Goal: Transaction & Acquisition: Purchase product/service

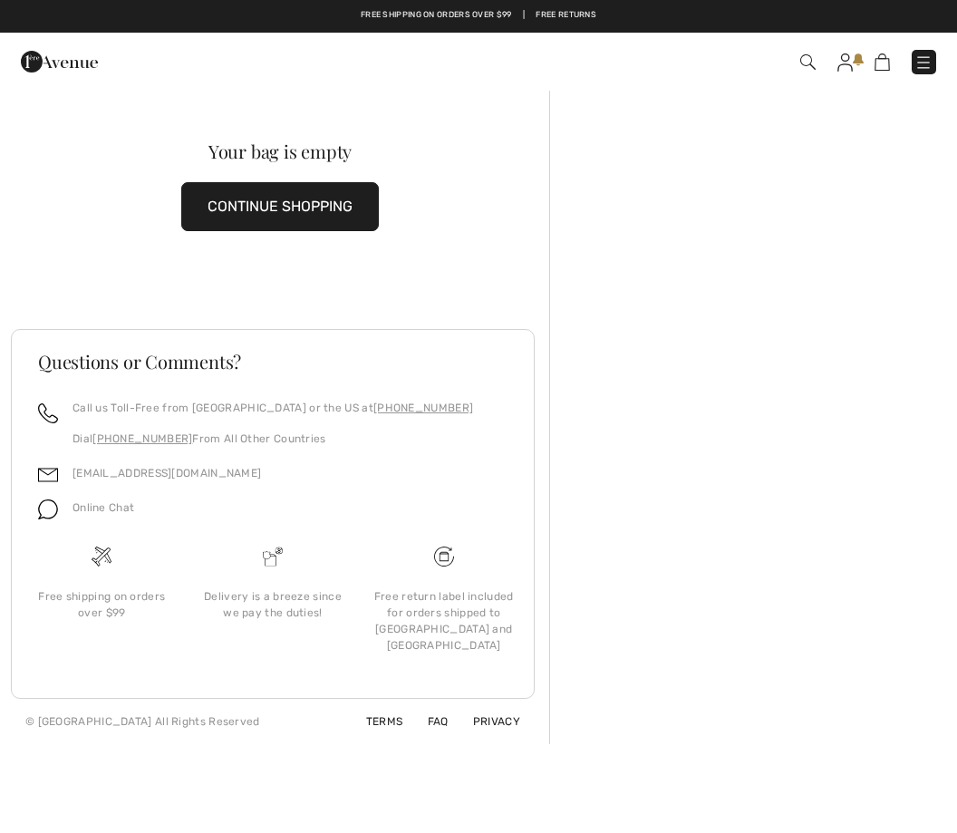
click at [839, 81] on div "Checkout An item has been added to your Shopping Bag. Checkout" at bounding box center [478, 62] width 957 height 58
click at [841, 63] on img at bounding box center [844, 62] width 15 height 18
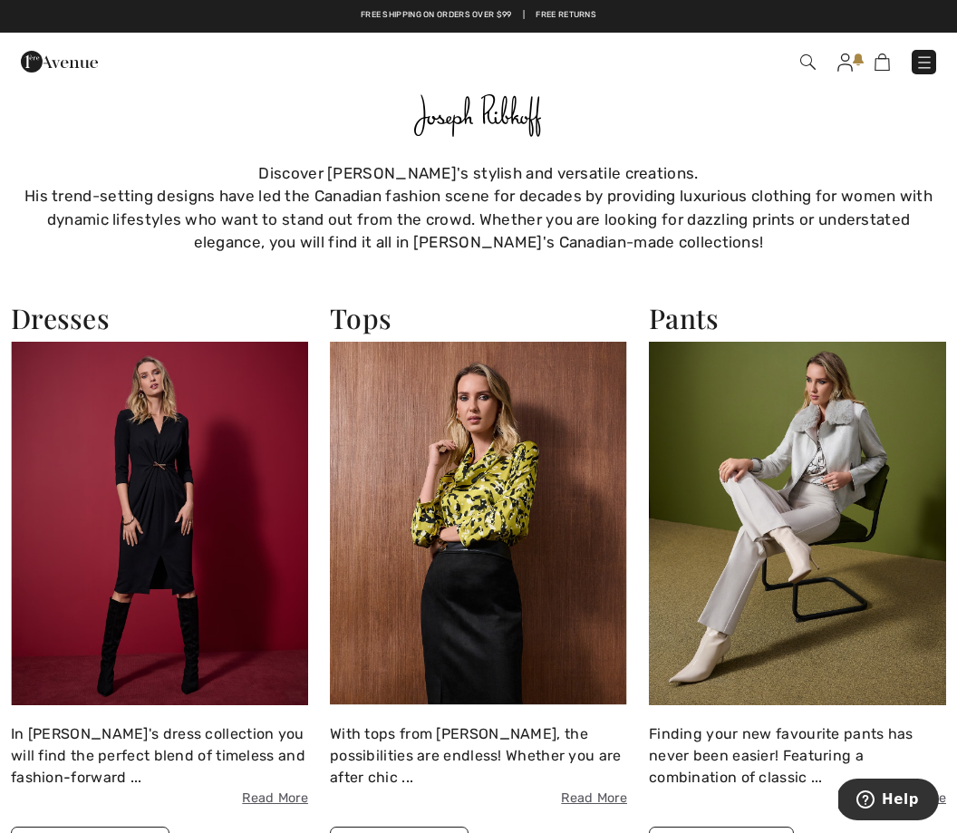
scroll to position [1092, 0]
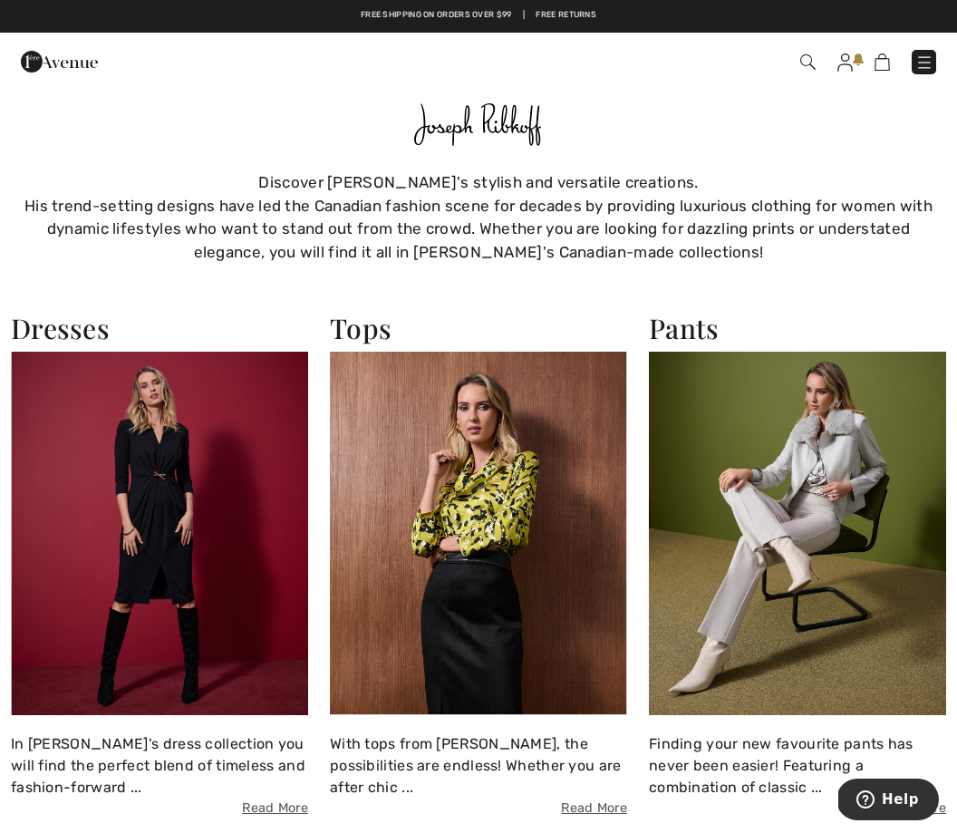
click at [177, 447] on img at bounding box center [159, 533] width 297 height 362
click at [156, 441] on img at bounding box center [159, 533] width 297 height 362
click at [133, 442] on img at bounding box center [159, 533] width 297 height 362
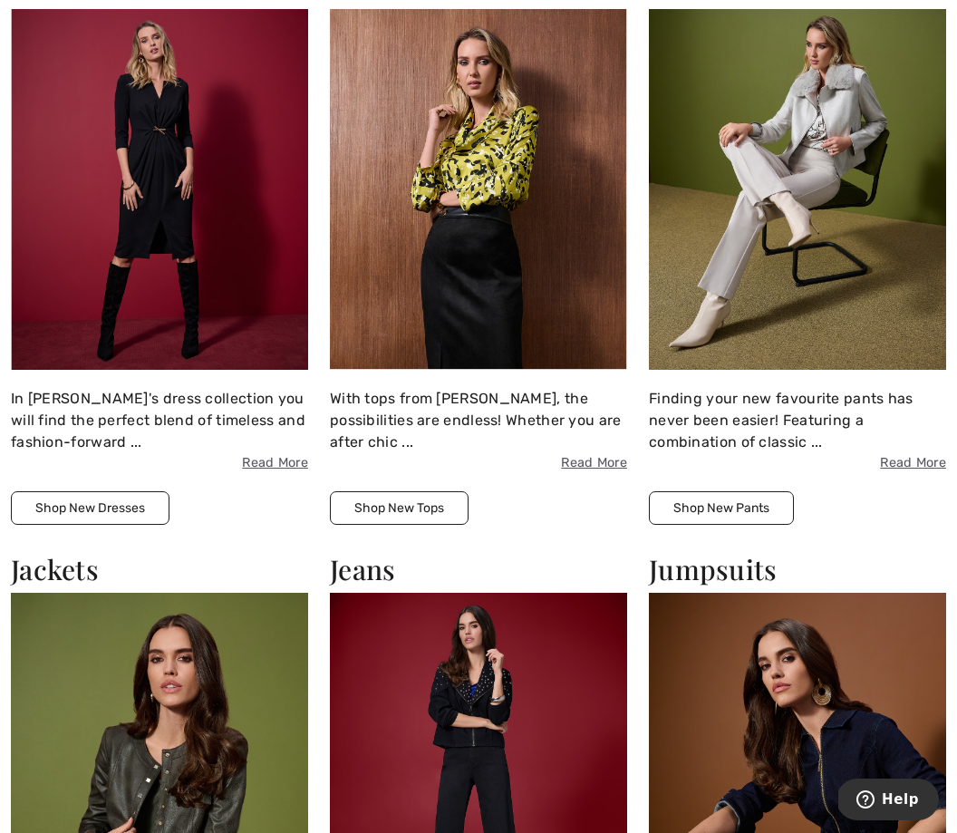
click at [106, 491] on button "Shop New Dresses" at bounding box center [90, 508] width 159 height 34
click at [68, 422] on div "Dresses In Joseph Ribkoff's dress collection you will find the perfect blend of…" at bounding box center [159, 244] width 319 height 557
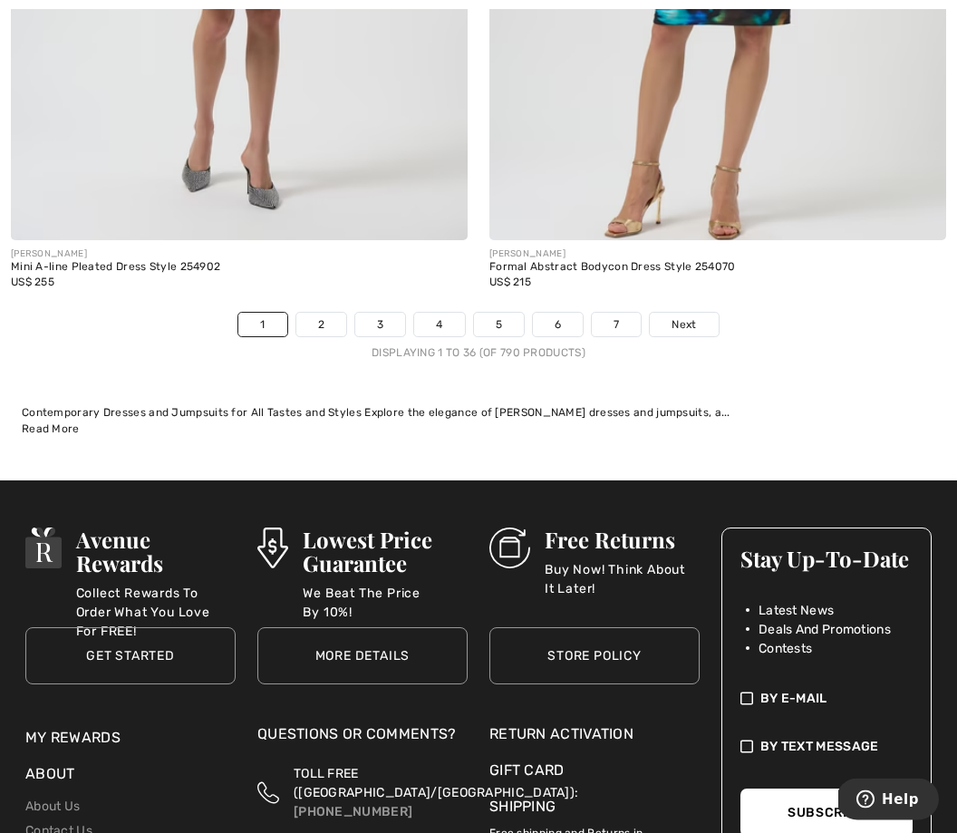
scroll to position [14485, 0]
click at [320, 313] on link "2" at bounding box center [321, 325] width 50 height 24
click at [315, 313] on link "2" at bounding box center [321, 325] width 50 height 24
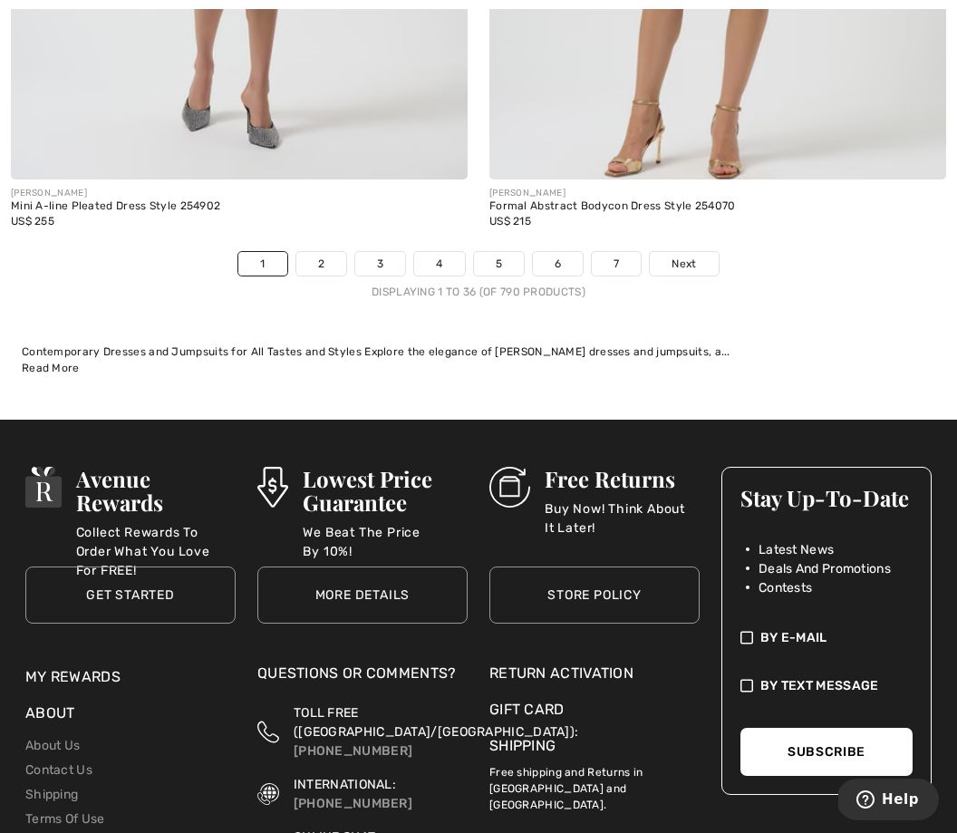
click at [313, 252] on link "2" at bounding box center [321, 264] width 50 height 24
click at [312, 252] on link "2" at bounding box center [321, 264] width 50 height 24
click at [310, 234] on div "JOSEPH RIBKOFF Mini A-line Pleated Dress Style 254902 US$ 255" at bounding box center [239, 215] width 457 height 72
click at [310, 252] on link "2" at bounding box center [321, 264] width 50 height 24
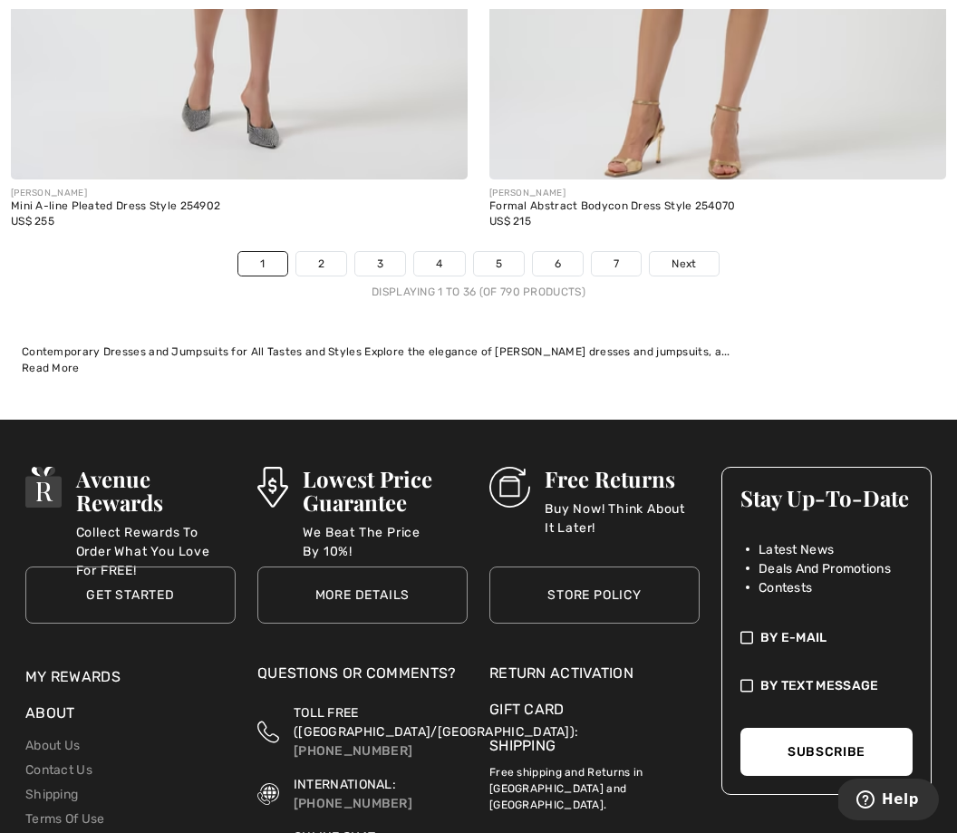
click at [304, 252] on link "2" at bounding box center [321, 264] width 50 height 24
click at [313, 252] on link "2" at bounding box center [321, 264] width 50 height 24
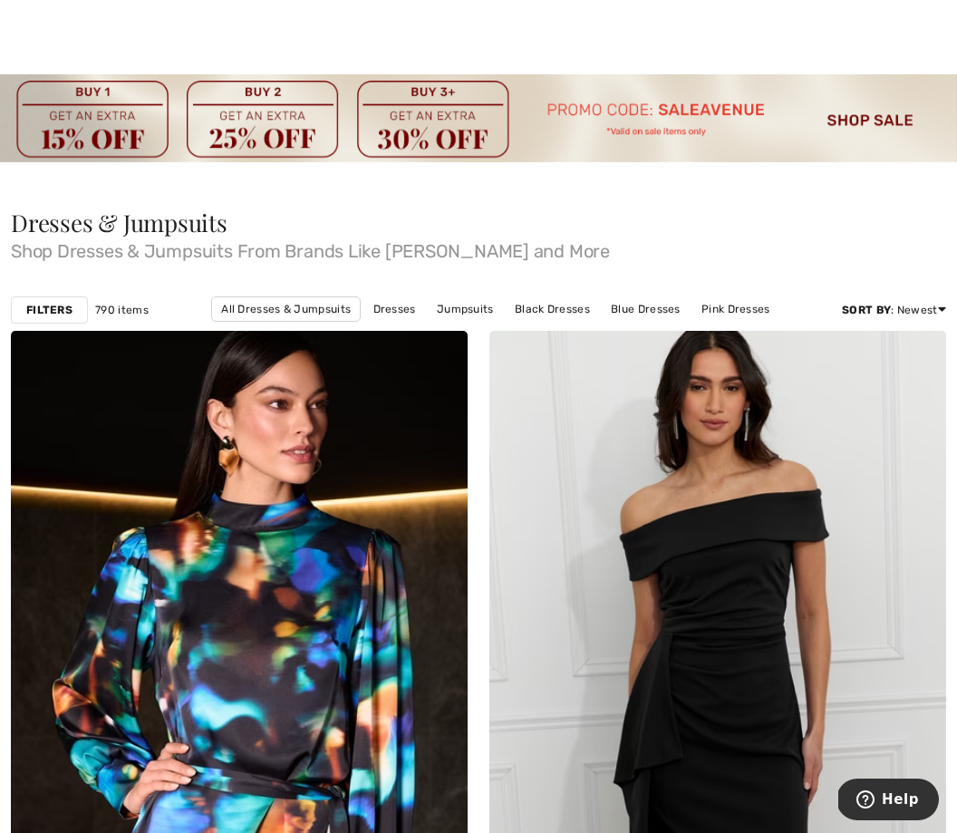
scroll to position [13, 0]
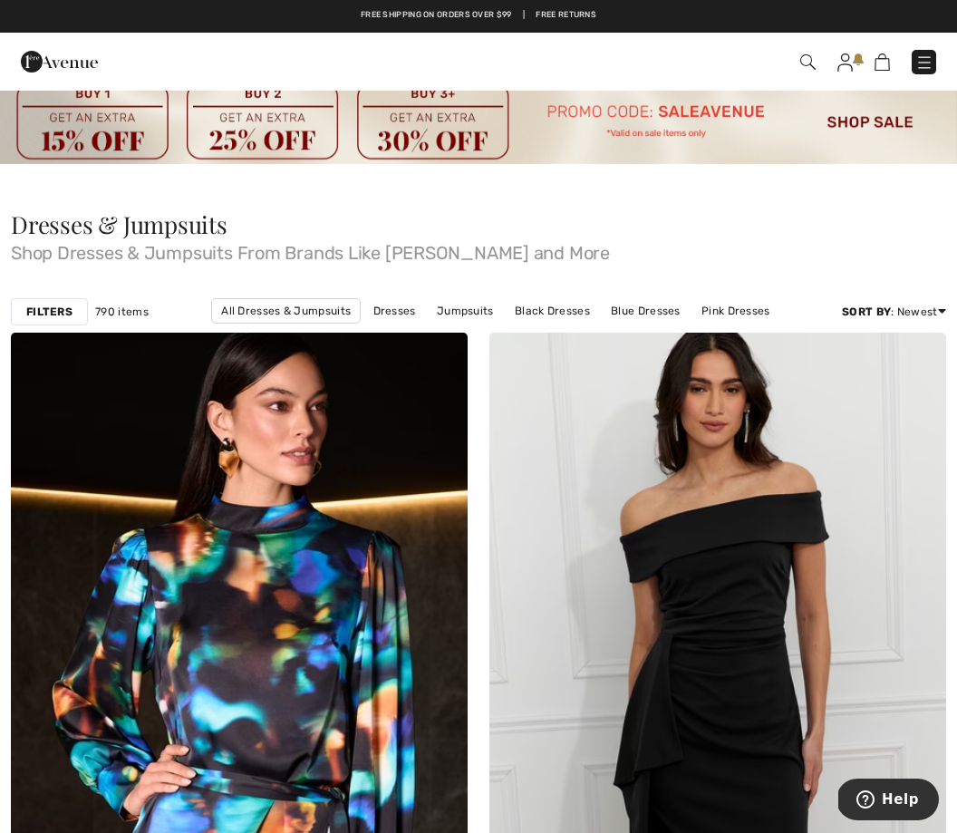
click at [865, 115] on img at bounding box center [478, 120] width 957 height 88
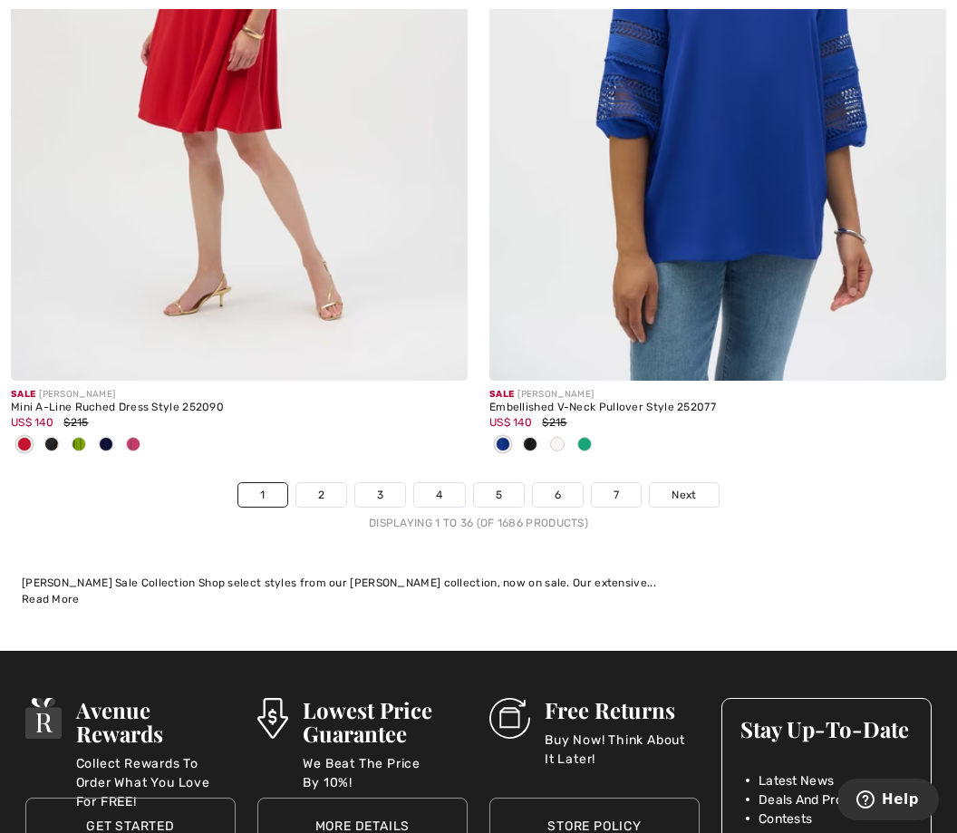
scroll to position [14054, 0]
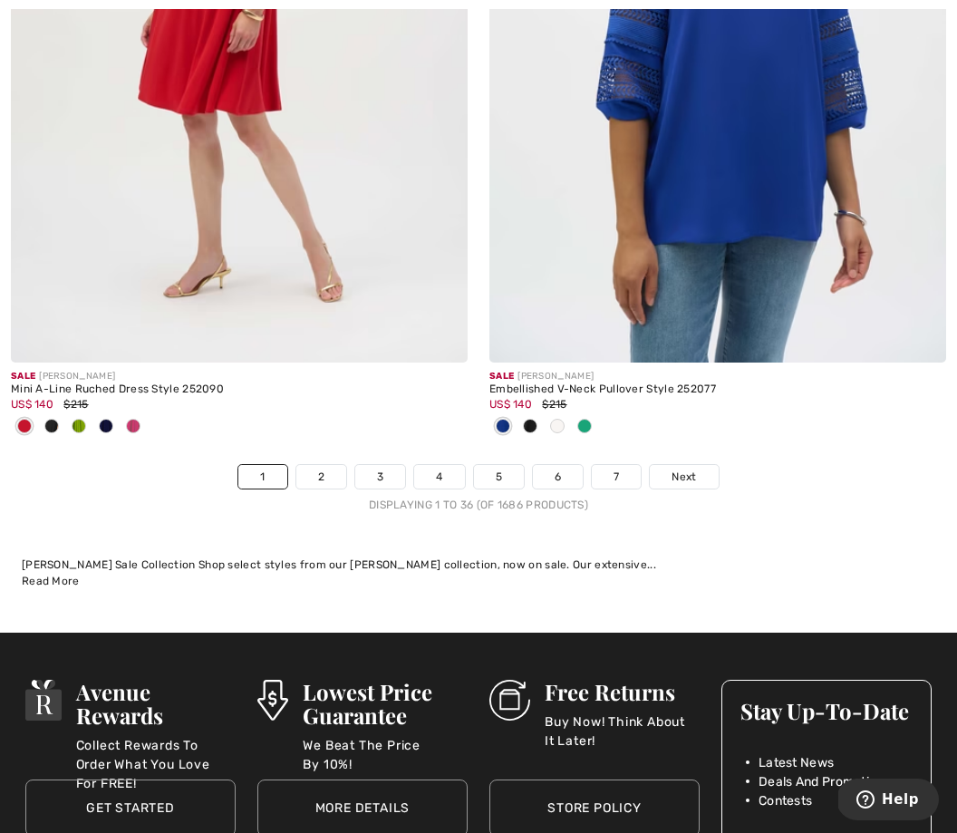
click at [390, 465] on link "3" at bounding box center [380, 477] width 50 height 24
click at [372, 465] on link "3" at bounding box center [380, 477] width 50 height 24
click at [371, 465] on link "3" at bounding box center [380, 477] width 50 height 24
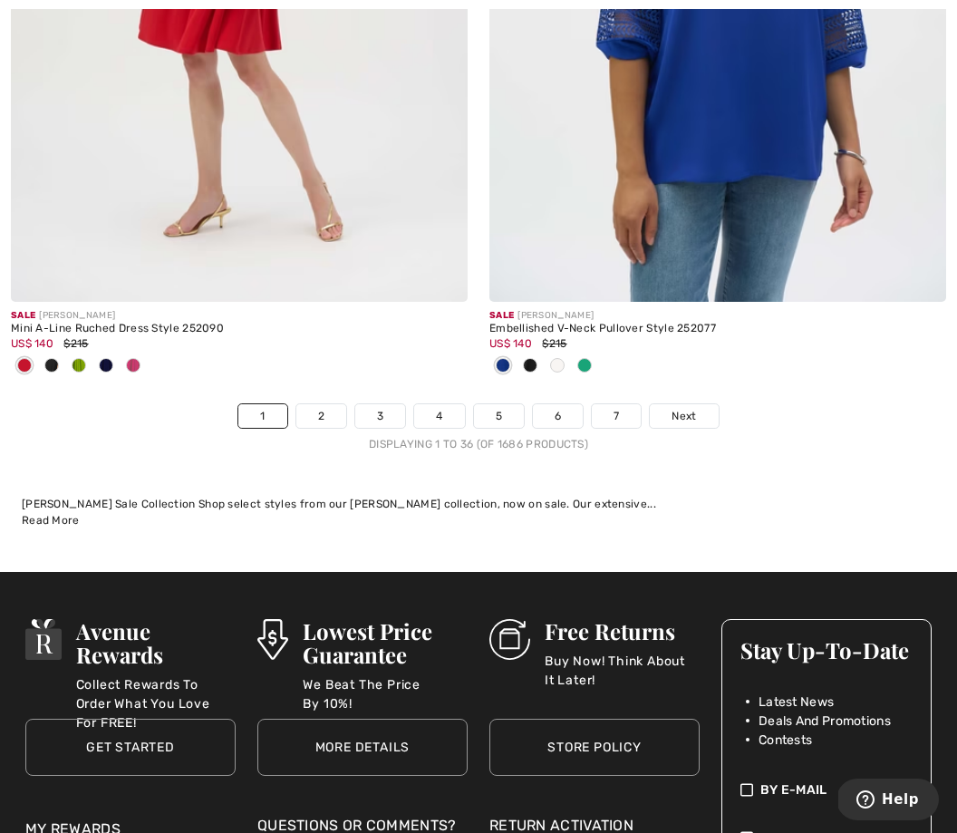
click at [379, 404] on link "3" at bounding box center [380, 416] width 50 height 24
click at [366, 385] on div "Sale JOSEPH RIBKOFF Mini A-Line Ruched Dress Style 252090 US$ 140 $215" at bounding box center [239, 352] width 457 height 101
click at [374, 404] on link "3" at bounding box center [380, 416] width 50 height 24
click at [665, 404] on link "Next" at bounding box center [684, 416] width 68 height 24
click at [662, 404] on link "Next" at bounding box center [684, 416] width 68 height 24
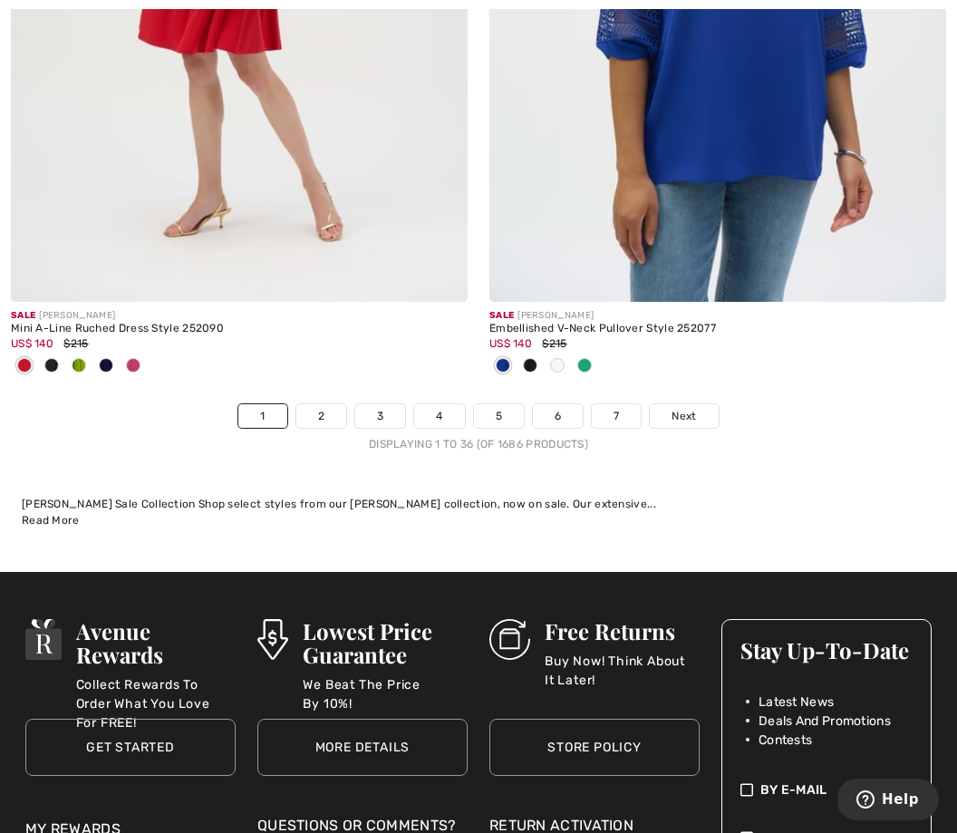
click at [661, 404] on link "Next" at bounding box center [684, 416] width 68 height 24
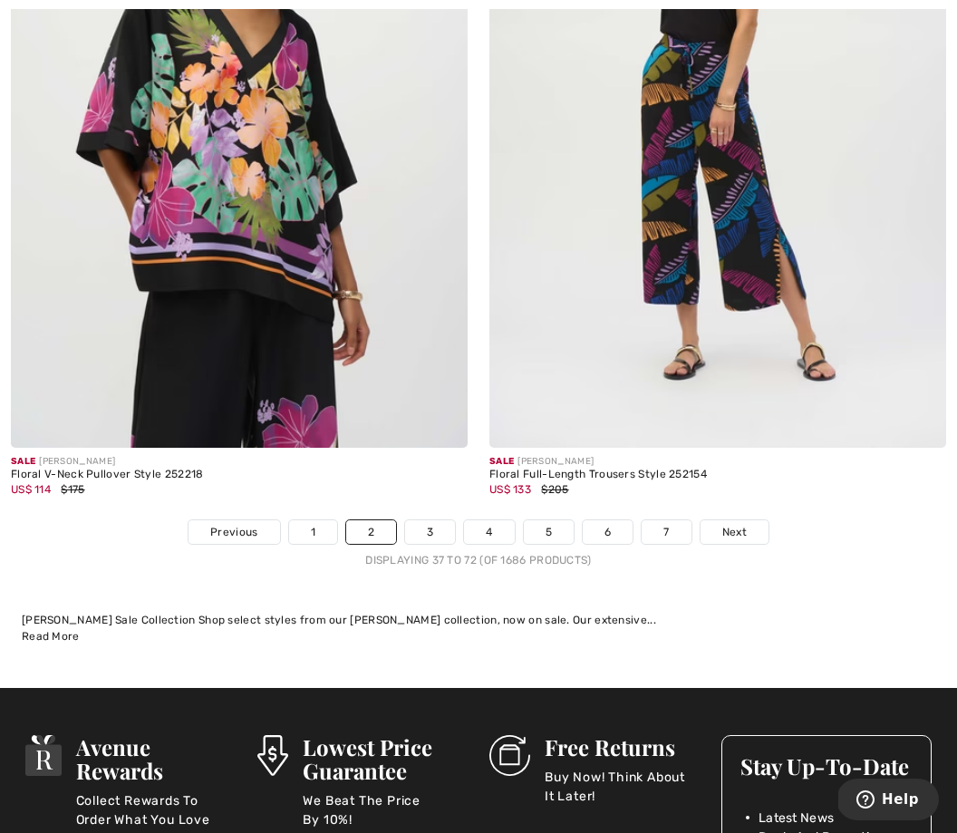
scroll to position [14486, 0]
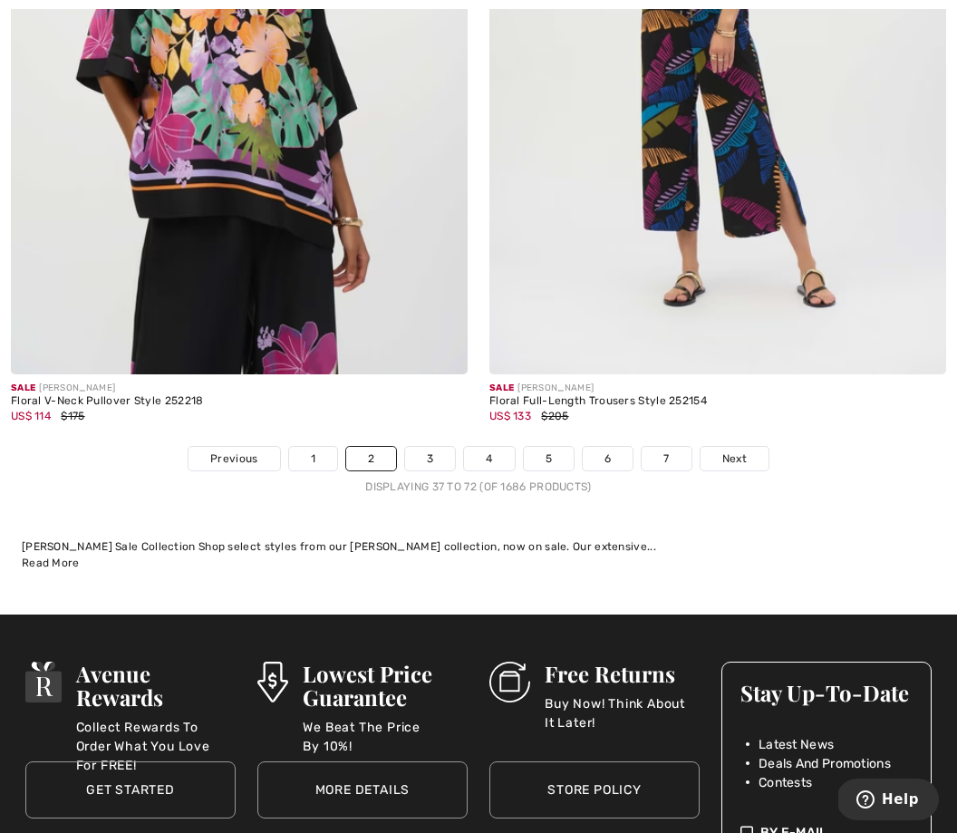
click at [478, 447] on link "4" at bounding box center [489, 459] width 50 height 24
click at [477, 447] on link "4" at bounding box center [489, 459] width 50 height 24
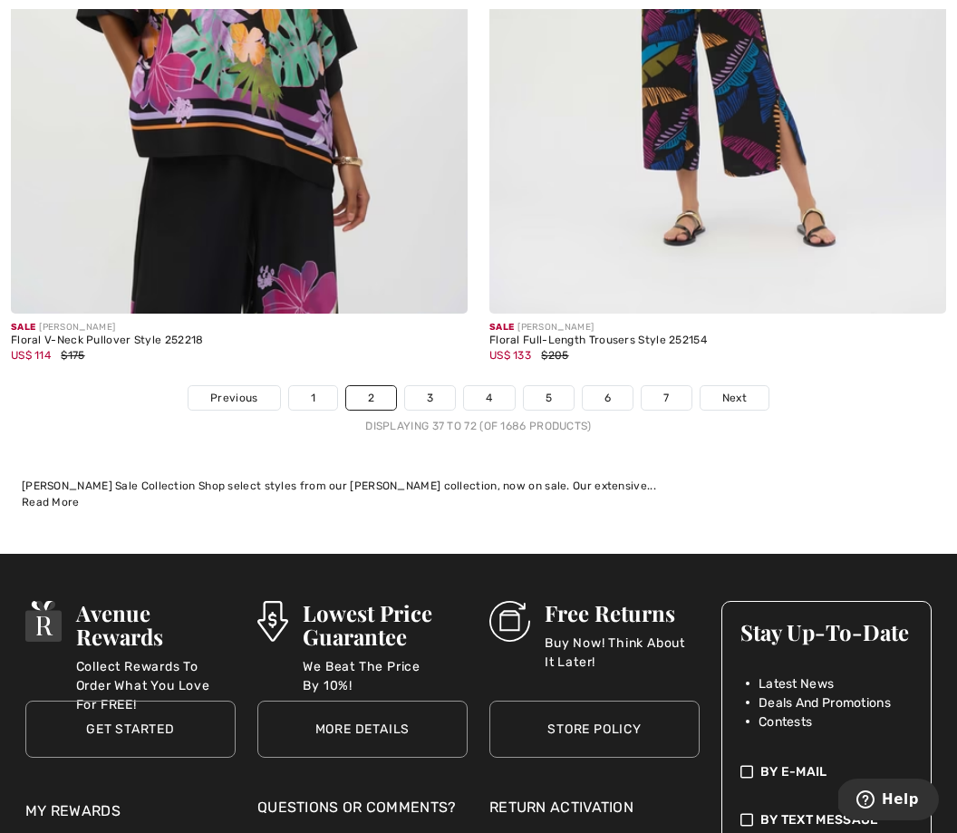
click at [476, 361] on div "Sale JOSEPH RIBKOFF Floral V-Neck Pullover Style 252218 US$ 114 $175" at bounding box center [239, 7] width 478 height 756
click at [466, 363] on div "Sale JOSEPH RIBKOFF Floral V-Neck Pullover Style 252218 US$ 114 $175" at bounding box center [239, 349] width 457 height 72
click at [477, 386] on link "4" at bounding box center [489, 398] width 50 height 24
click at [480, 386] on link "4" at bounding box center [489, 398] width 50 height 24
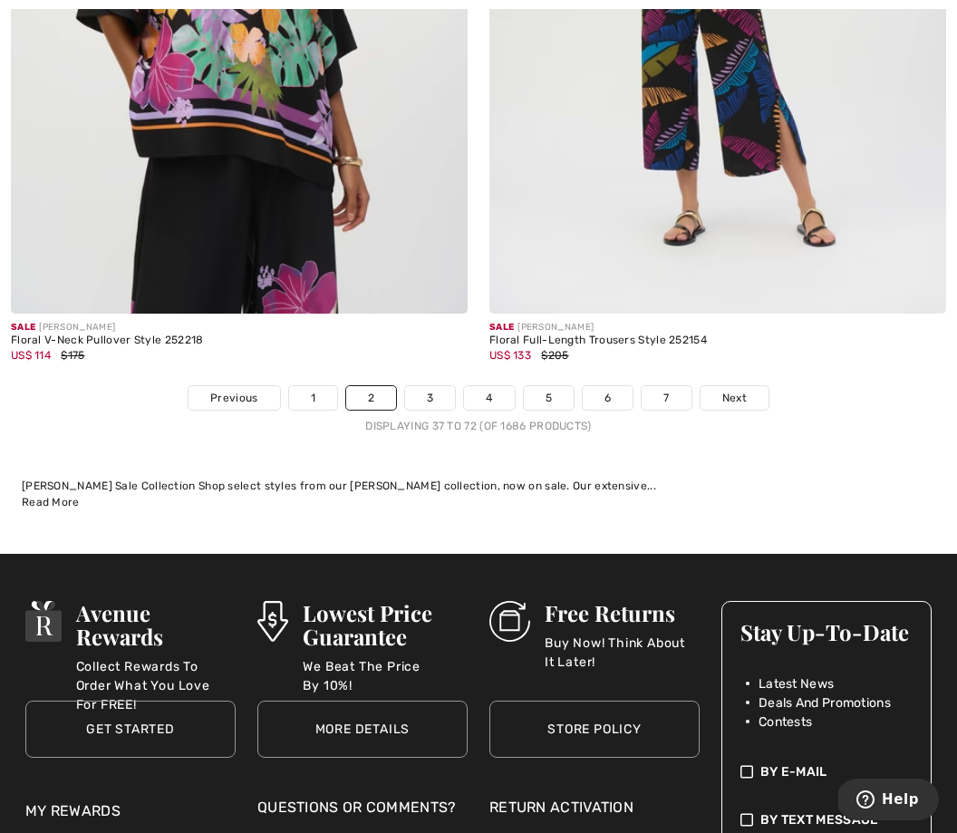
click at [481, 386] on link "4" at bounding box center [489, 398] width 50 height 24
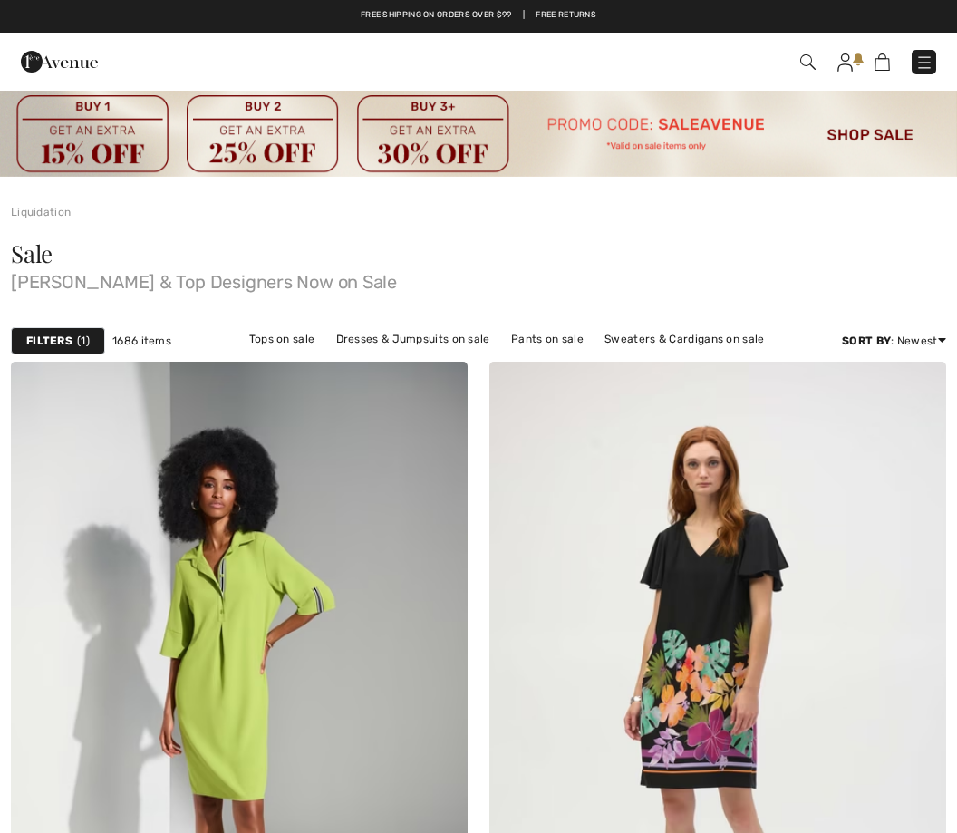
checkbox input "true"
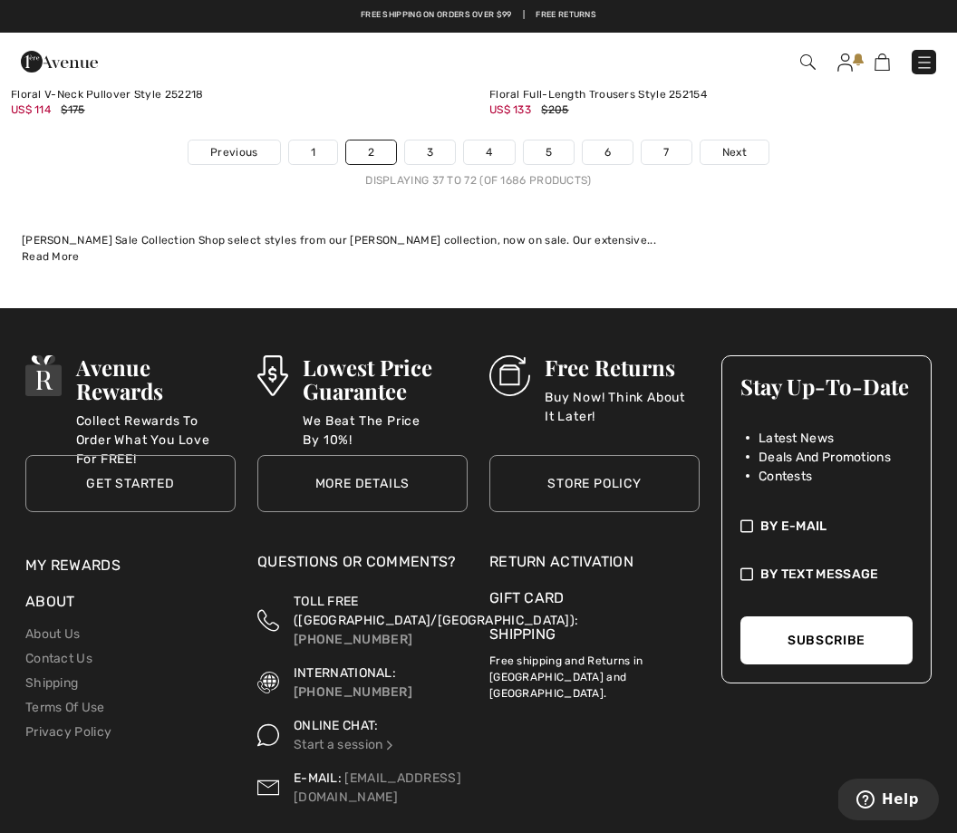
scroll to position [14790, 0]
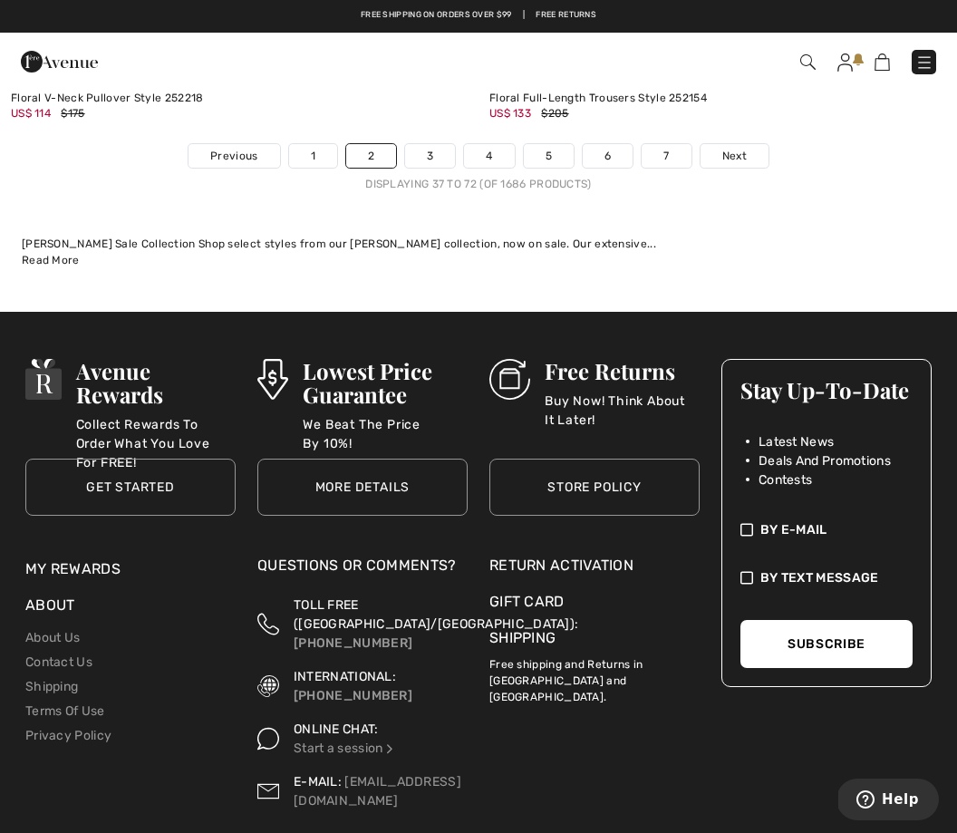
click at [419, 144] on link "3" at bounding box center [430, 156] width 50 height 24
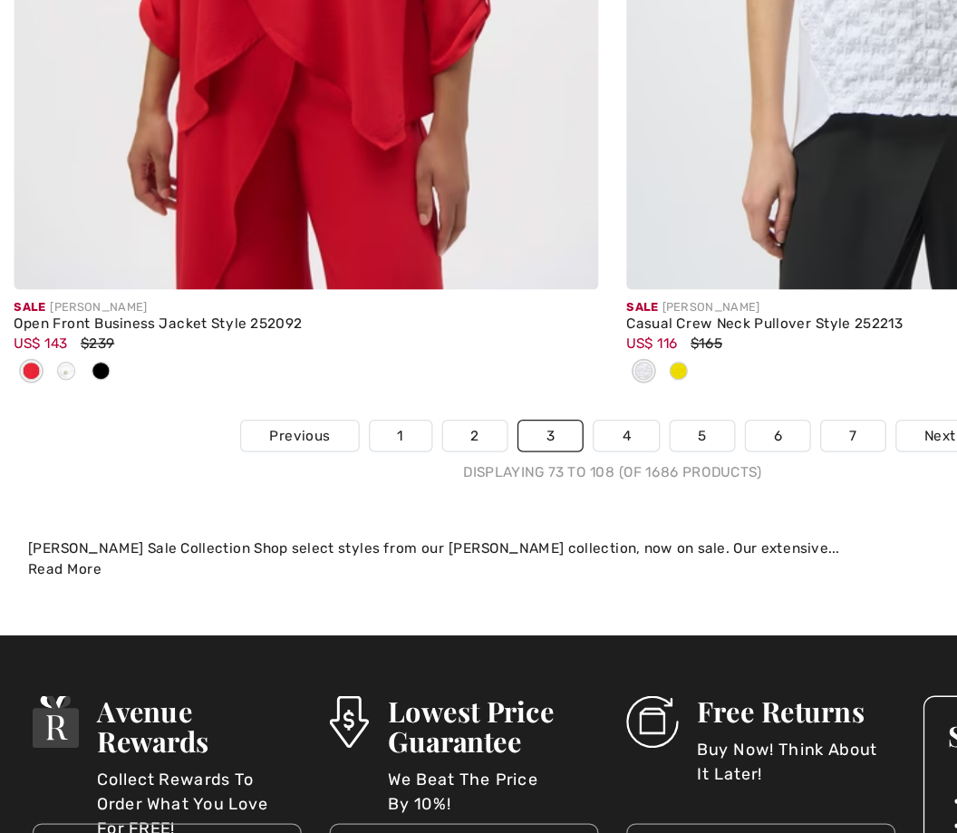
scroll to position [14176, 0]
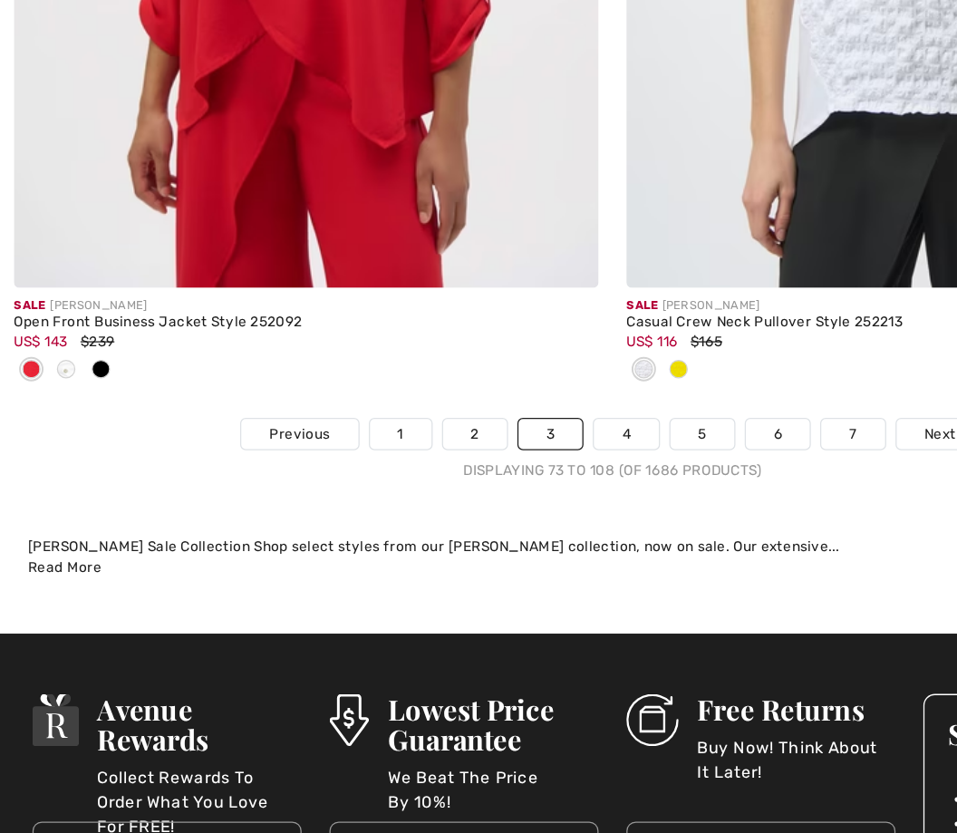
click at [480, 462] on link "4" at bounding box center [489, 474] width 50 height 24
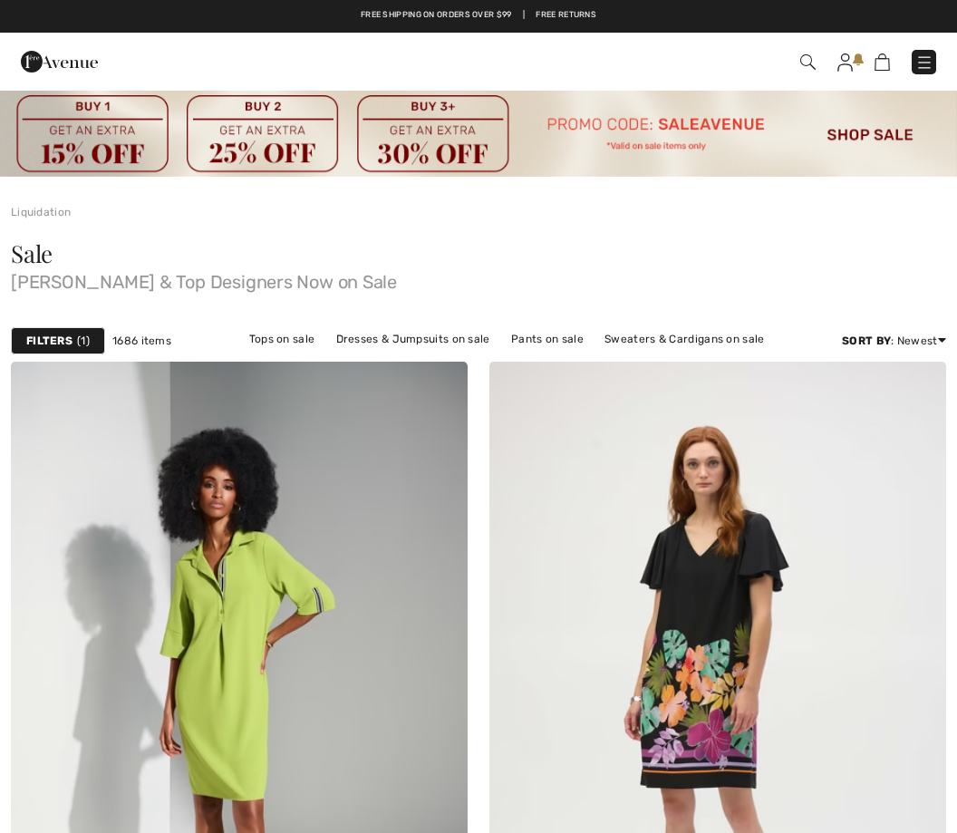
checkbox input "true"
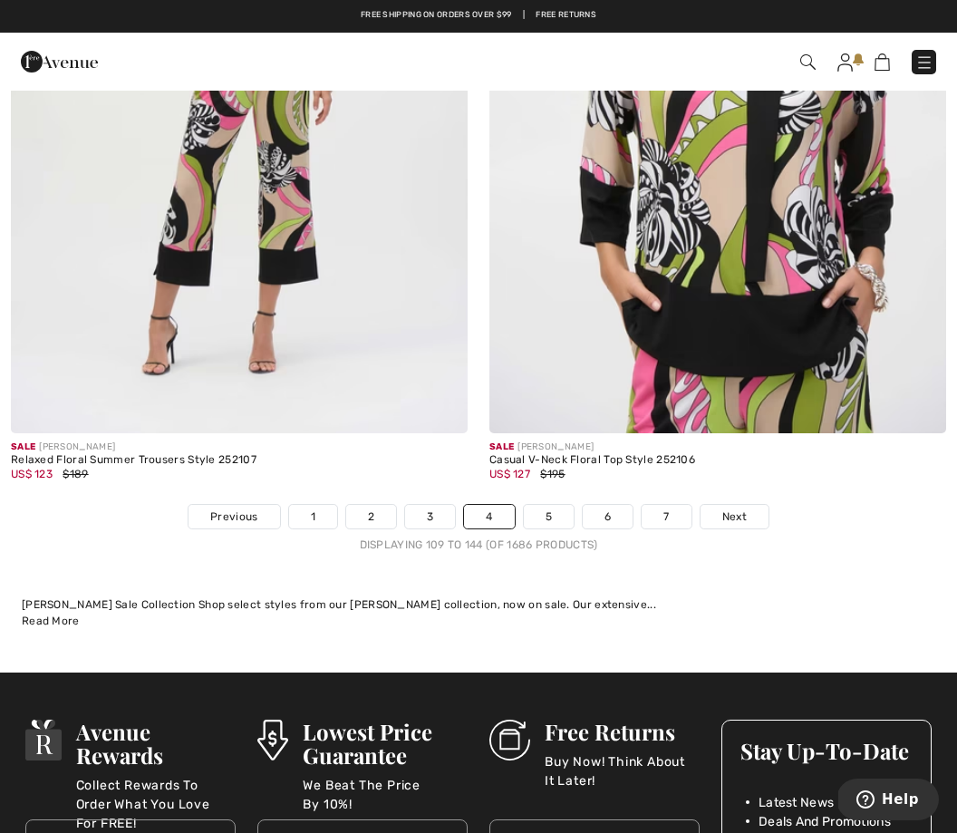
scroll to position [14157, 0]
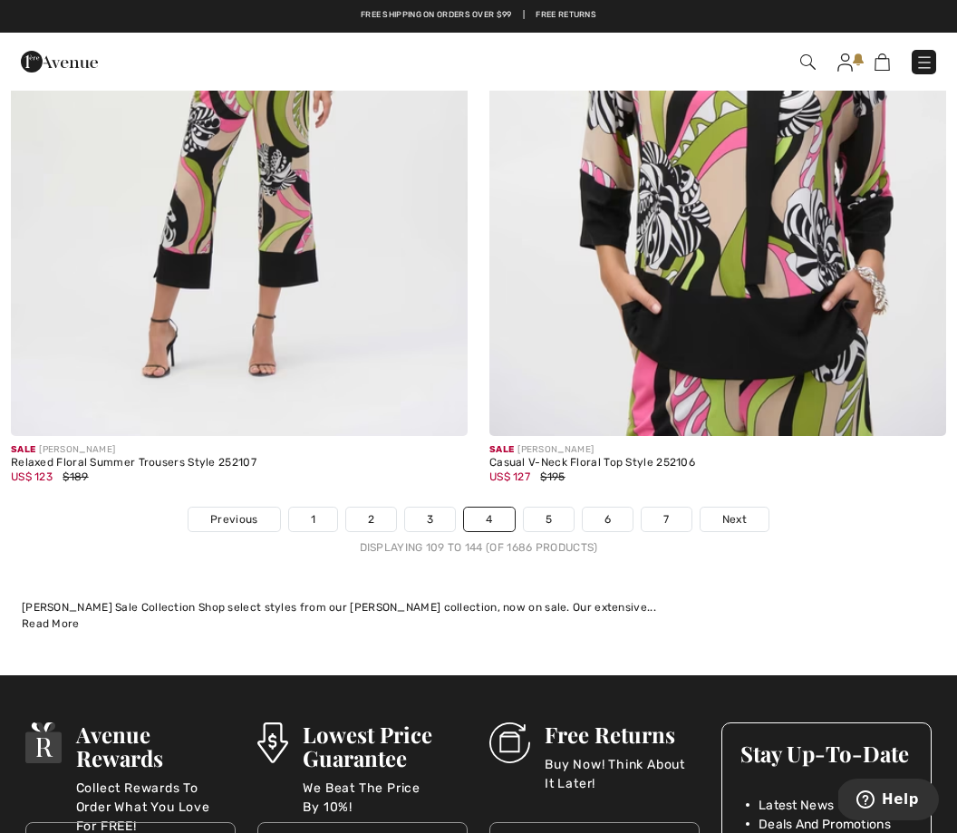
click at [544, 507] on link "5" at bounding box center [549, 519] width 50 height 24
click at [538, 507] on link "5" at bounding box center [549, 519] width 50 height 24
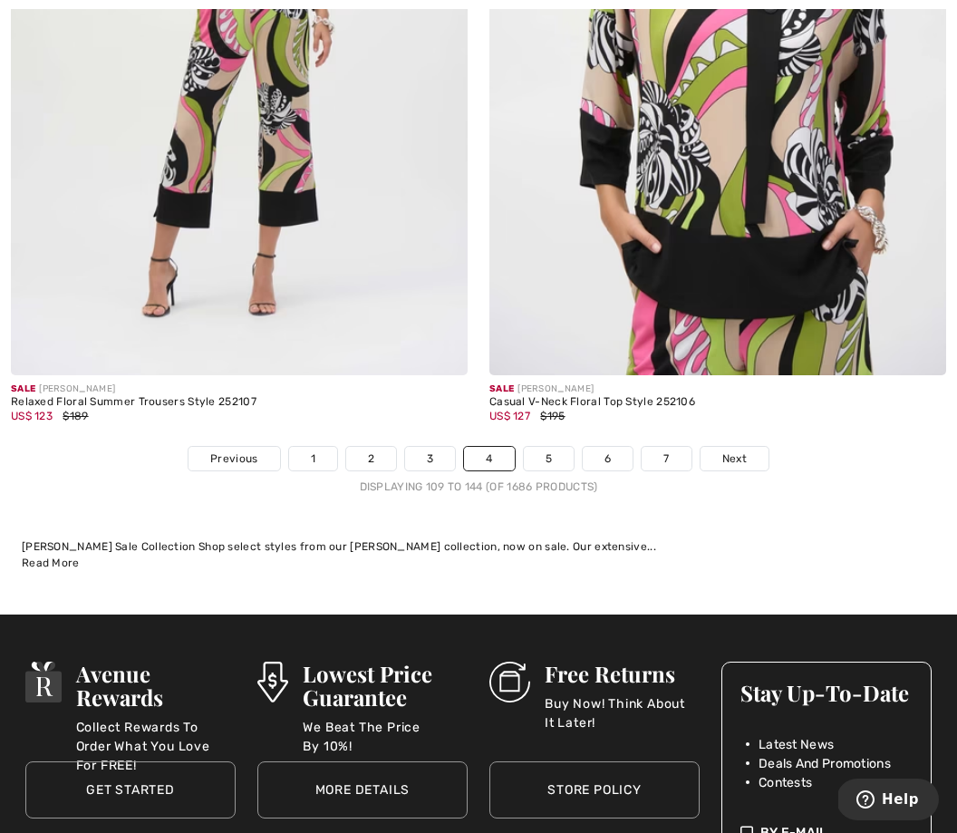
click at [535, 426] on div "Sale JOSEPH RIBKOFF Casual V-Neck Floral Top Style 252106 US$ 127 $195" at bounding box center [717, 411] width 457 height 72
click at [534, 414] on div "Sale JOSEPH RIBKOFF Casual V-Neck Floral Top Style 252106 US$ 127 $195" at bounding box center [717, 411] width 457 height 72
click at [535, 410] on div "US$ 127 $195" at bounding box center [717, 416] width 457 height 16
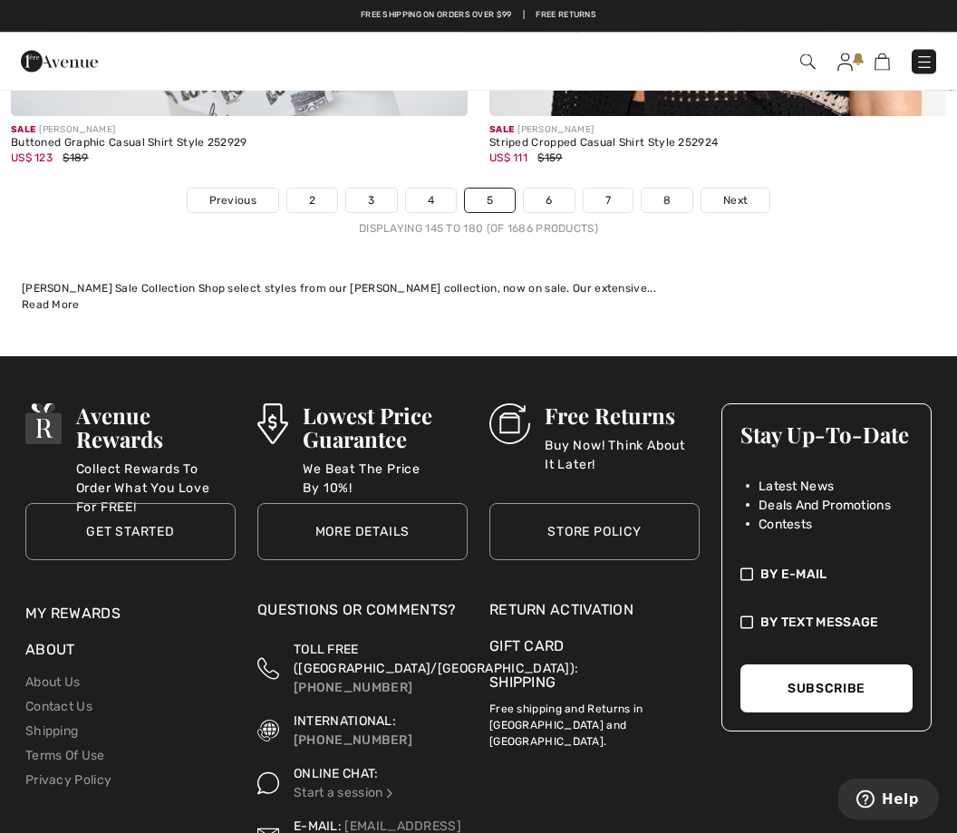
scroll to position [14426, 0]
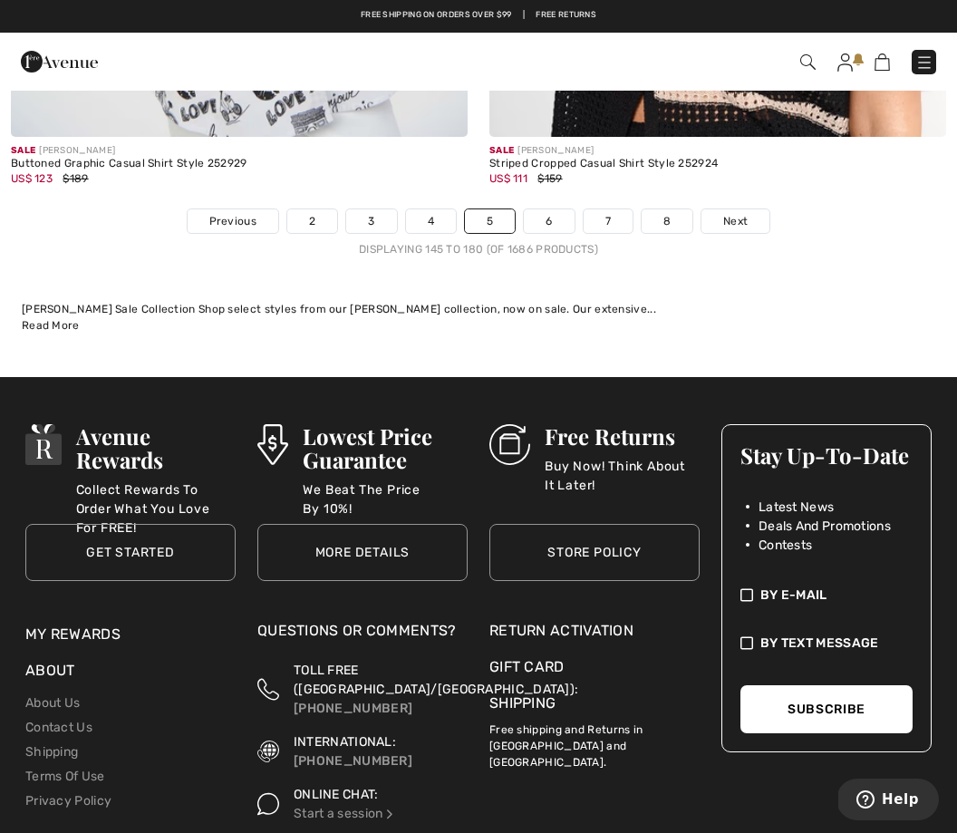
click at [552, 216] on link "6" at bounding box center [549, 221] width 50 height 24
click at [541, 213] on link "6" at bounding box center [549, 221] width 50 height 24
click at [547, 210] on link "6" at bounding box center [549, 221] width 50 height 24
click at [543, 192] on div "Sale JOSEPH RIBKOFF Striped Cropped Casual Shirt Style 252924 US$ 111 $159" at bounding box center [717, 173] width 457 height 72
click at [541, 190] on div "Sale JOSEPH RIBKOFF Striped Cropped Casual Shirt Style 252924 US$ 111 $159" at bounding box center [717, 173] width 457 height 72
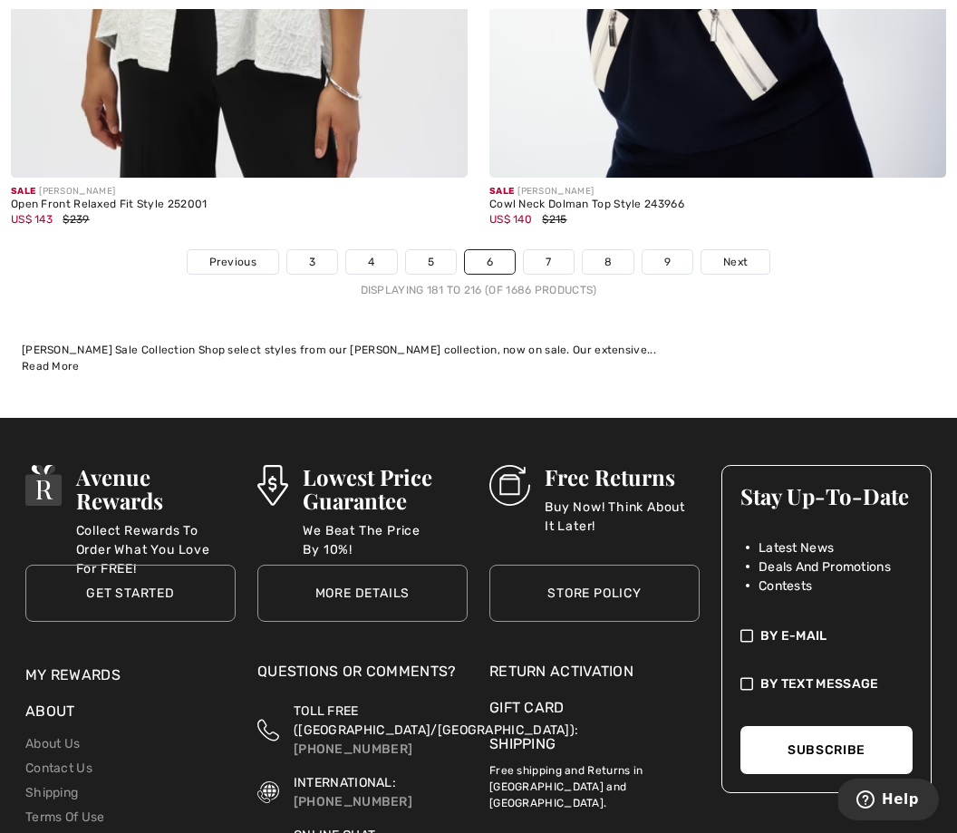
click at [545, 254] on link "7" at bounding box center [548, 262] width 49 height 24
click at [540, 250] on link "7" at bounding box center [548, 262] width 49 height 24
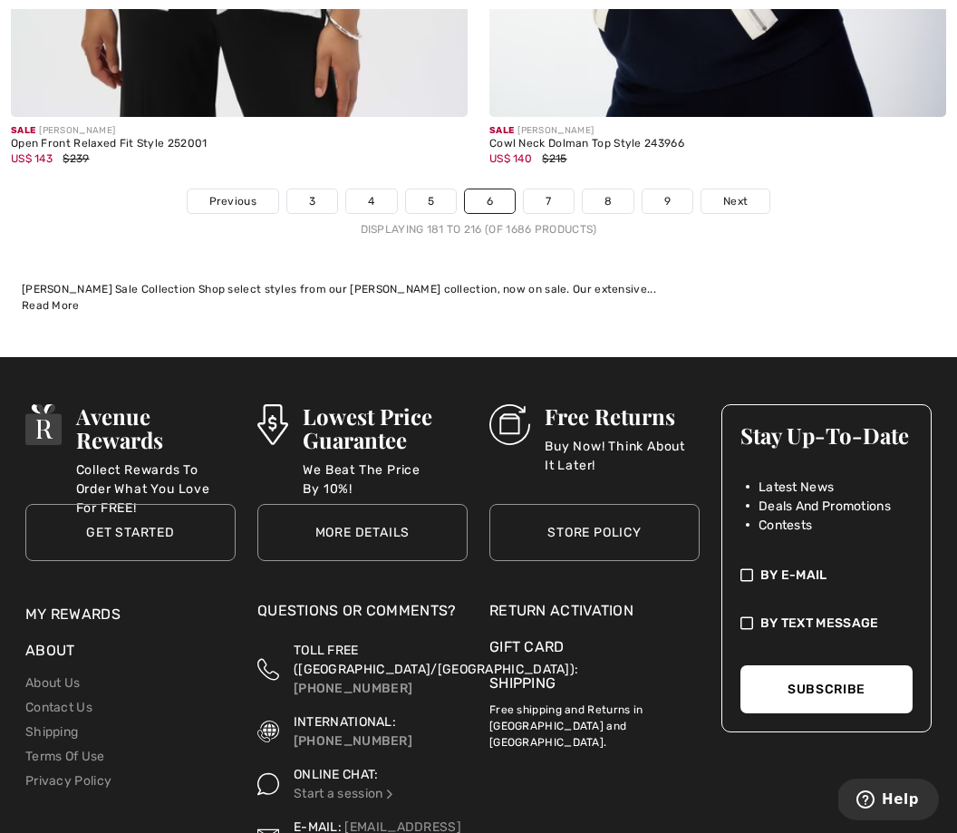
click at [541, 189] on link "7" at bounding box center [548, 201] width 49 height 24
click at [544, 189] on link "7" at bounding box center [548, 201] width 49 height 24
click at [554, 189] on link "7" at bounding box center [548, 201] width 49 height 24
click at [541, 189] on link "7" at bounding box center [548, 201] width 49 height 24
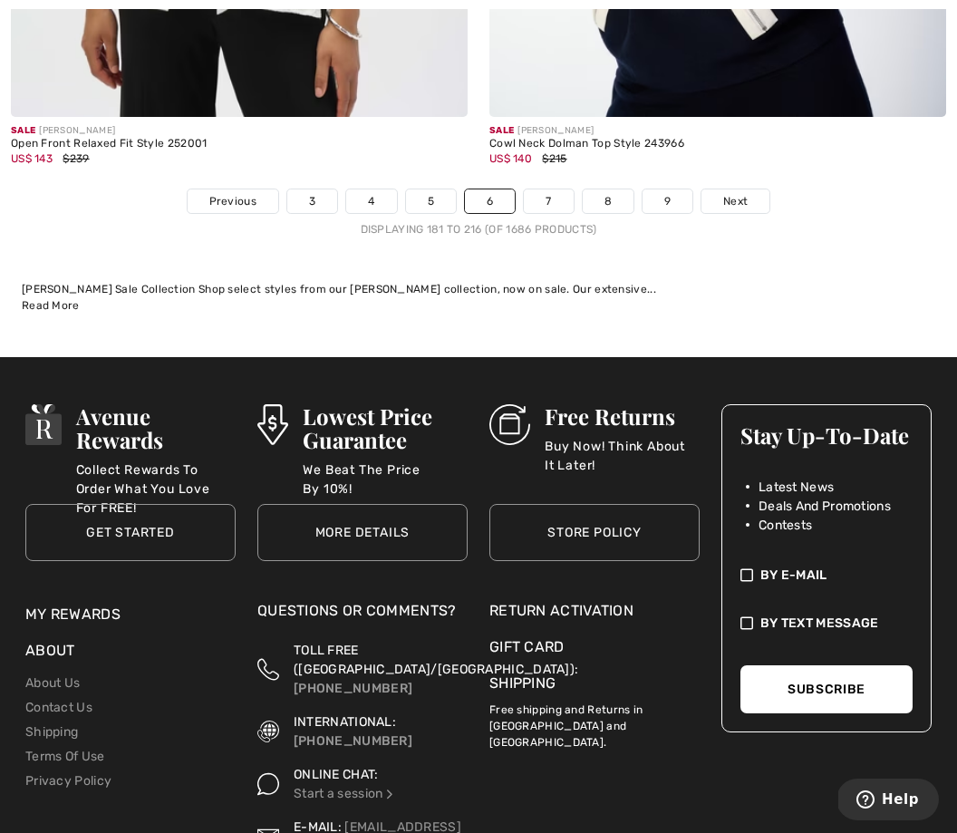
click at [545, 189] on link "7" at bounding box center [548, 201] width 49 height 24
click at [541, 189] on link "7" at bounding box center [548, 201] width 49 height 24
click at [535, 169] on div "Sale JOSEPH RIBKOFF Cowl Neck Dolman Top Style 243966 US$ 140 $215" at bounding box center [717, 153] width 457 height 72
click at [535, 189] on link "7" at bounding box center [548, 201] width 49 height 24
click at [549, 189] on link "7" at bounding box center [548, 201] width 49 height 24
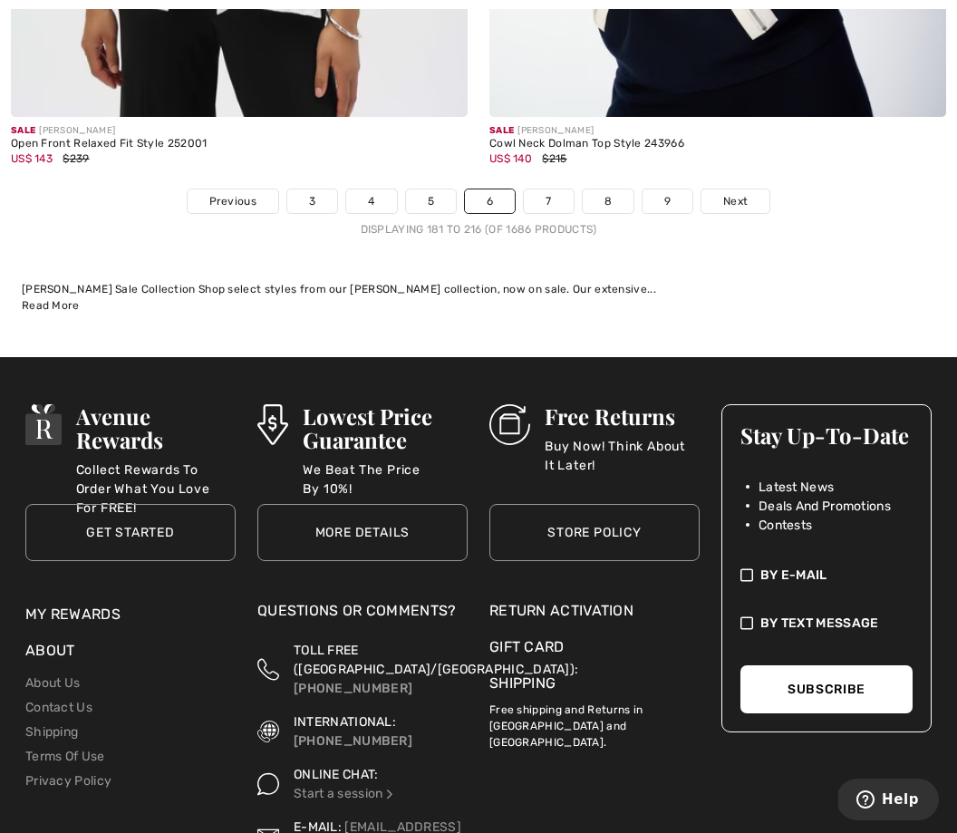
click at [565, 191] on link "7" at bounding box center [548, 201] width 49 height 24
click at [559, 198] on link "7" at bounding box center [548, 201] width 49 height 24
click at [748, 189] on link "Next" at bounding box center [735, 201] width 68 height 24
click at [750, 199] on link "Next" at bounding box center [735, 201] width 68 height 24
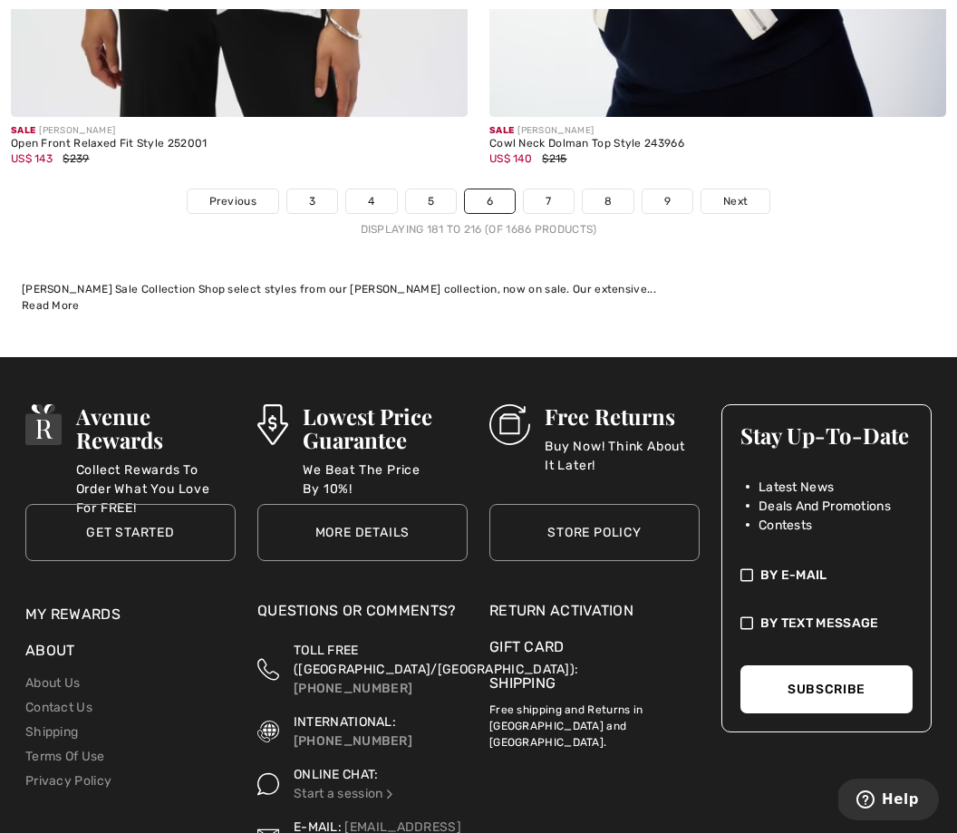
click at [740, 193] on span "Next" at bounding box center [735, 201] width 24 height 16
click at [689, 175] on div "Sale JOSEPH RIBKOFF Cowl Neck Dolman Top Style 243966 US$ 140 $215" at bounding box center [717, 153] width 457 height 72
click at [735, 193] on span "Next" at bounding box center [735, 201] width 24 height 16
click at [726, 193] on span "Next" at bounding box center [735, 201] width 24 height 16
click at [723, 193] on span "Next" at bounding box center [735, 201] width 24 height 16
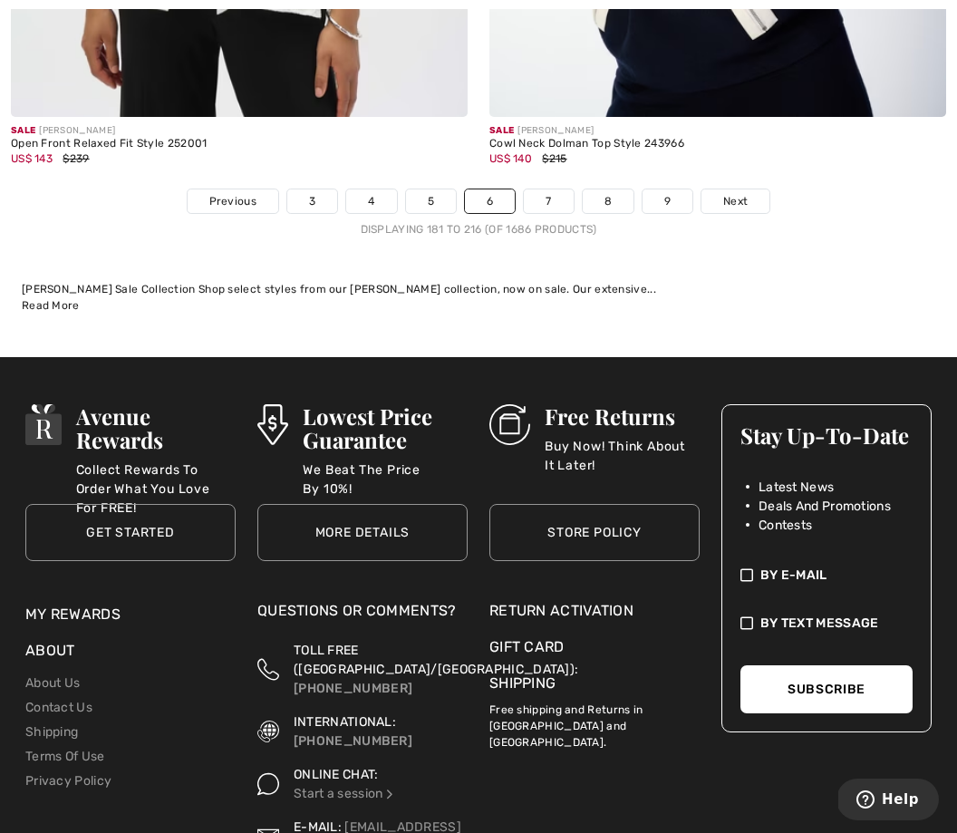
click at [477, 189] on link "6" at bounding box center [490, 201] width 50 height 24
click at [543, 193] on link "7" at bounding box center [548, 201] width 49 height 24
click at [534, 198] on link "7" at bounding box center [548, 201] width 49 height 24
click at [535, 199] on link "7" at bounding box center [548, 201] width 49 height 24
click at [540, 189] on link "7" at bounding box center [548, 201] width 49 height 24
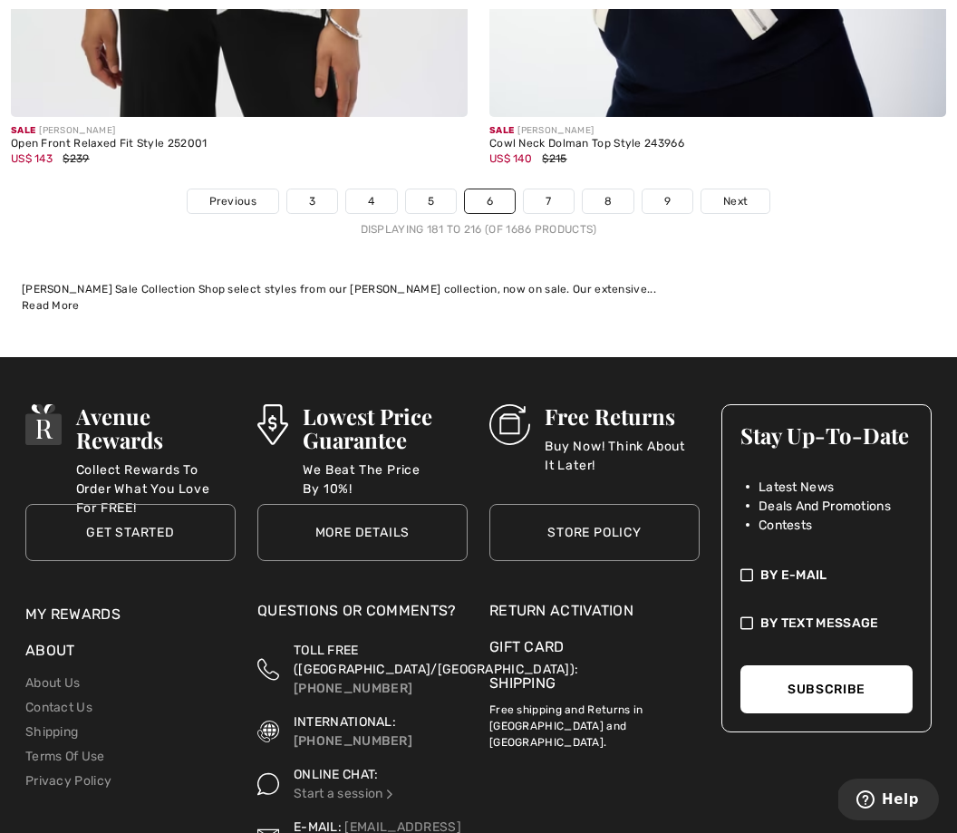
click at [544, 197] on link "7" at bounding box center [548, 201] width 49 height 24
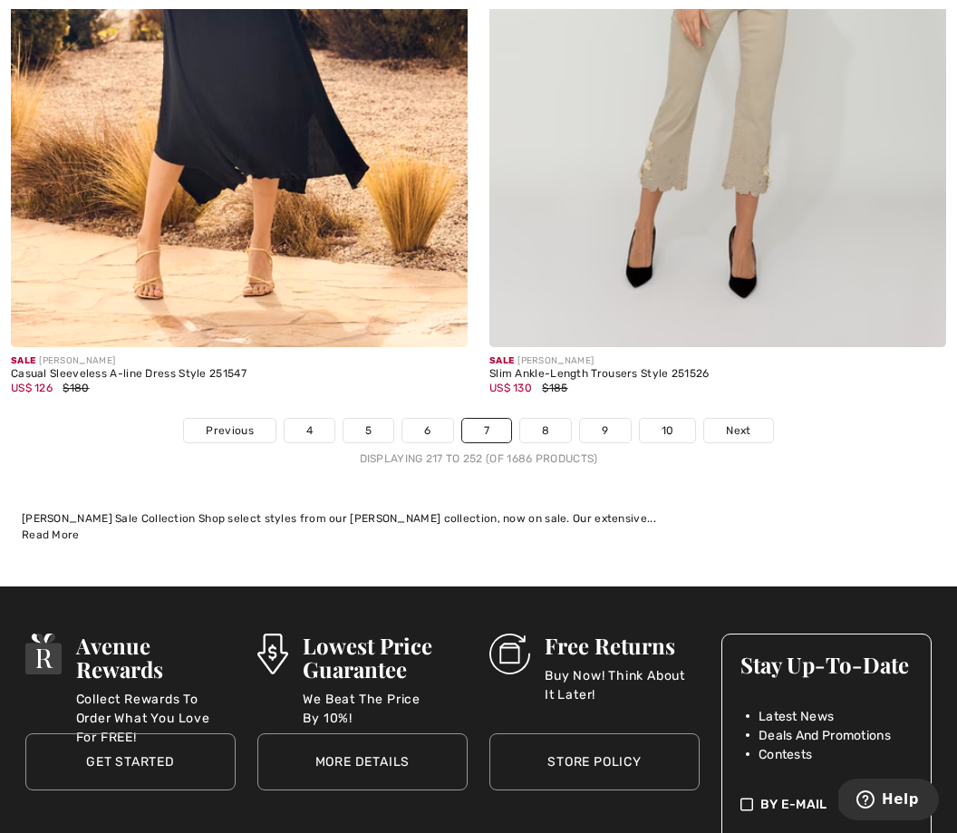
scroll to position [14406, 0]
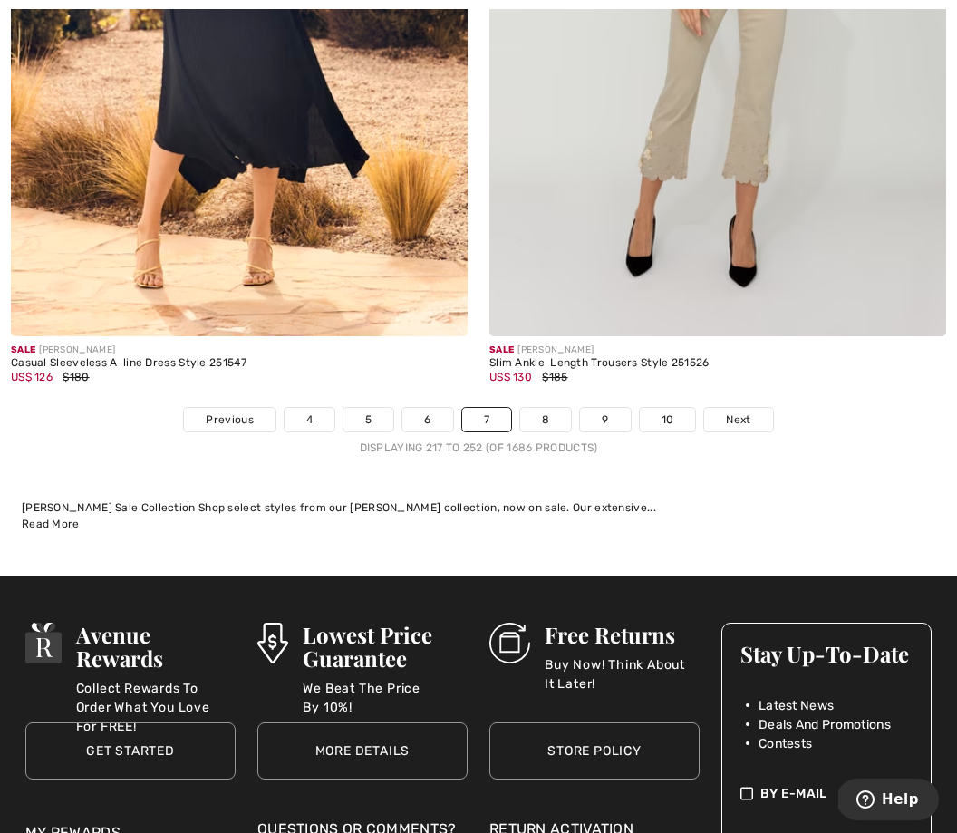
click at [544, 409] on link "8" at bounding box center [545, 420] width 51 height 24
click at [541, 408] on link "8" at bounding box center [545, 420] width 51 height 24
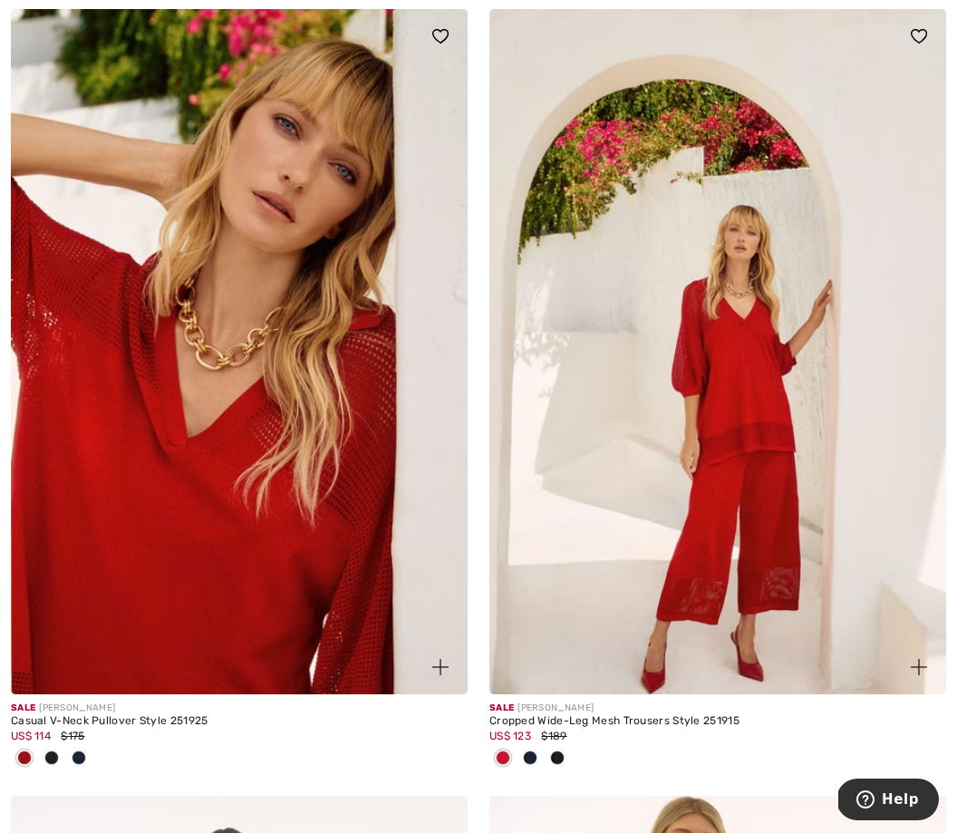
scroll to position [7478, 0]
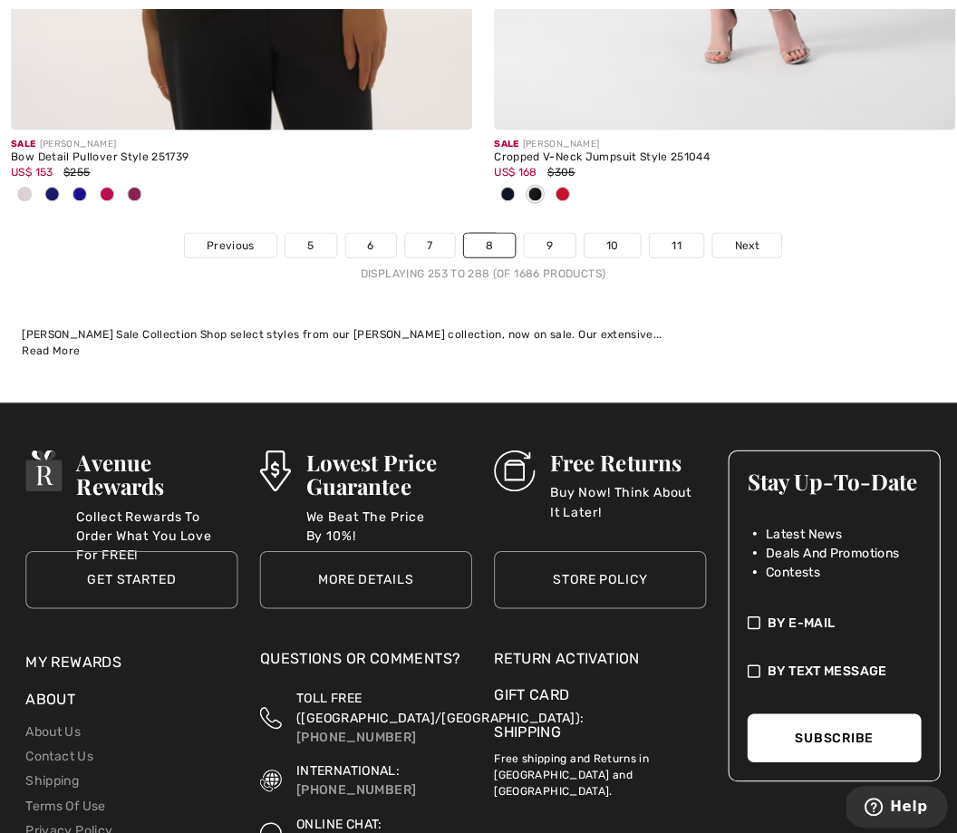
click at [541, 231] on link "9" at bounding box center [544, 243] width 50 height 24
click at [537, 231] on link "9" at bounding box center [544, 243] width 50 height 24
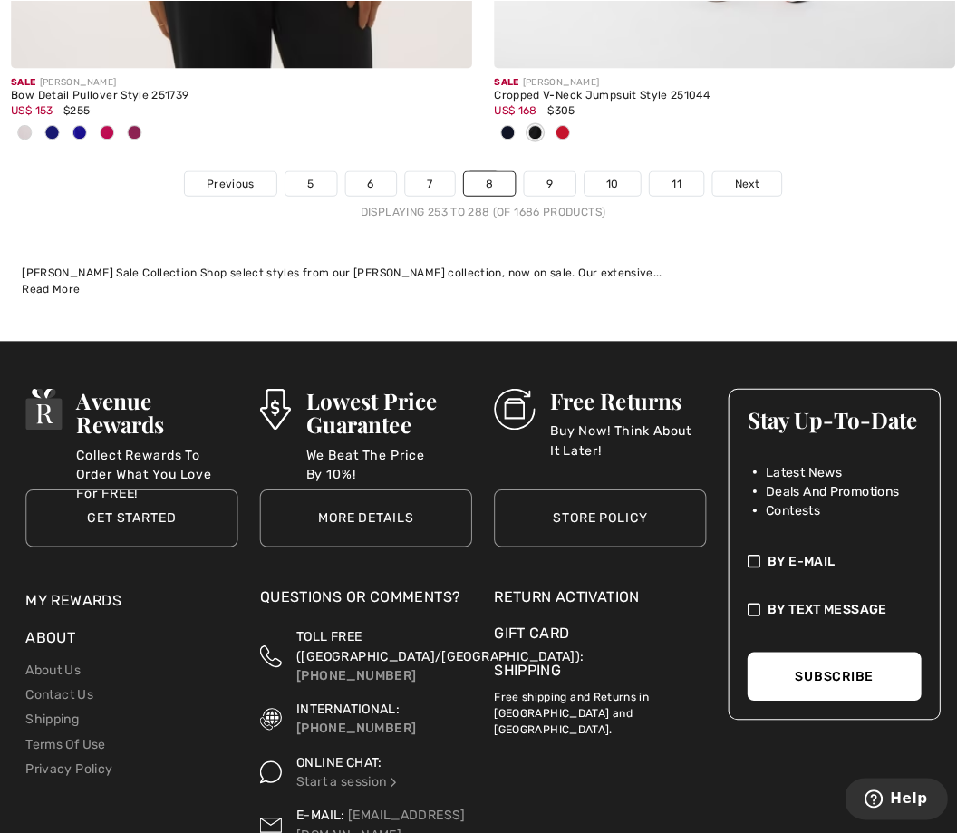
click at [544, 178] on link "9" at bounding box center [544, 190] width 50 height 24
click at [542, 178] on link "9" at bounding box center [544, 190] width 50 height 24
click at [535, 178] on link "9" at bounding box center [544, 190] width 50 height 24
click at [534, 178] on link "9" at bounding box center [544, 190] width 50 height 24
click at [526, 178] on link "9" at bounding box center [544, 190] width 50 height 24
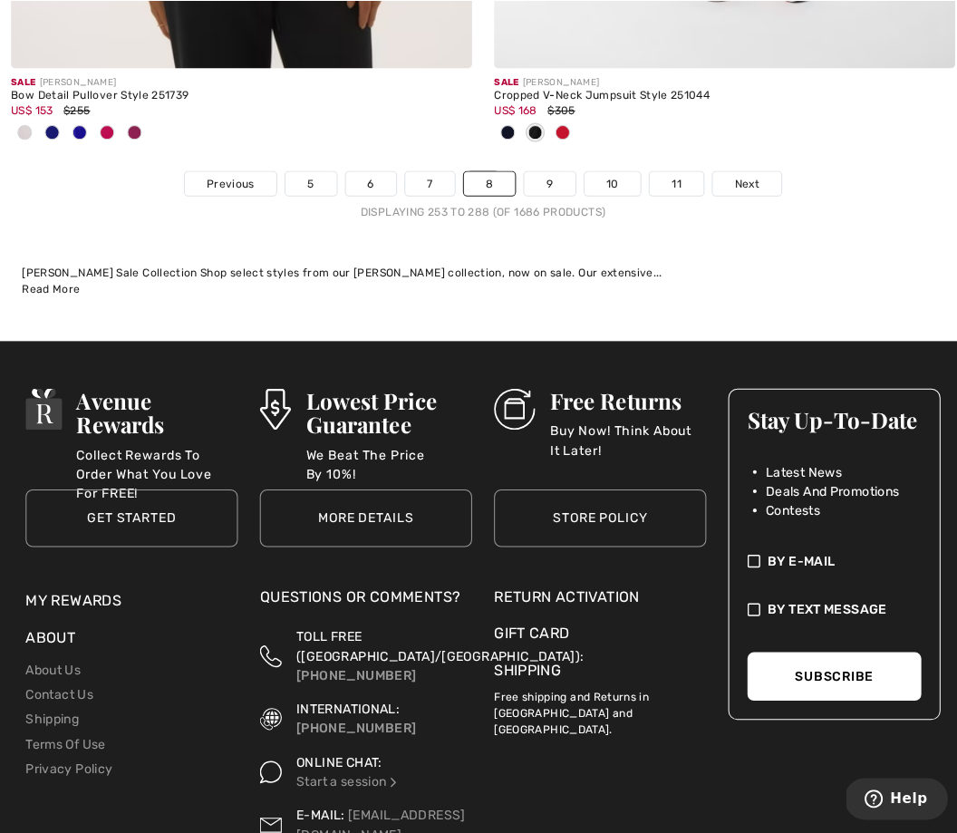
click at [525, 178] on link "9" at bounding box center [544, 190] width 50 height 24
click at [532, 178] on link "9" at bounding box center [544, 190] width 50 height 24
click at [523, 178] on link "9" at bounding box center [544, 190] width 50 height 24
click at [529, 178] on link "9" at bounding box center [544, 190] width 50 height 24
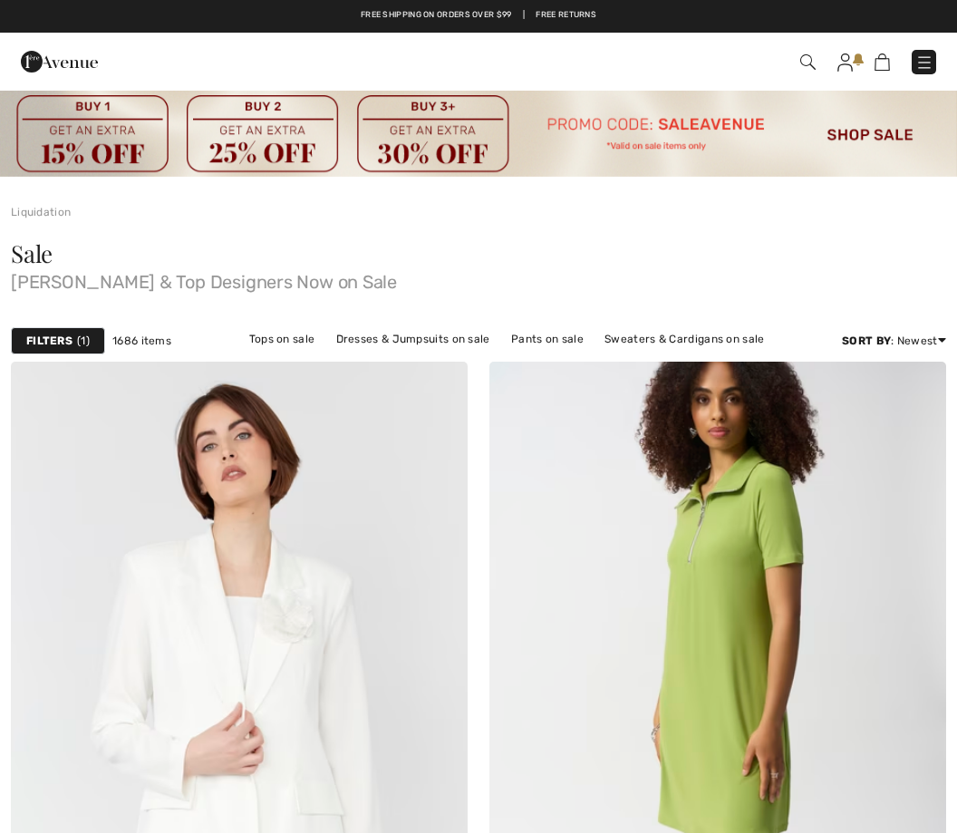
checkbox input "true"
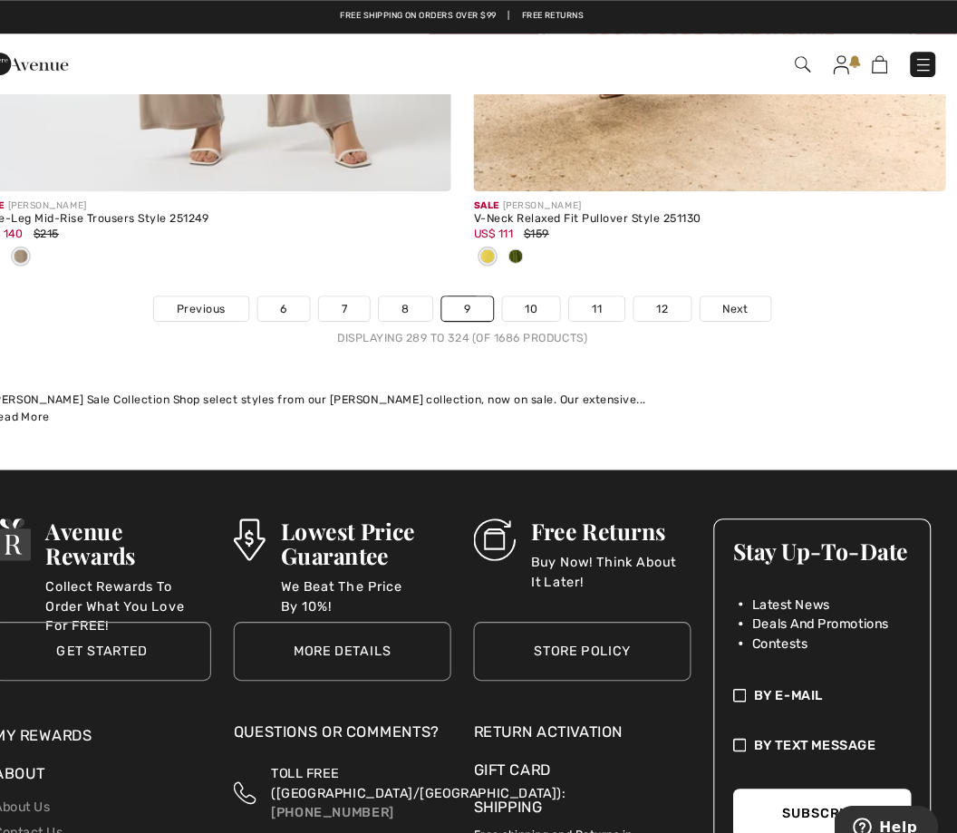
scroll to position [14674, 0]
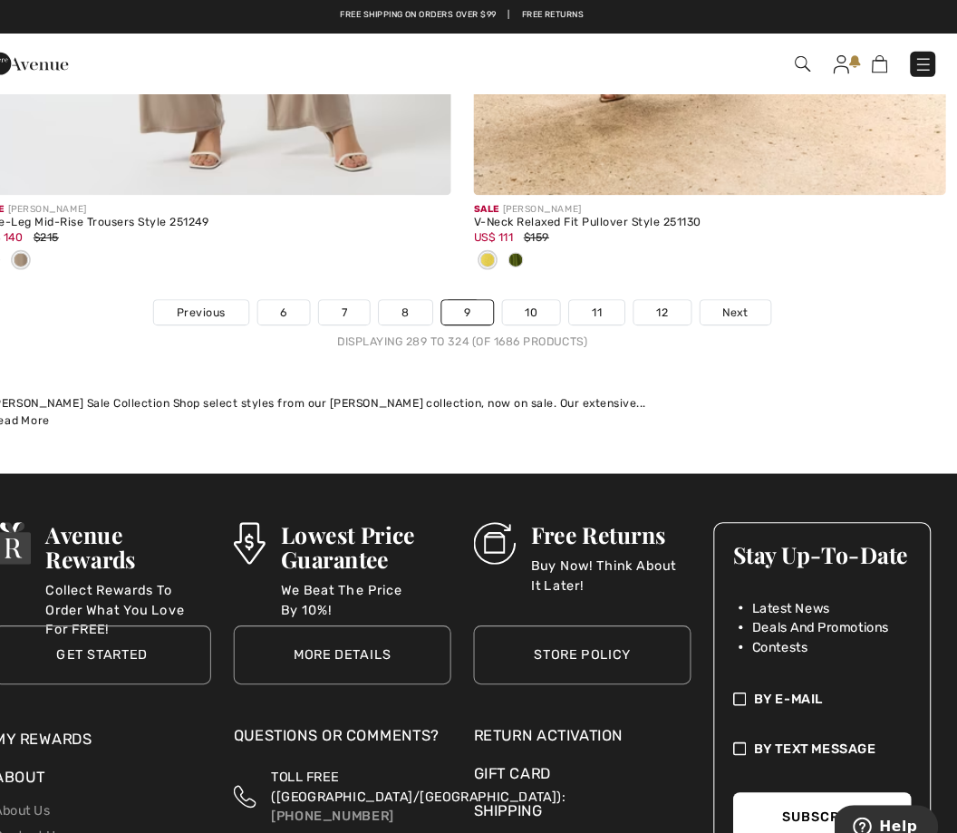
click at [517, 290] on link "10" at bounding box center [545, 302] width 56 height 24
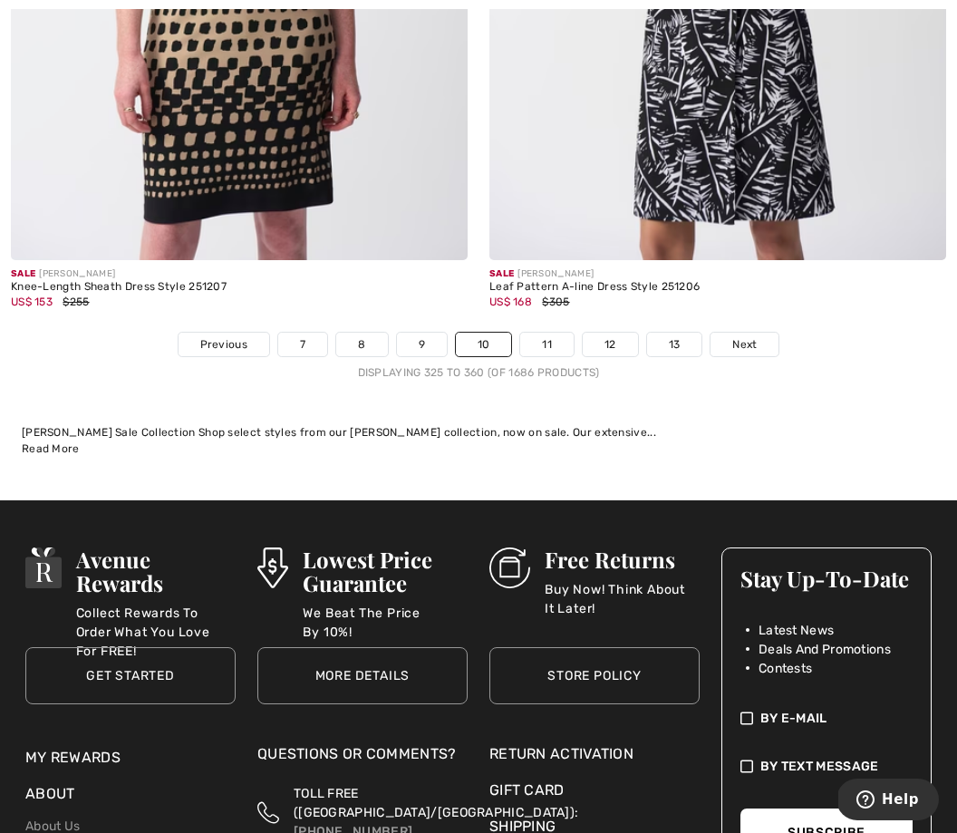
click at [547, 334] on link "11" at bounding box center [546, 344] width 53 height 24
click at [537, 332] on link "11" at bounding box center [546, 344] width 53 height 24
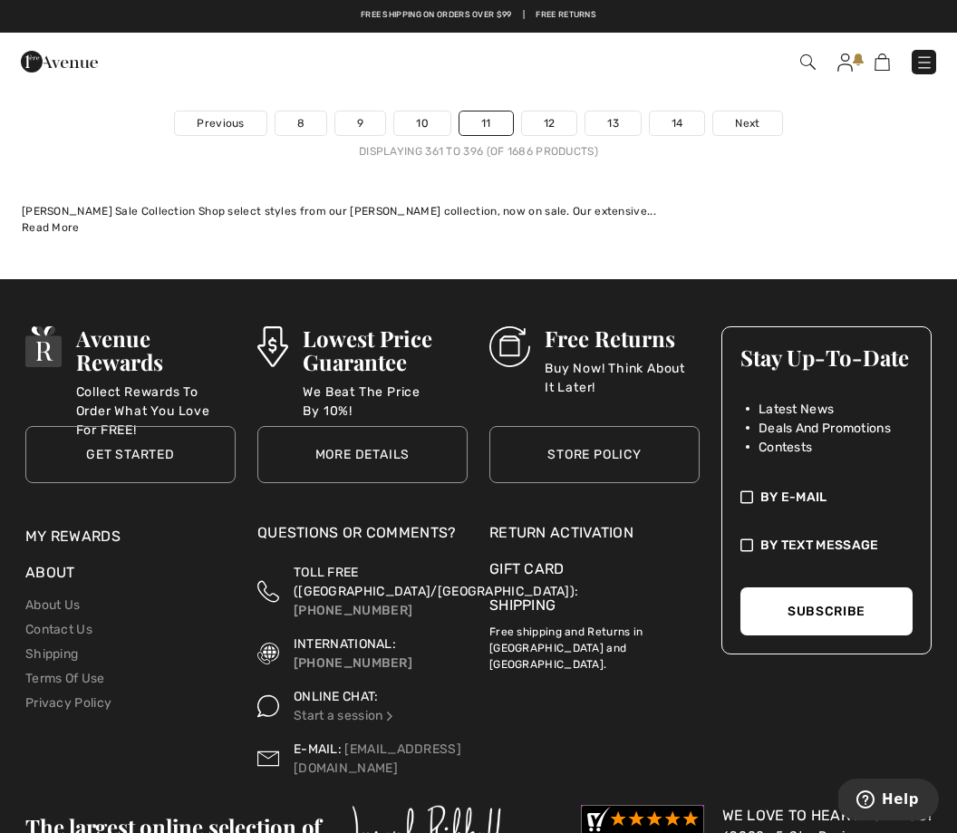
scroll to position [14310, 0]
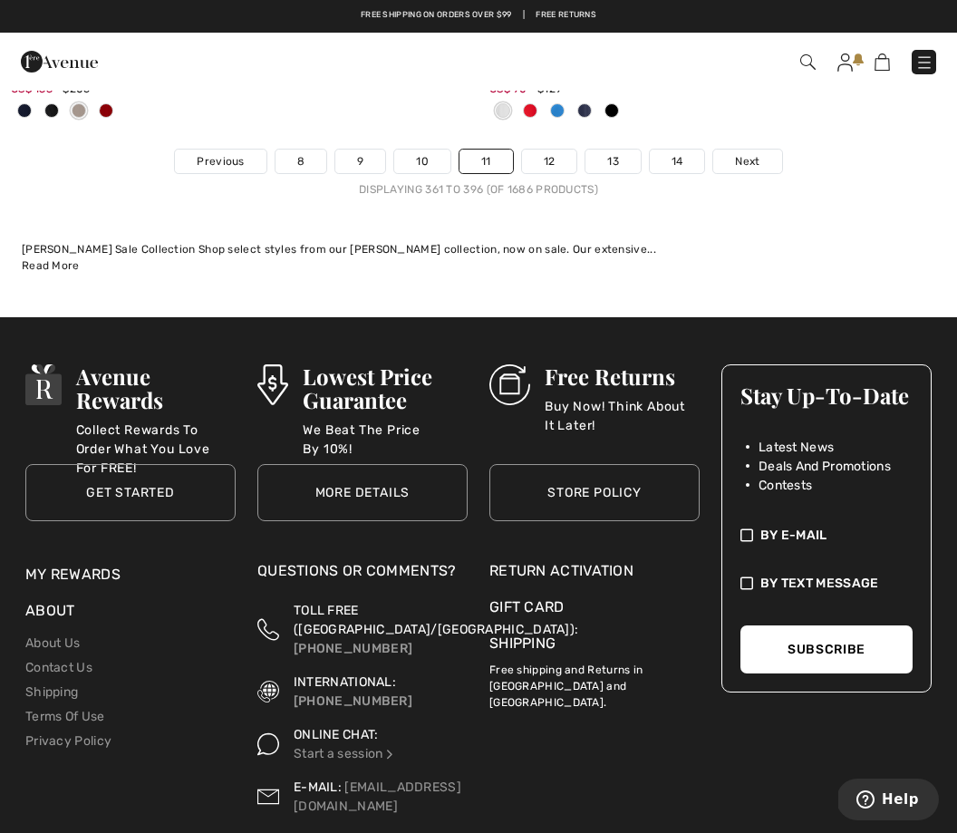
click at [547, 149] on link "12" at bounding box center [549, 161] width 55 height 24
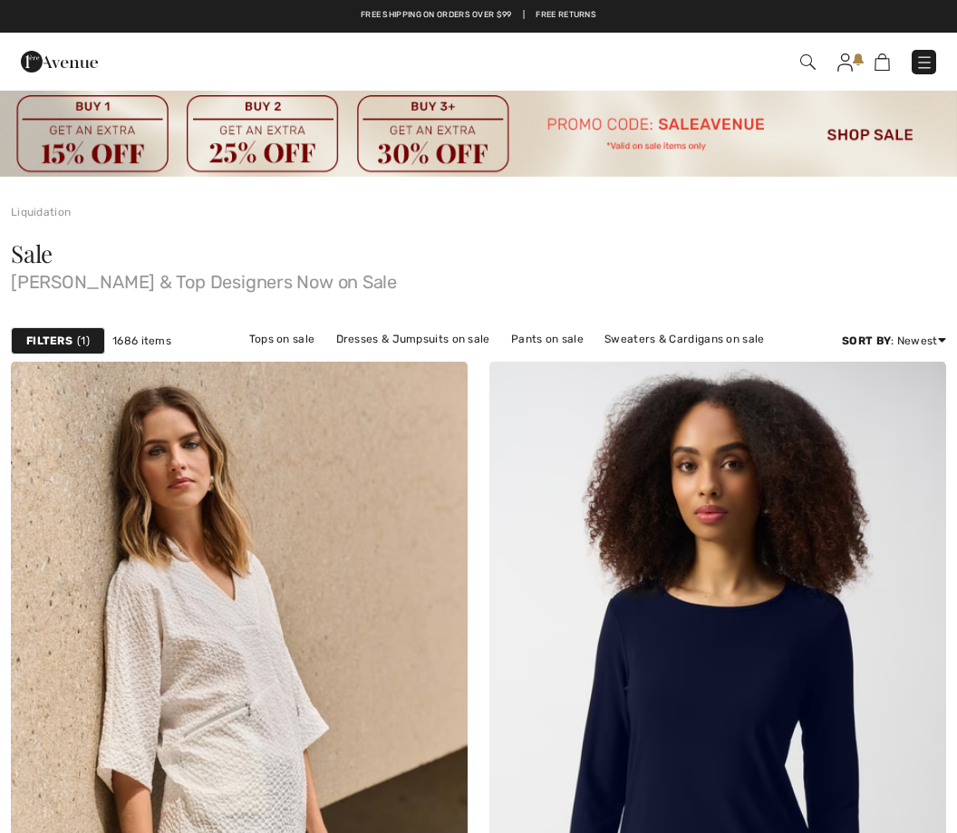
checkbox input "true"
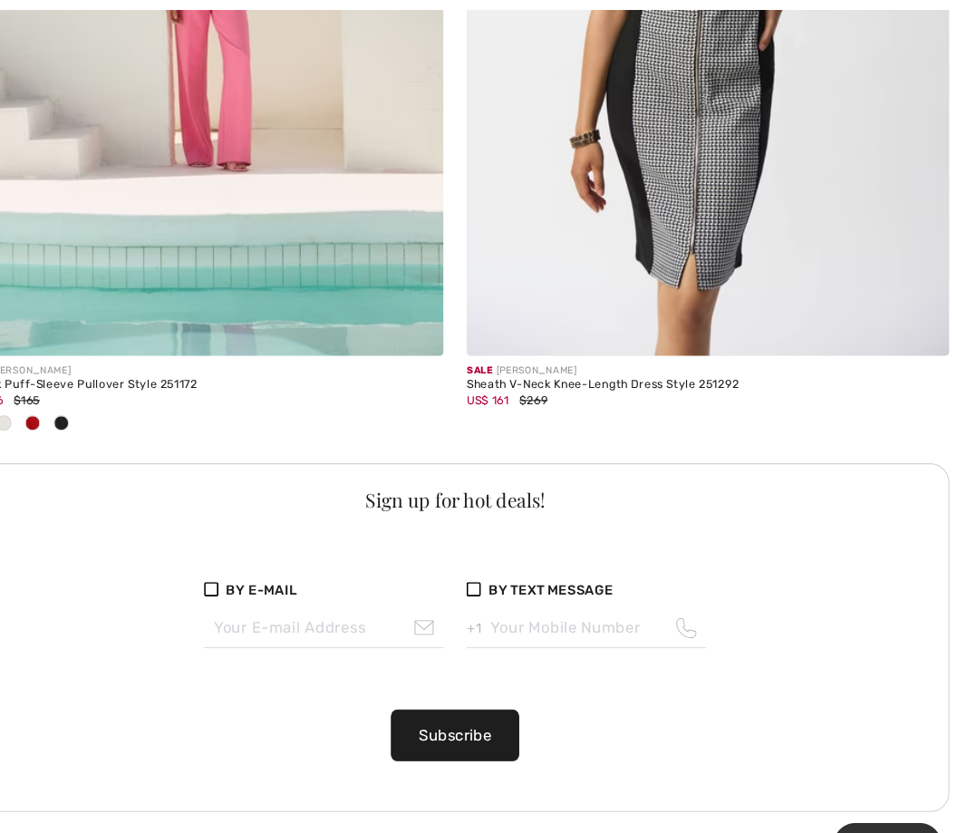
scroll to position [4613, 0]
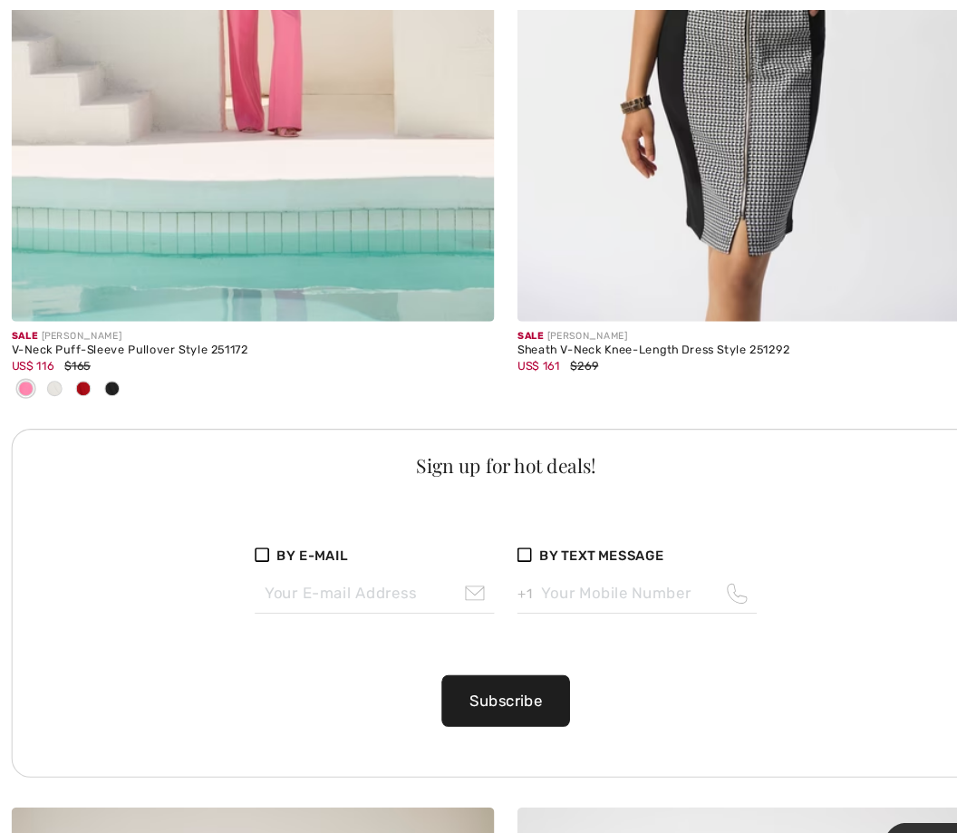
click at [93, 355] on div at bounding box center [105, 369] width 27 height 30
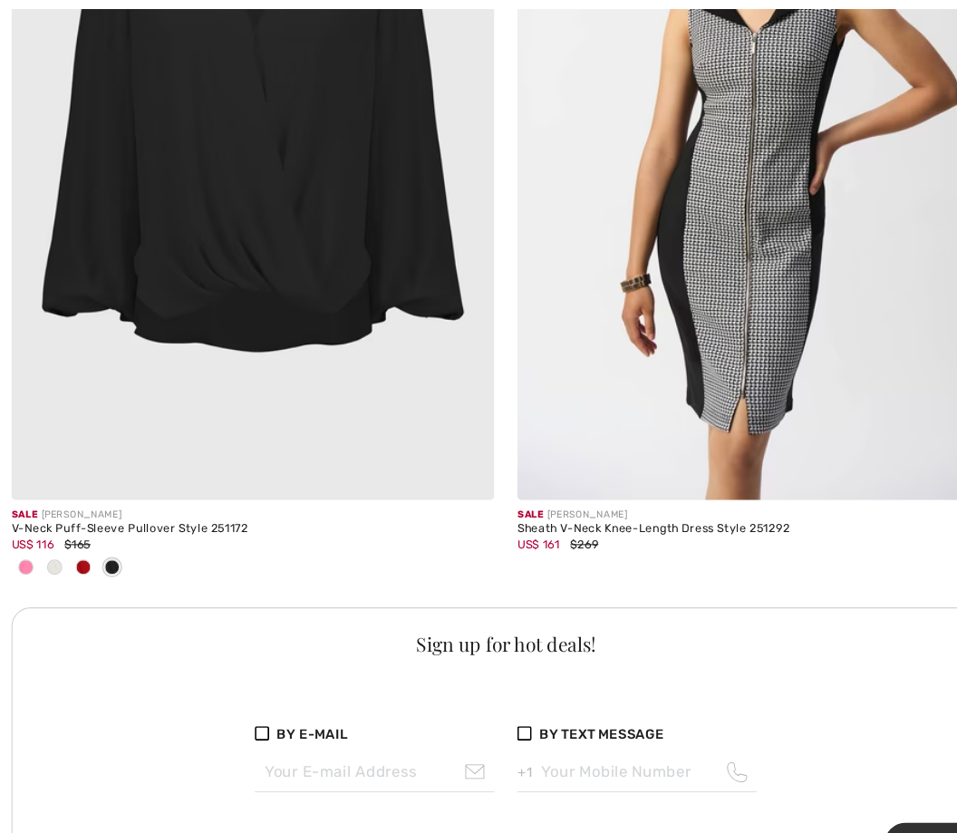
click at [14, 532] on div at bounding box center [24, 538] width 27 height 30
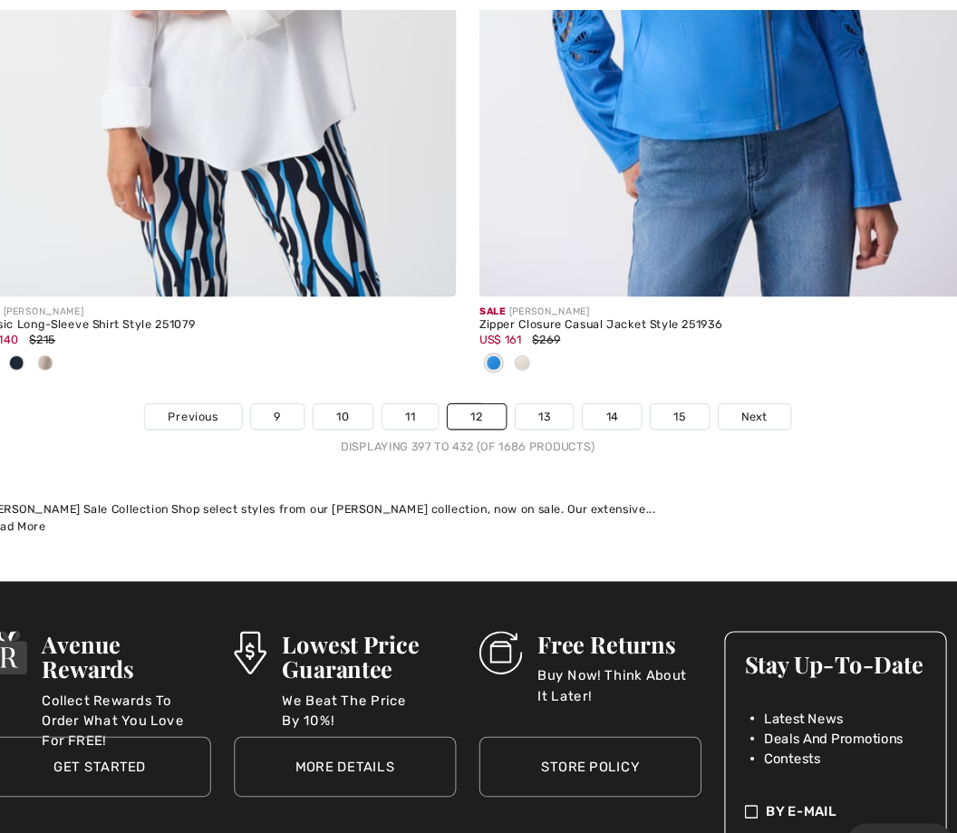
scroll to position [14462, 0]
click at [524, 382] on link "13" at bounding box center [551, 394] width 55 height 24
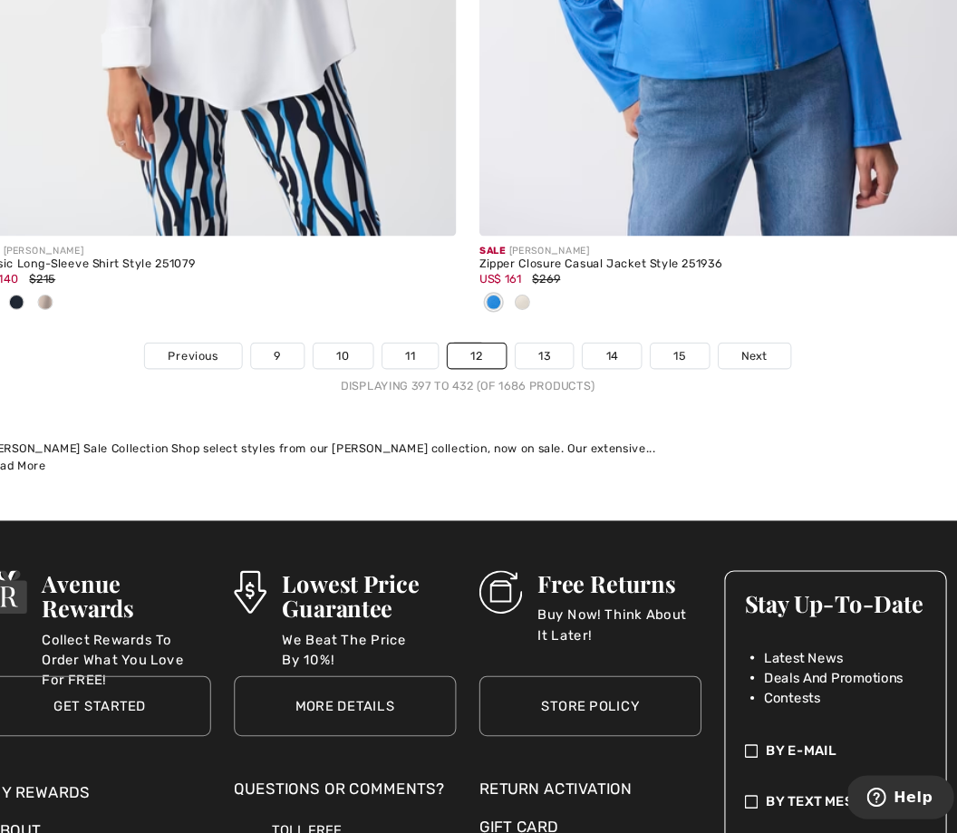
click at [524, 370] on link "13" at bounding box center [551, 382] width 55 height 24
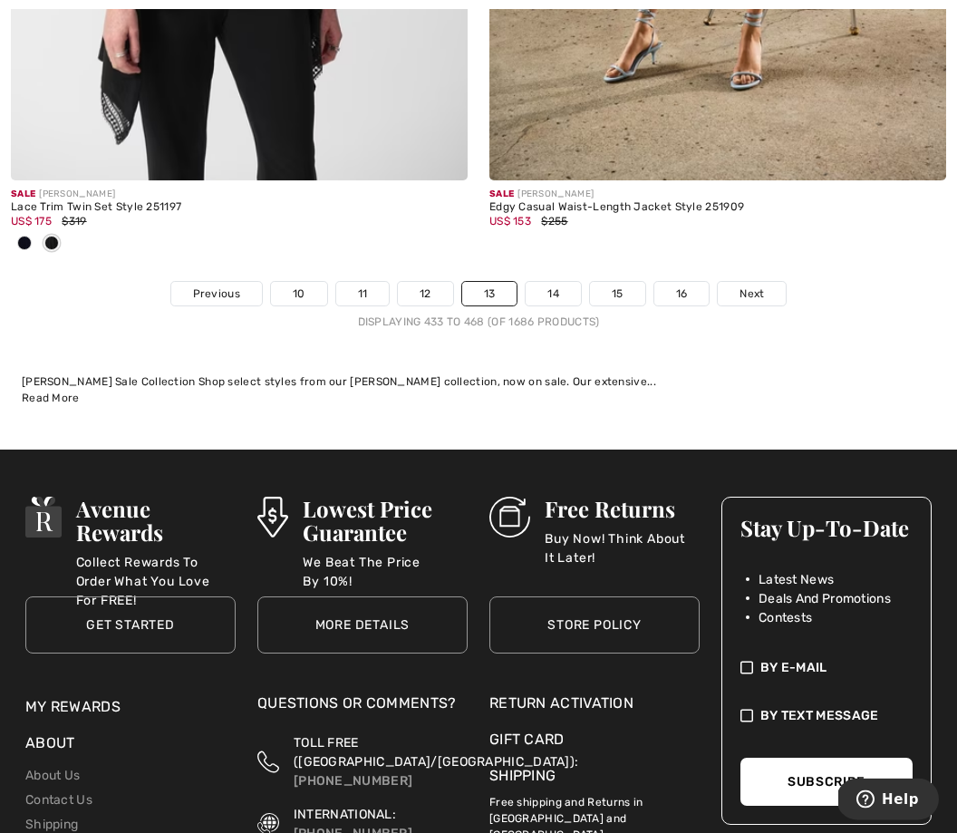
scroll to position [14712, 0]
click at [544, 282] on link "14" at bounding box center [552, 294] width 55 height 24
click at [543, 282] on link "14" at bounding box center [552, 294] width 55 height 24
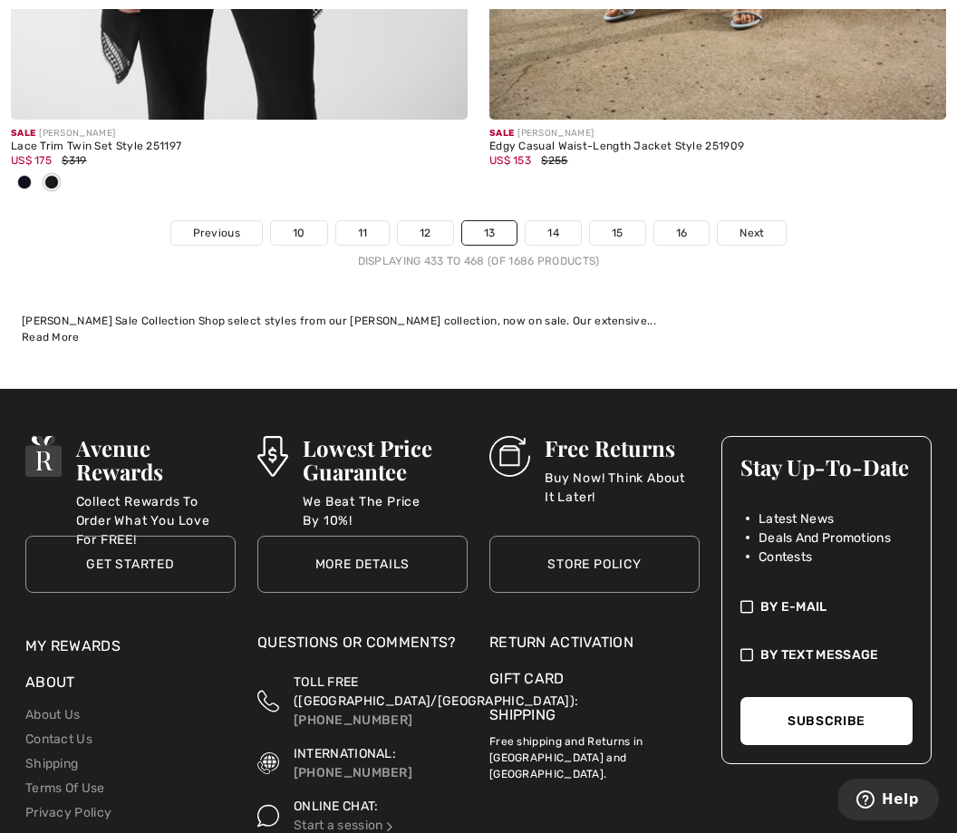
click at [541, 221] on link "14" at bounding box center [552, 233] width 55 height 24
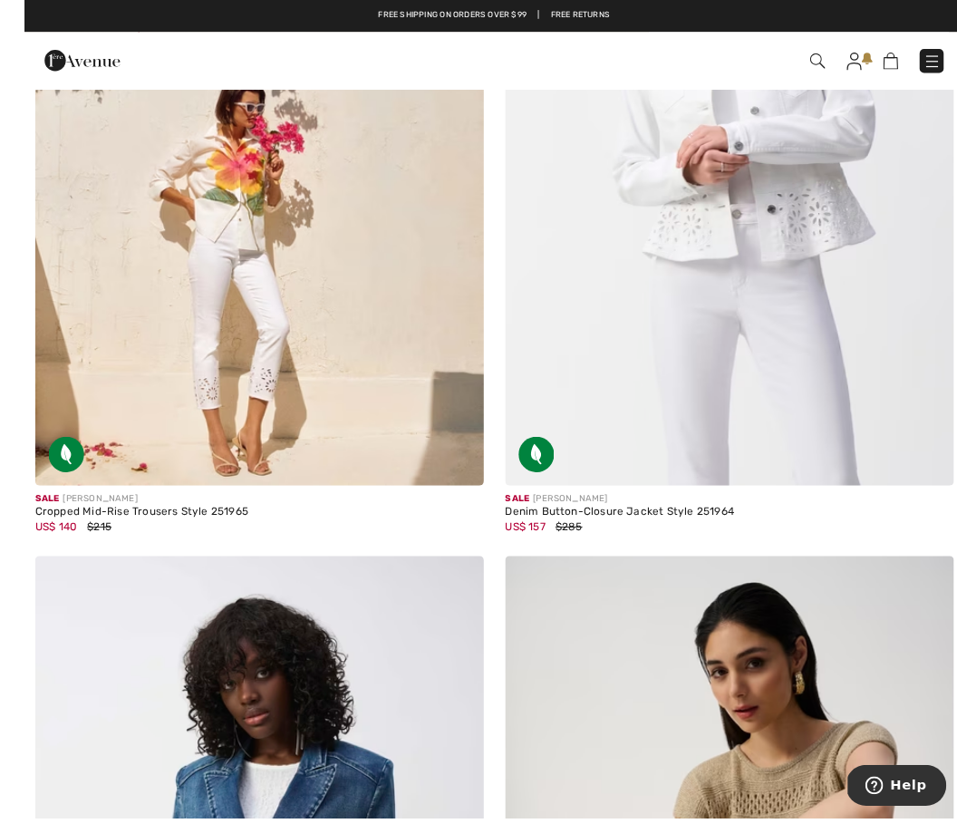
scroll to position [11122, 0]
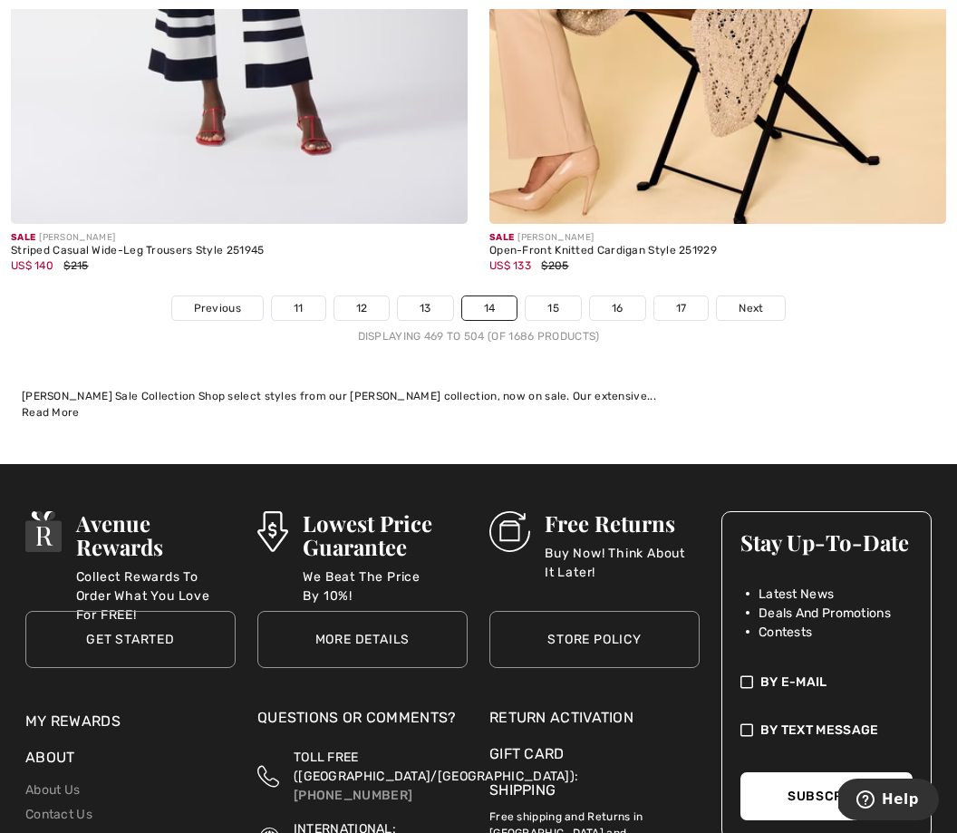
click at [543, 296] on link "15" at bounding box center [552, 308] width 55 height 24
click at [537, 296] on link "15" at bounding box center [552, 308] width 55 height 24
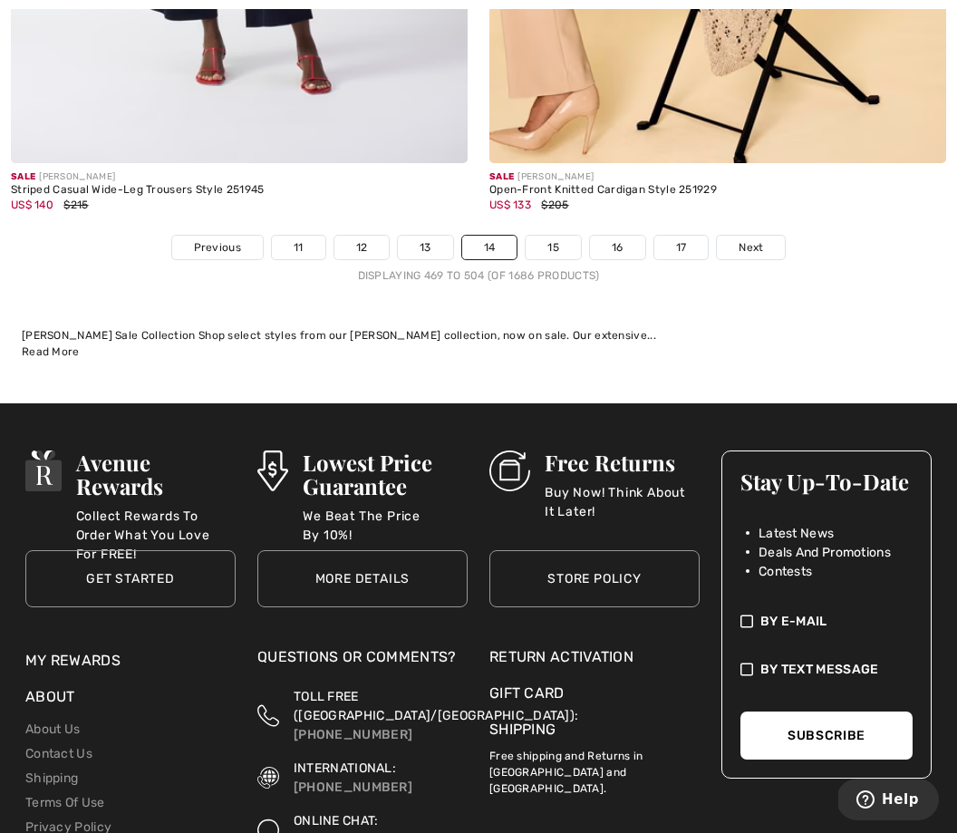
click at [533, 236] on link "15" at bounding box center [552, 248] width 55 height 24
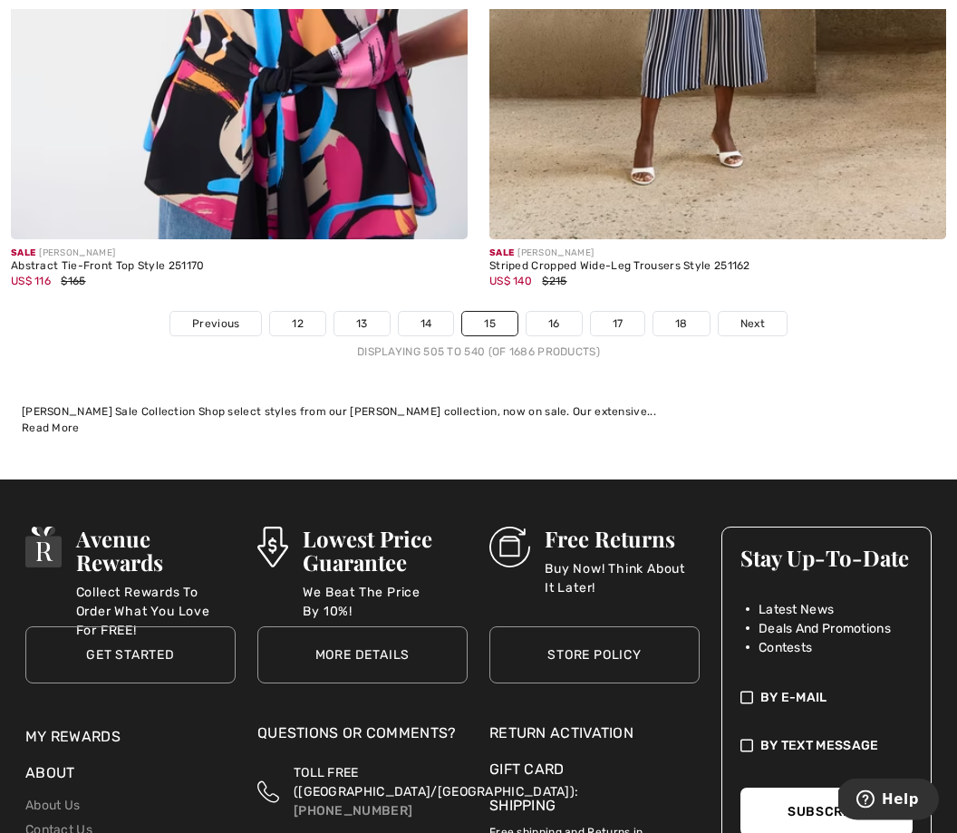
scroll to position [14108, 0]
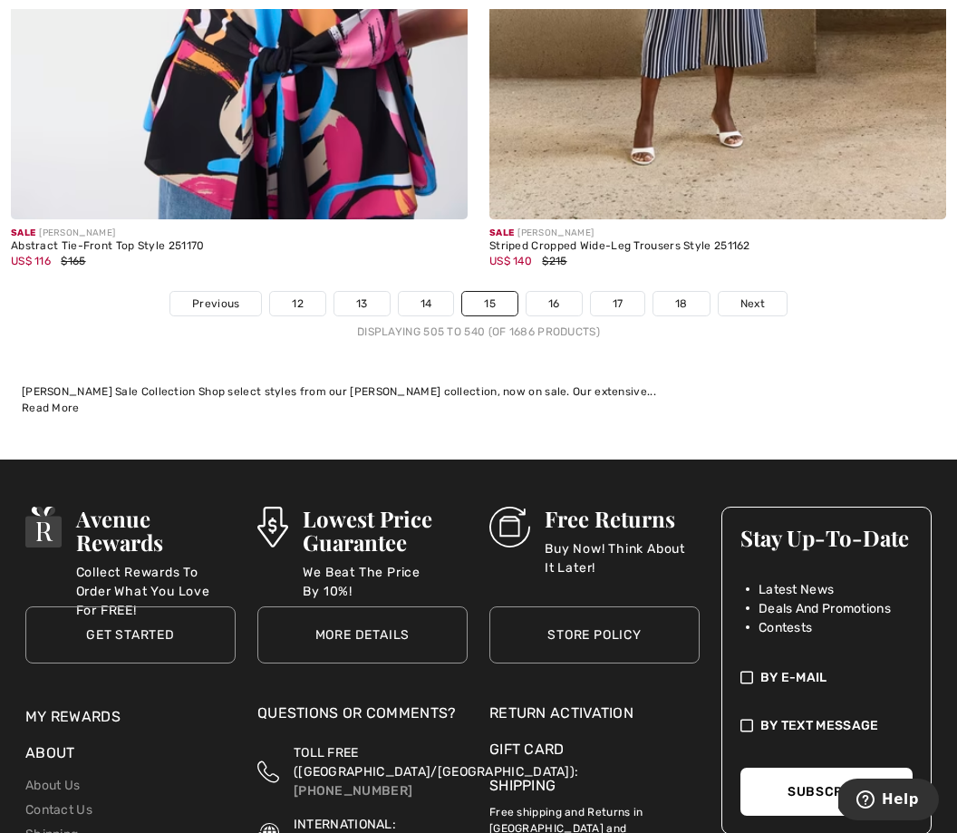
click at [544, 293] on link "16" at bounding box center [553, 304] width 55 height 24
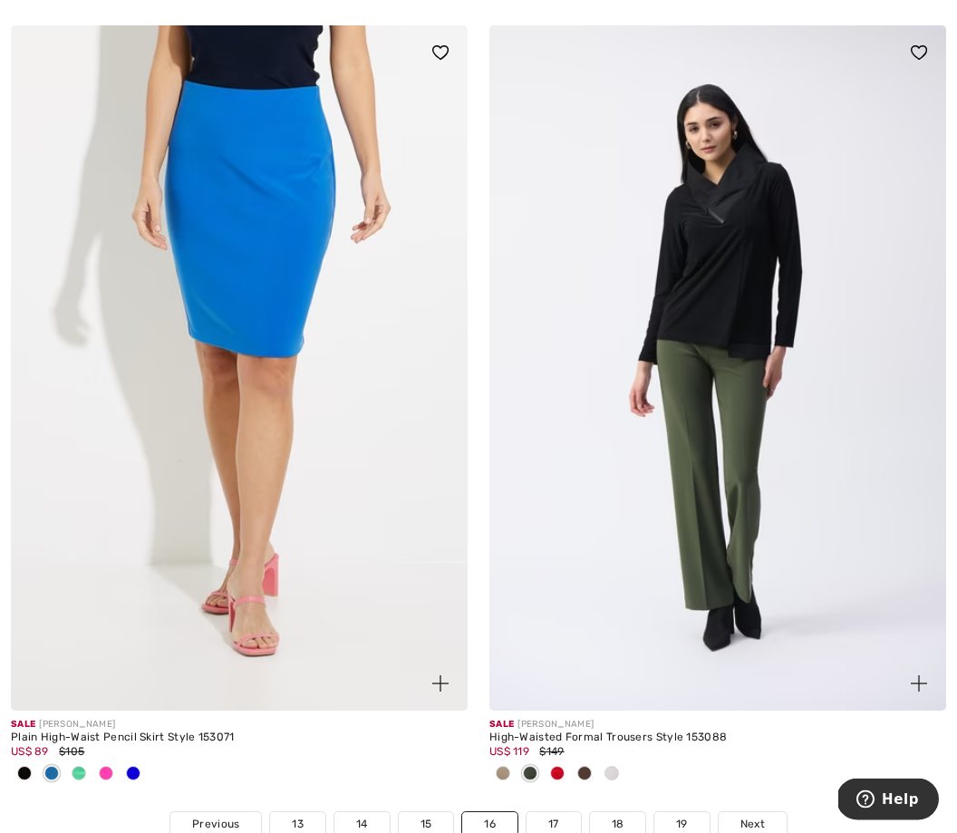
scroll to position [13921, 0]
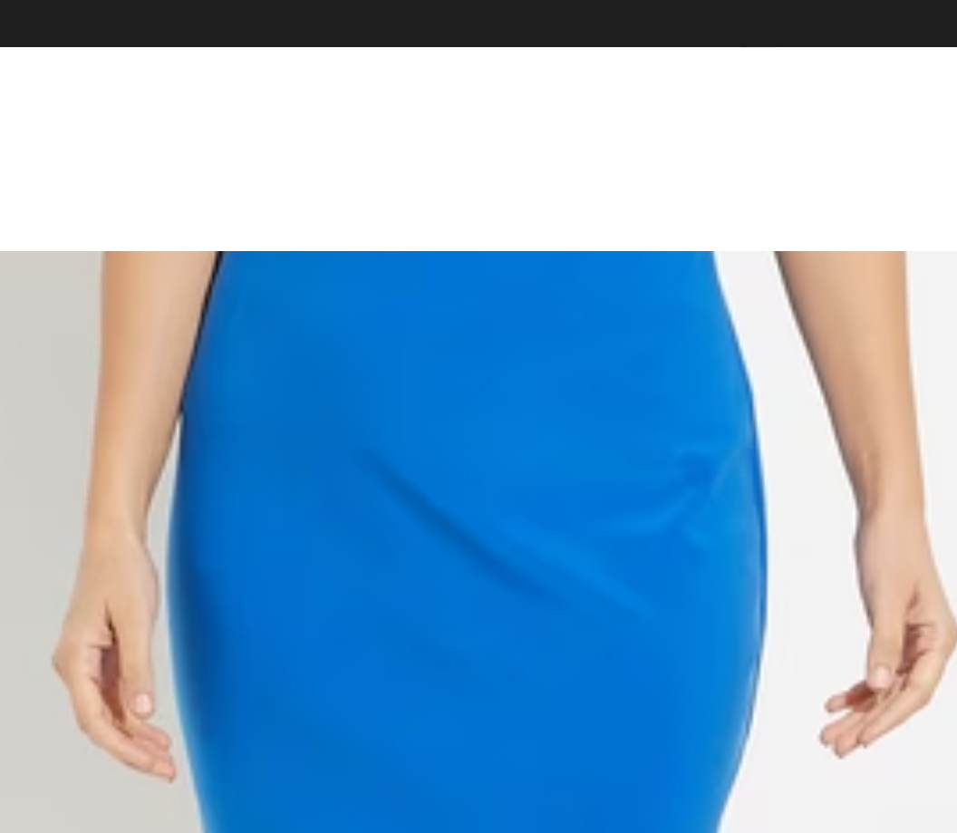
click at [89, 99] on img at bounding box center [239, 359] width 457 height 685
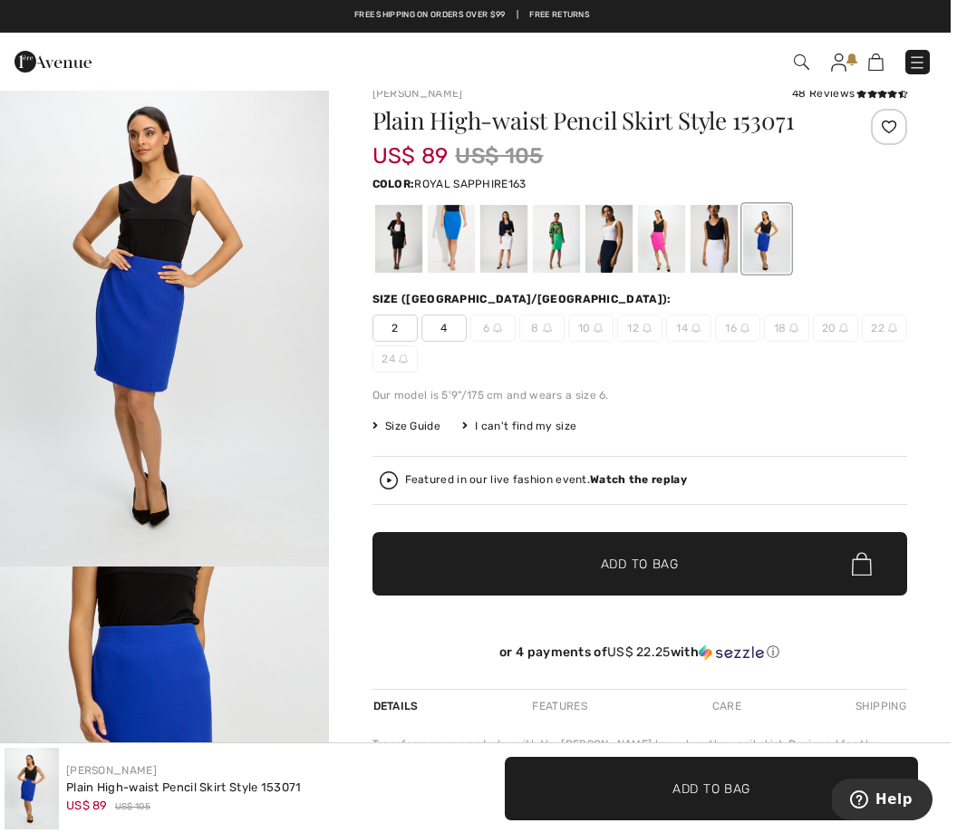
scroll to position [46, 0]
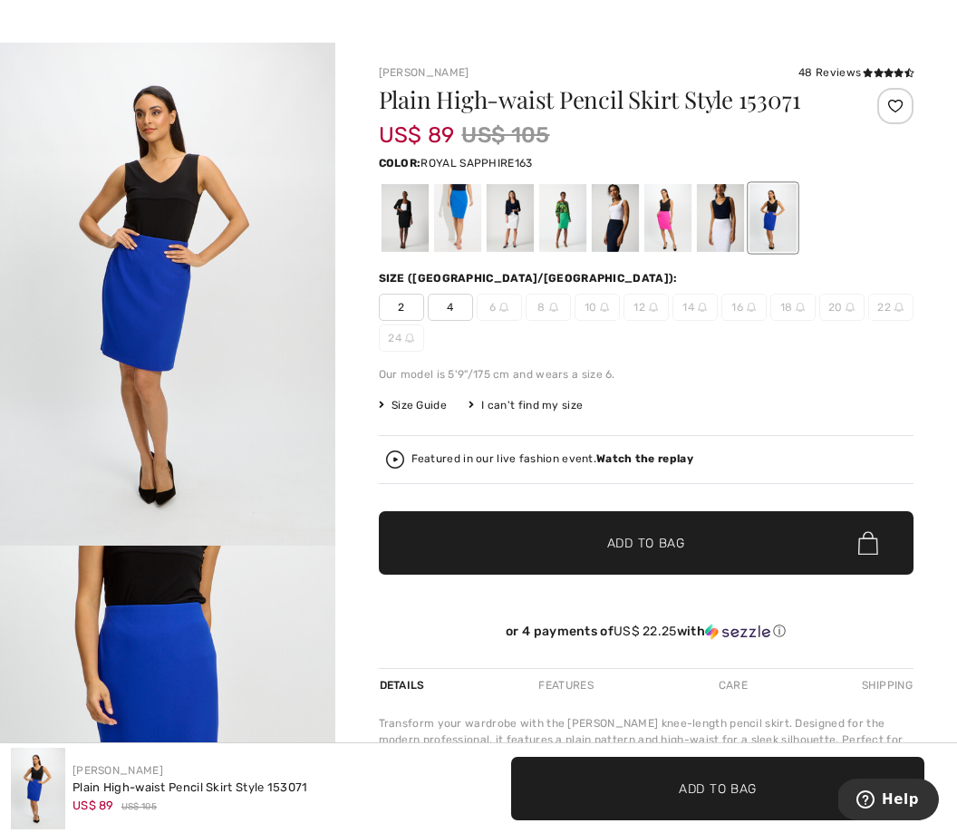
click at [67, 332] on img "1 / 5" at bounding box center [167, 294] width 335 height 503
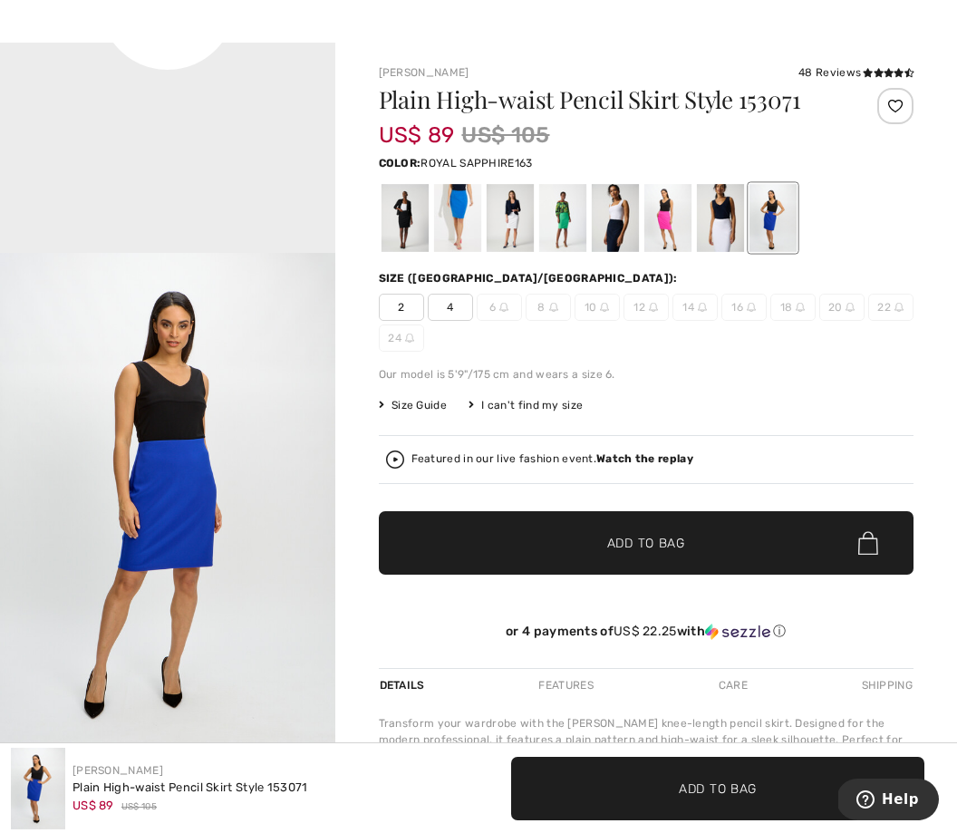
scroll to position [1228, 0]
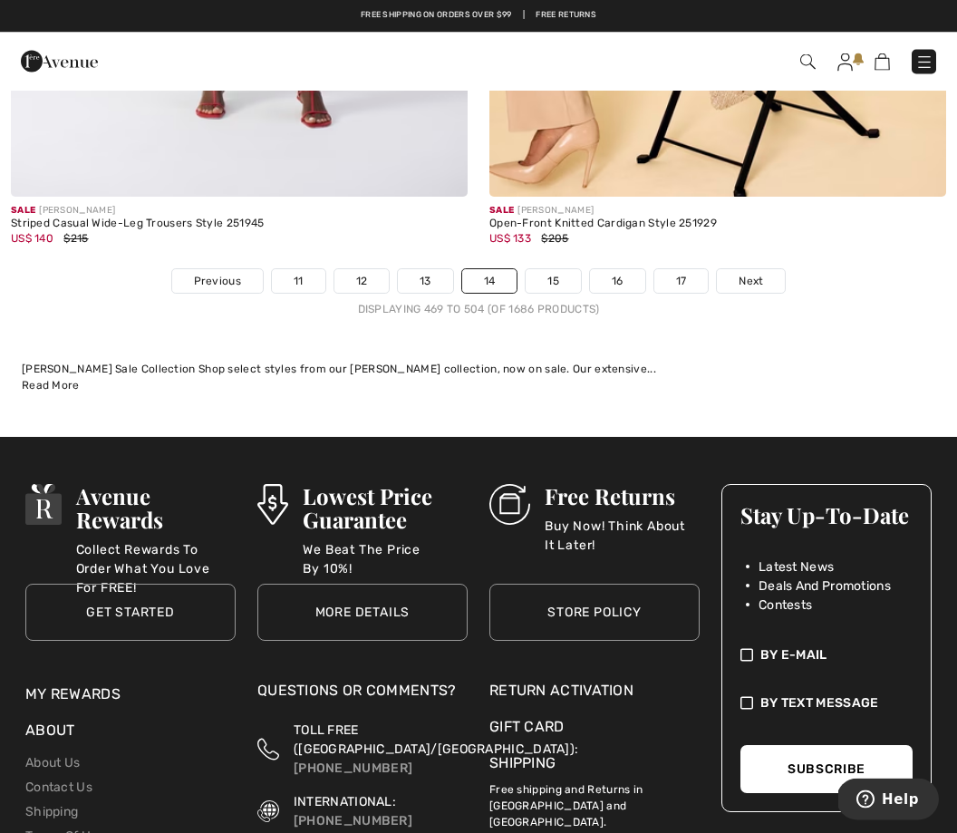
scroll to position [14426, 0]
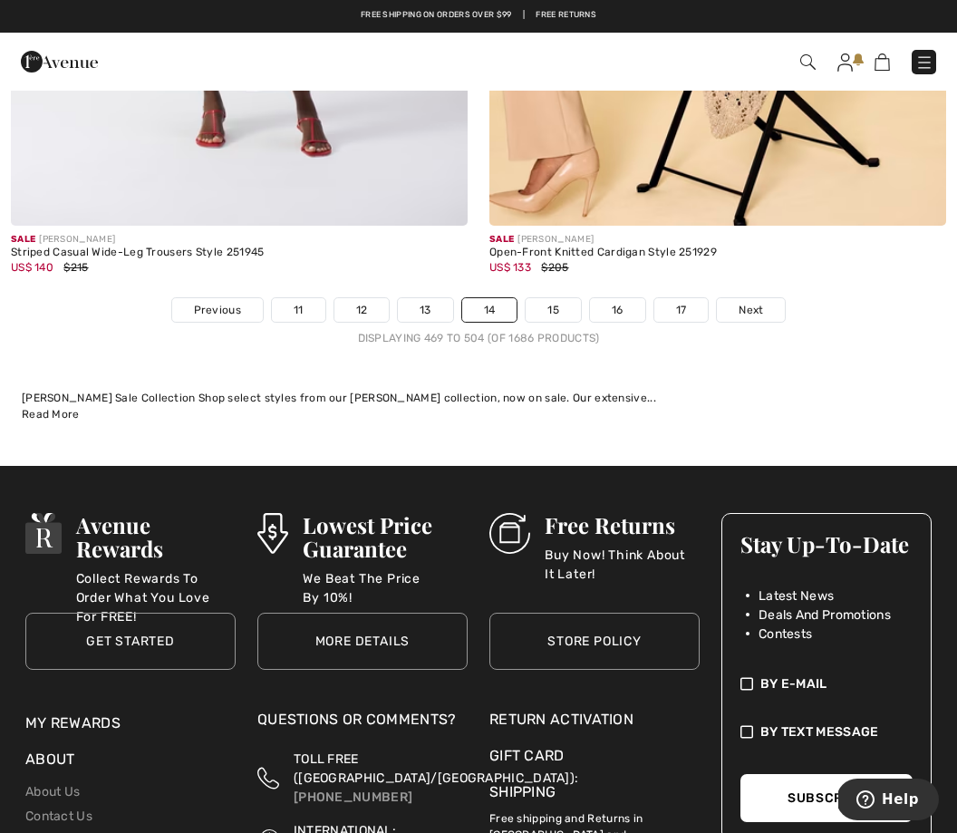
click at [550, 298] on link "15" at bounding box center [552, 310] width 55 height 24
click at [536, 298] on link "15" at bounding box center [552, 310] width 55 height 24
click at [540, 298] on link "15" at bounding box center [552, 310] width 55 height 24
click at [537, 280] on div "Sale [PERSON_NAME] Open-Front Knitted Cardigan Style 251929 US$ 133 $205" at bounding box center [717, 262] width 457 height 72
click at [531, 272] on div "Sale [PERSON_NAME] Open-Front Knitted Cardigan Style 251929 US$ 133 $205" at bounding box center [717, 262] width 457 height 72
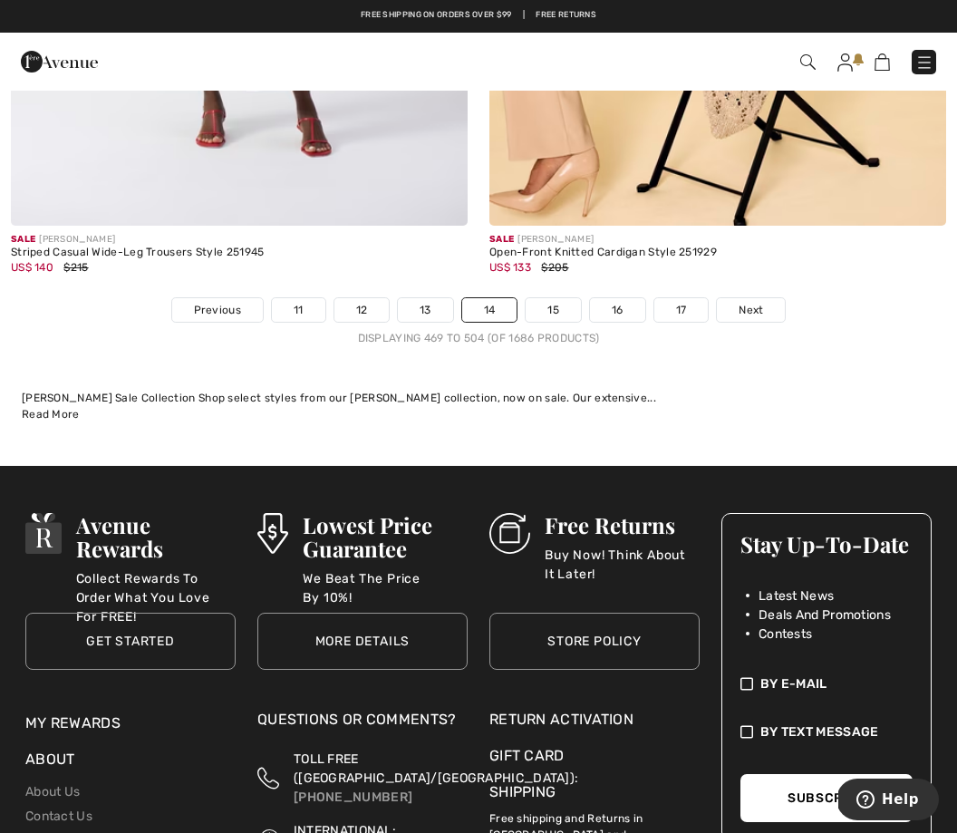
click at [527, 267] on div "Sale [PERSON_NAME] Open-Front Knitted Cardigan Style 251929 US$ 133 $205" at bounding box center [717, 262] width 457 height 72
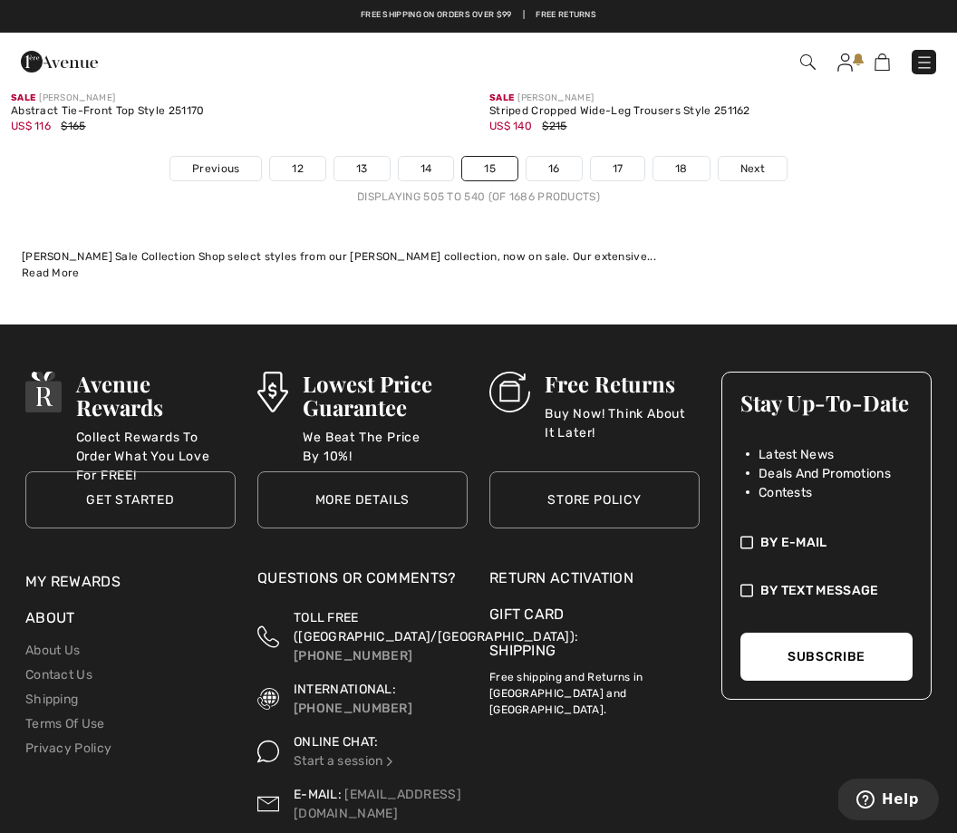
scroll to position [14221, 0]
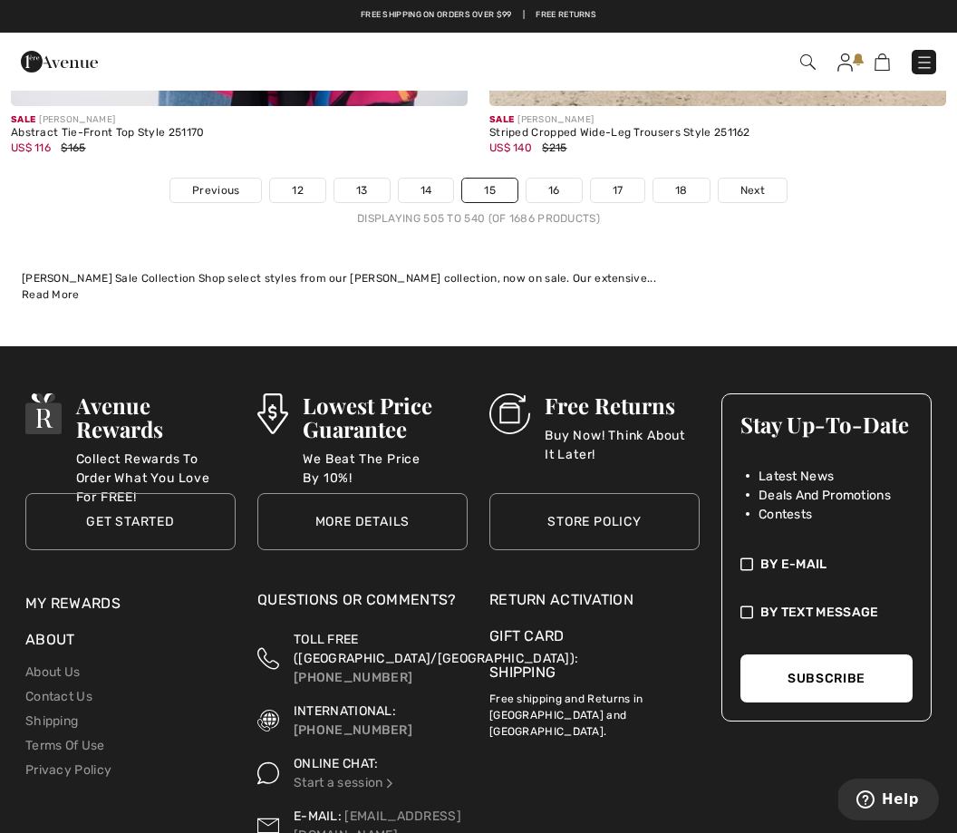
click at [554, 188] on link "16" at bounding box center [553, 190] width 55 height 24
click at [537, 178] on link "16" at bounding box center [553, 190] width 55 height 24
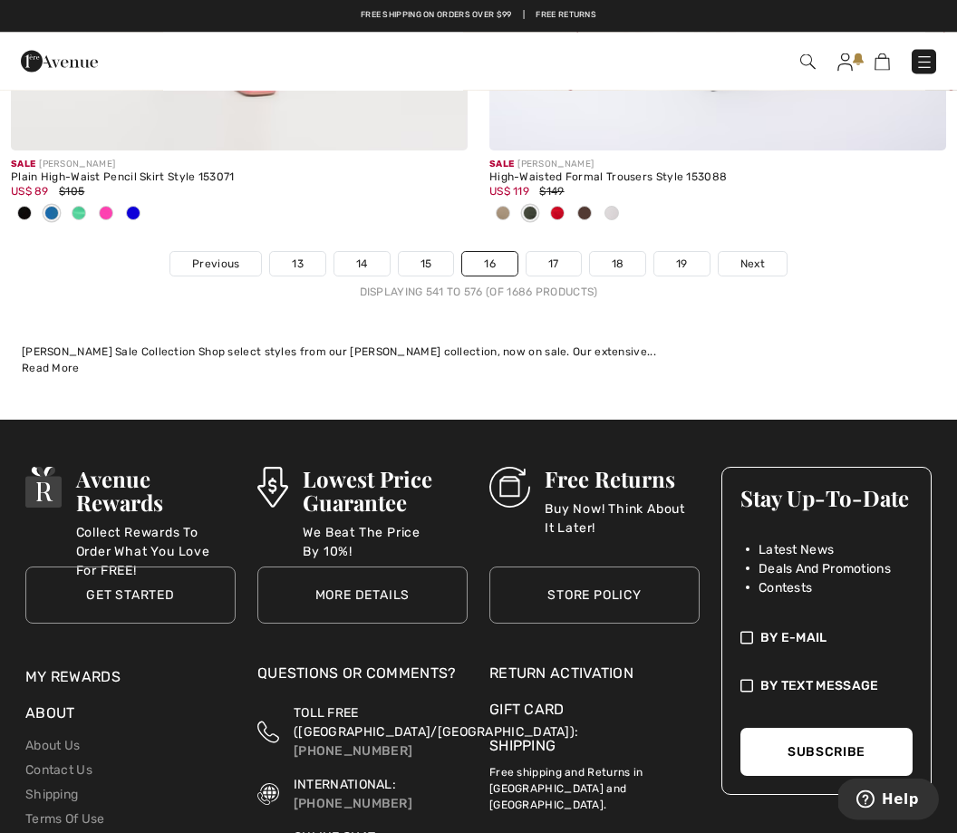
scroll to position [14474, 0]
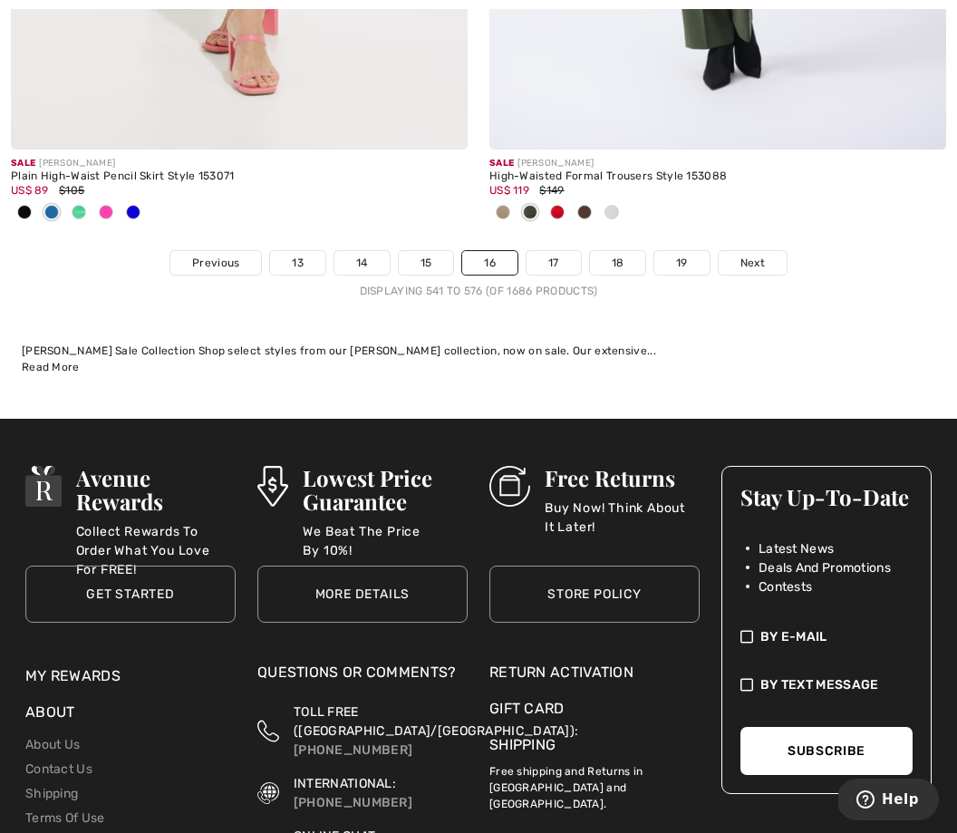
click at [546, 251] on link "17" at bounding box center [553, 263] width 54 height 24
click at [544, 251] on link "17" at bounding box center [553, 263] width 54 height 24
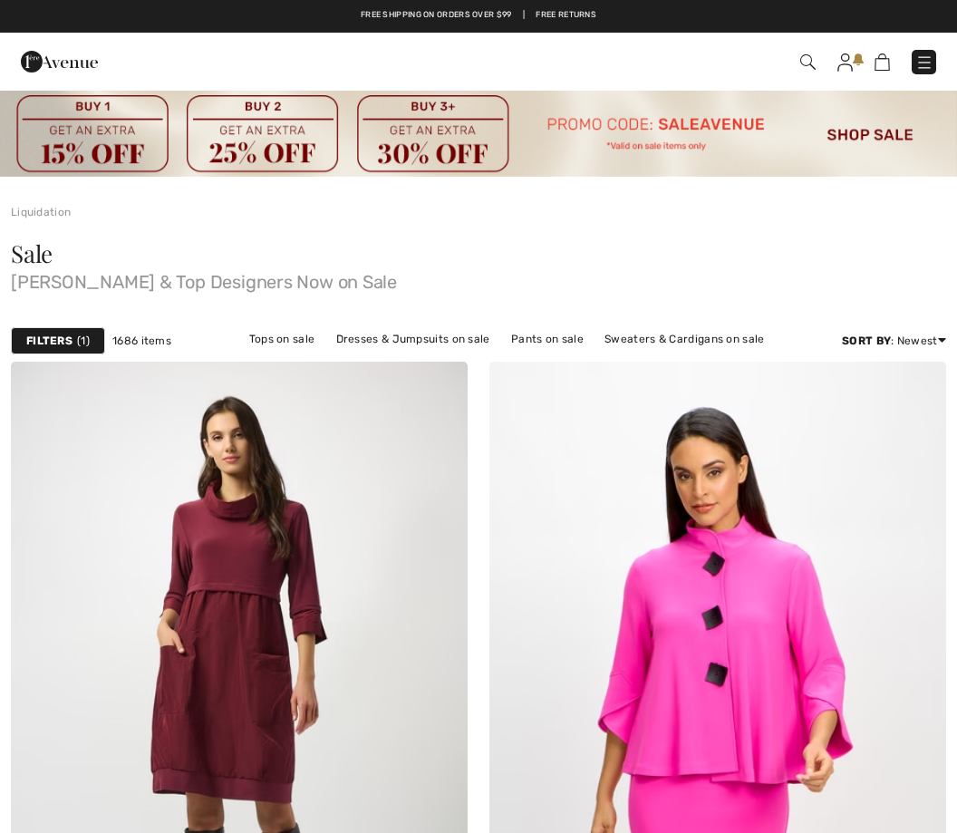
checkbox input "true"
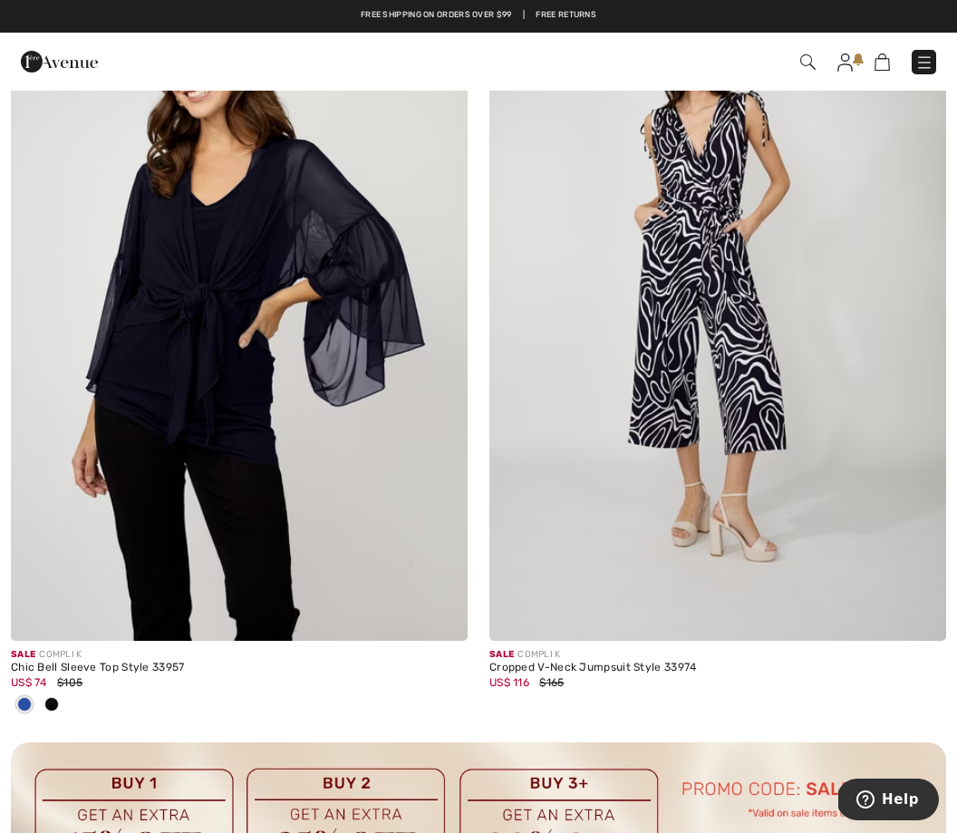
scroll to position [4241, 0]
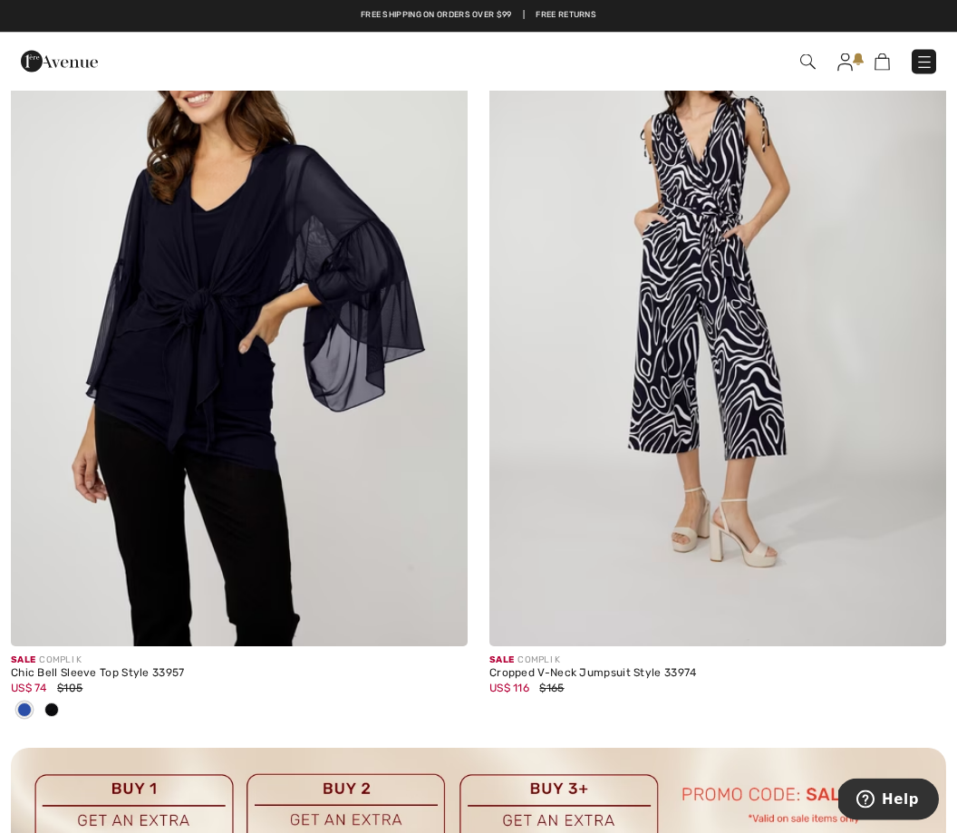
click at [196, 262] on img at bounding box center [239, 304] width 457 height 685
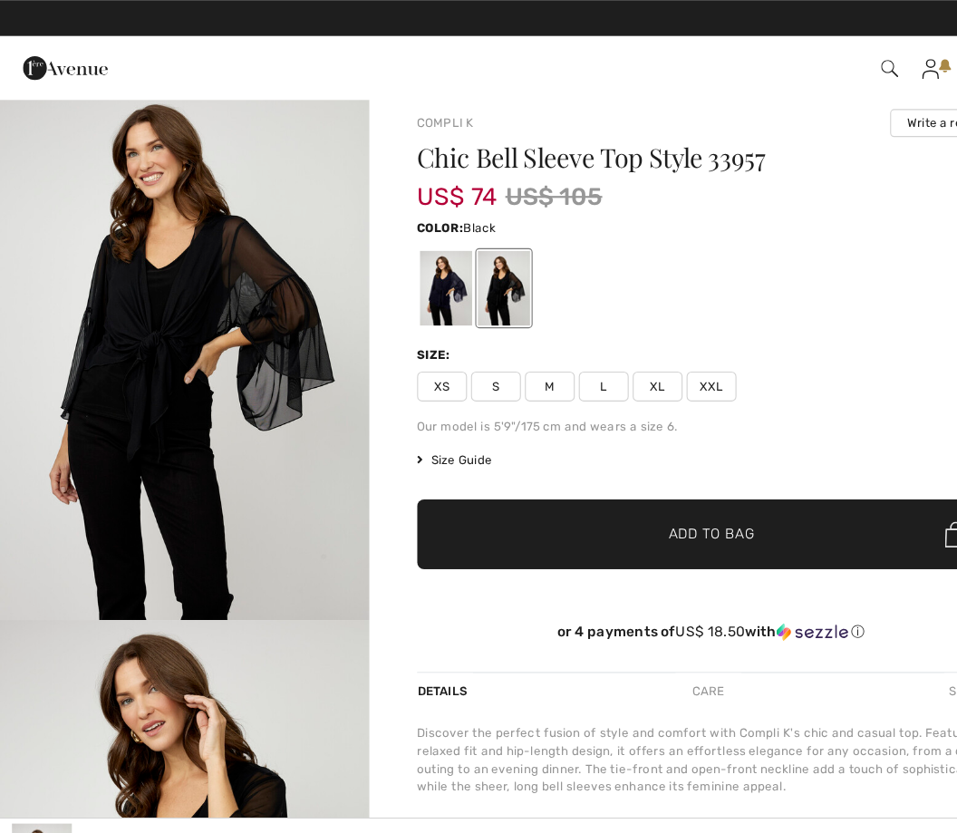
scroll to position [12, 0]
click at [496, 343] on span "M" at bounding box center [499, 350] width 45 height 27
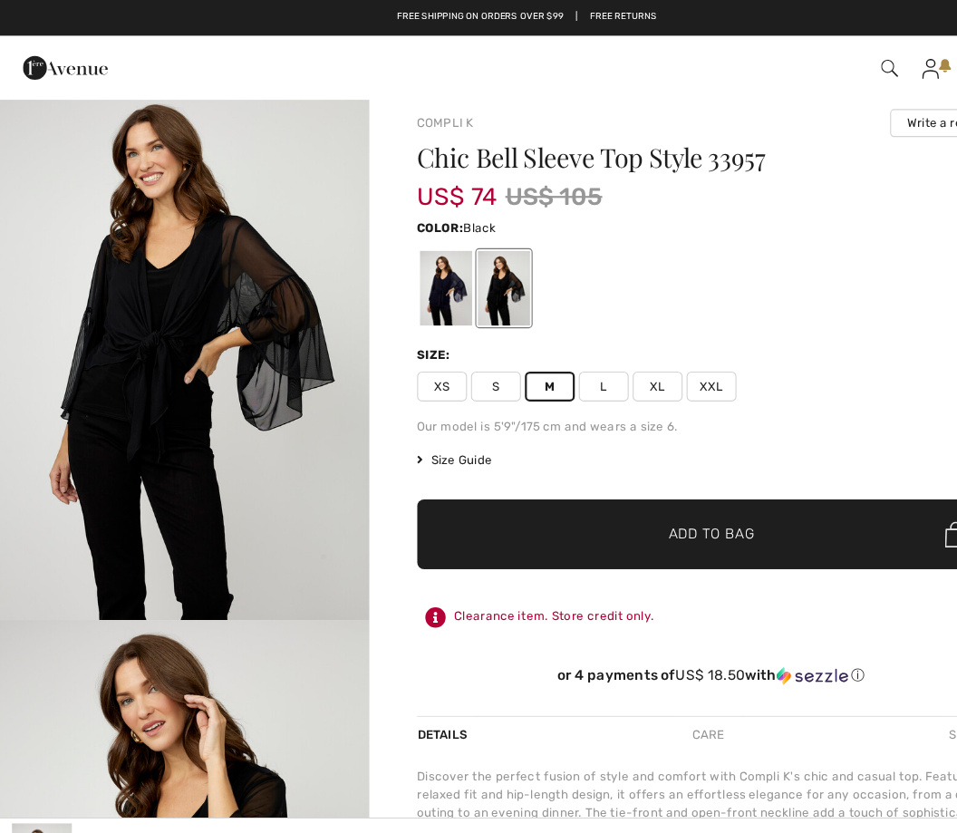
click at [614, 484] on span "Add to Bag" at bounding box center [646, 485] width 78 height 19
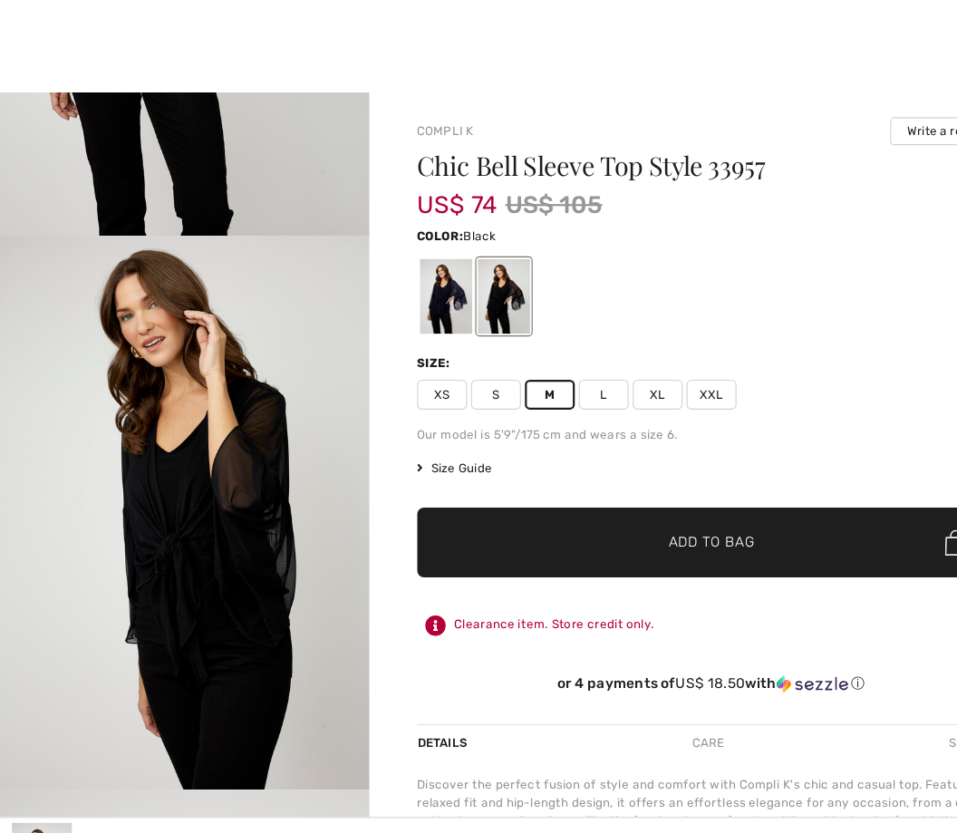
scroll to position [0, 0]
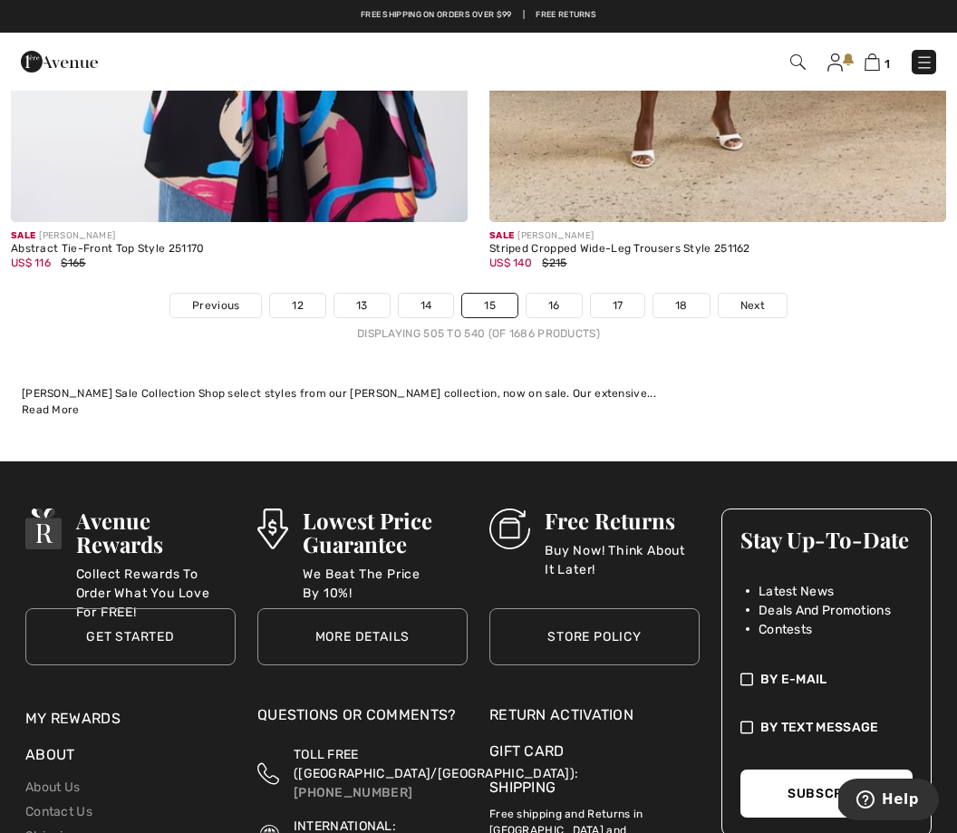
click at [552, 294] on link "16" at bounding box center [553, 306] width 55 height 24
click at [544, 294] on link "16" at bounding box center [553, 306] width 55 height 24
click at [540, 294] on link "16" at bounding box center [553, 306] width 55 height 24
click at [545, 294] on link "16" at bounding box center [553, 306] width 55 height 24
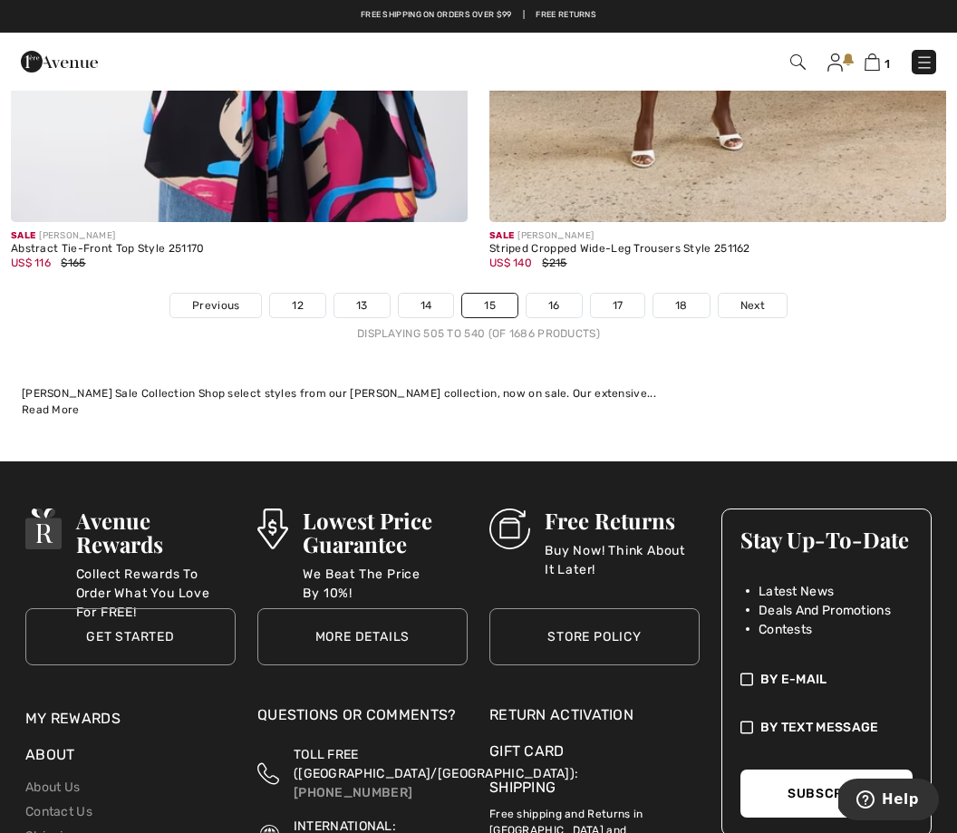
click at [543, 294] on link "16" at bounding box center [553, 306] width 55 height 24
click at [538, 294] on link "16" at bounding box center [553, 306] width 55 height 24
click at [537, 294] on link "16" at bounding box center [553, 306] width 55 height 24
click at [536, 294] on link "16" at bounding box center [553, 306] width 55 height 24
click at [530, 294] on link "16" at bounding box center [553, 306] width 55 height 24
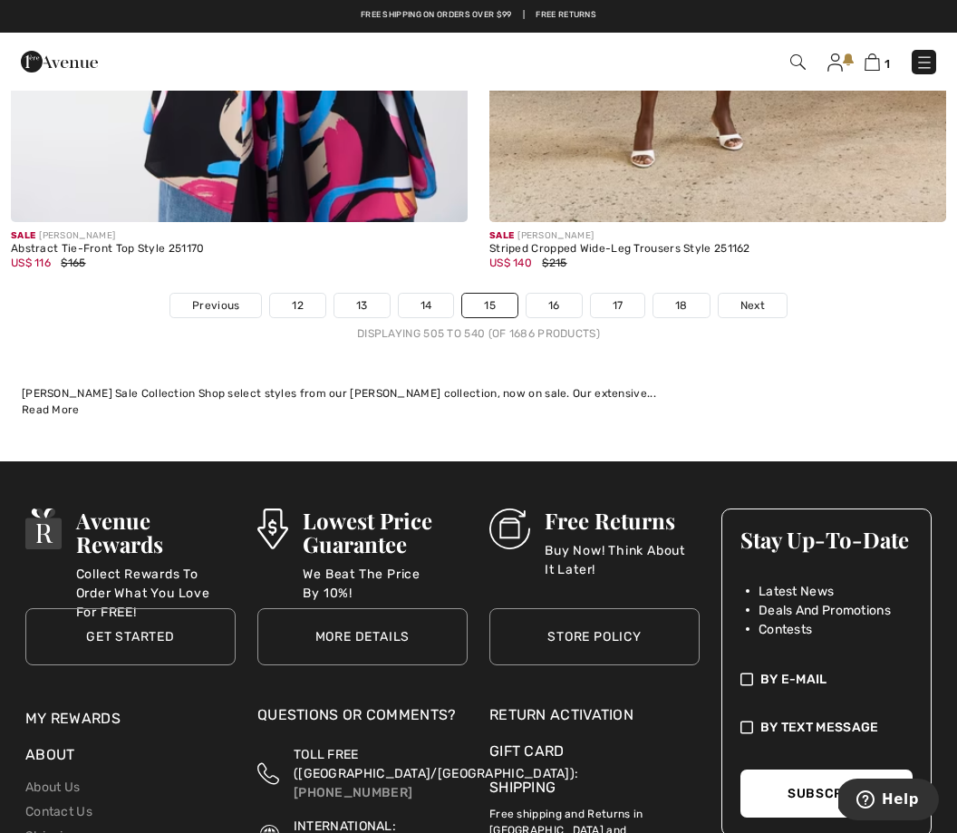
click at [535, 294] on link "16" at bounding box center [553, 306] width 55 height 24
click at [541, 294] on link "16" at bounding box center [553, 306] width 55 height 24
click at [542, 295] on link "16" at bounding box center [553, 306] width 55 height 24
click at [791, 61] on img at bounding box center [797, 61] width 15 height 15
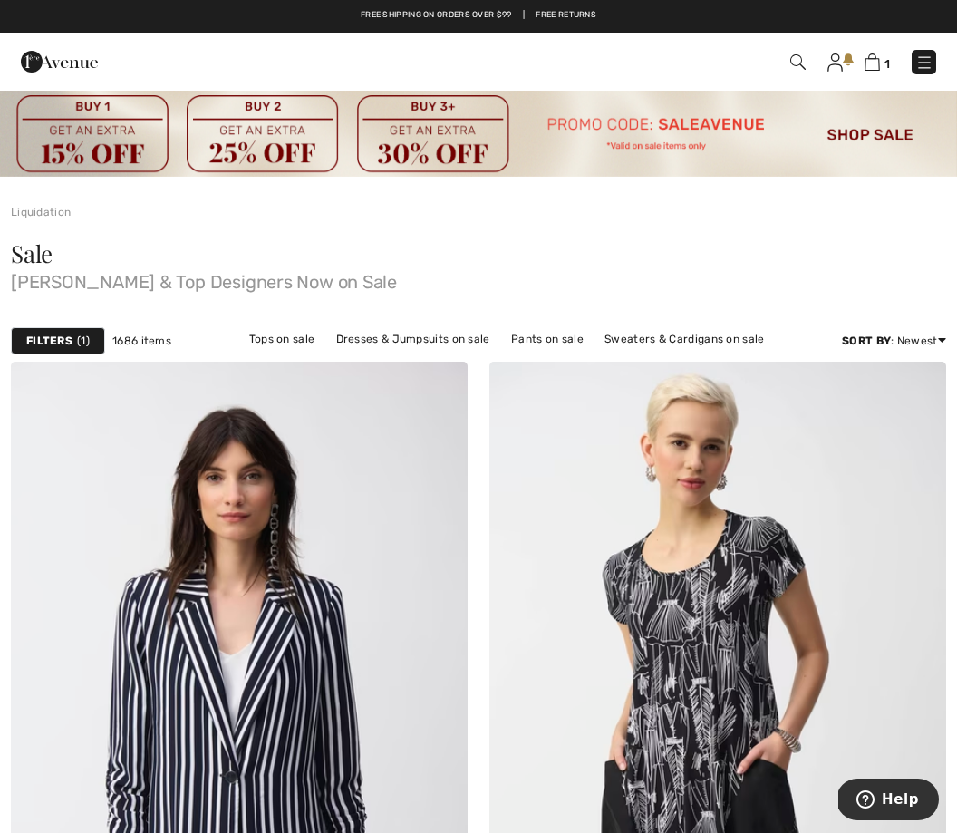
click at [787, 46] on div "1 Checkout" at bounding box center [675, 61] width 550 height 37
click at [785, 53] on span "1" at bounding box center [674, 62] width 523 height 24
click at [808, 45] on div "1 Checkout" at bounding box center [675, 61] width 550 height 37
click at [829, 53] on img at bounding box center [834, 62] width 15 height 18
click at [823, 62] on span "1" at bounding box center [674, 62] width 523 height 24
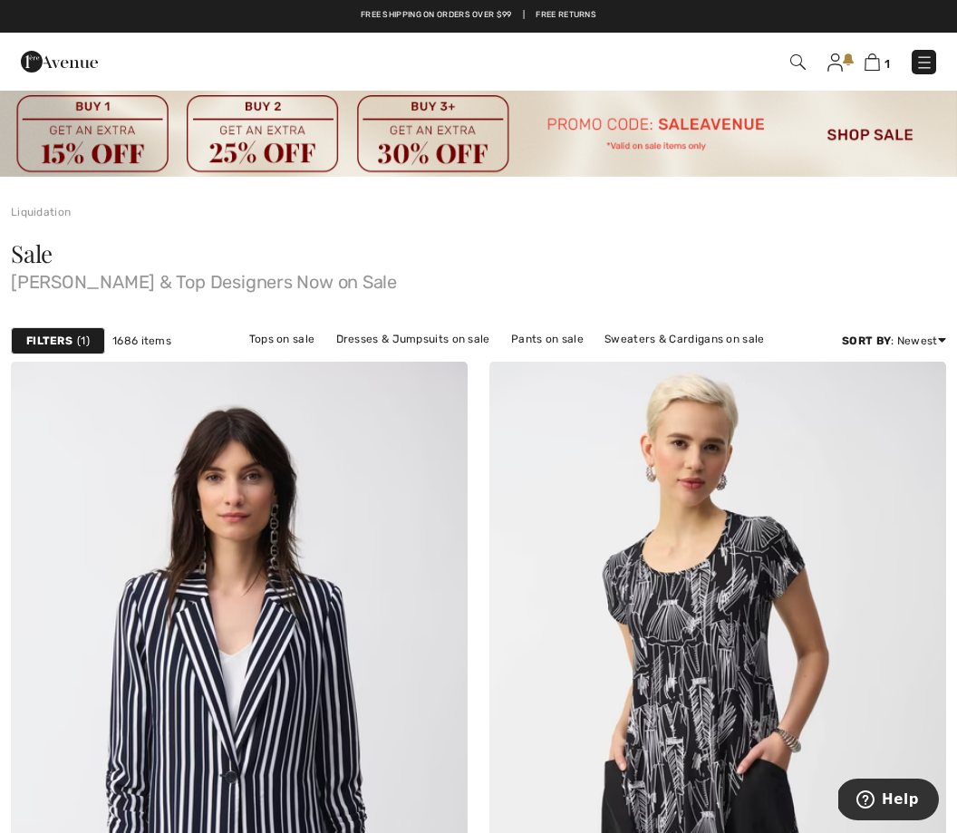
click at [791, 56] on img at bounding box center [797, 61] width 15 height 15
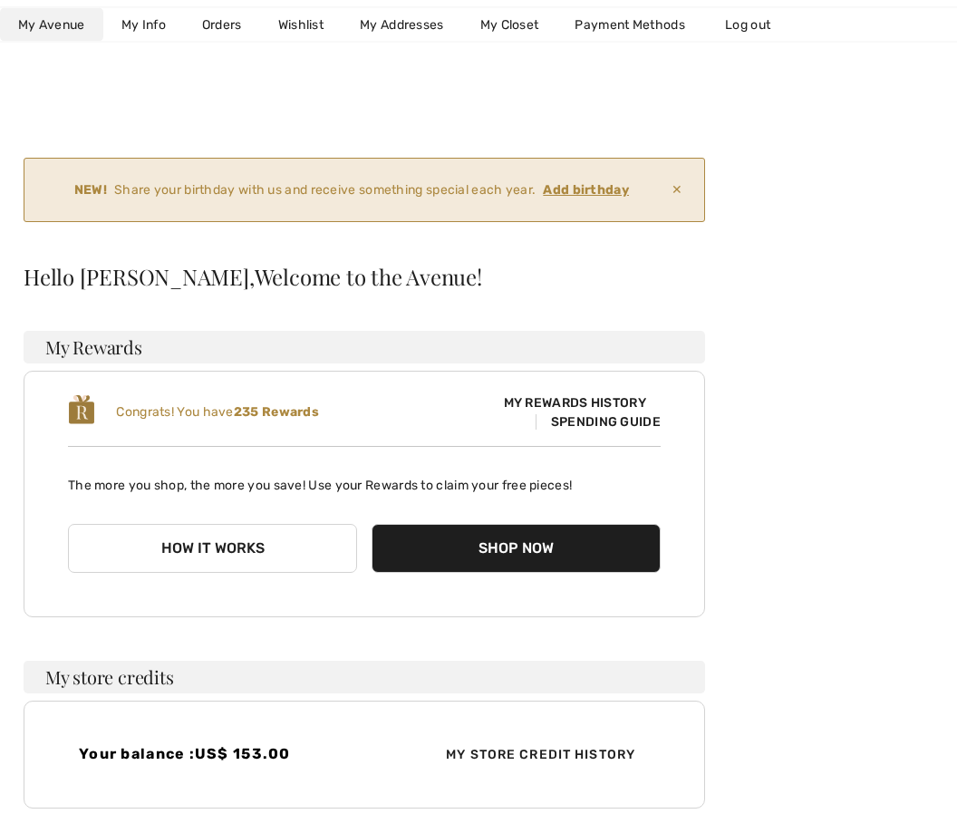
scroll to position [45, 0]
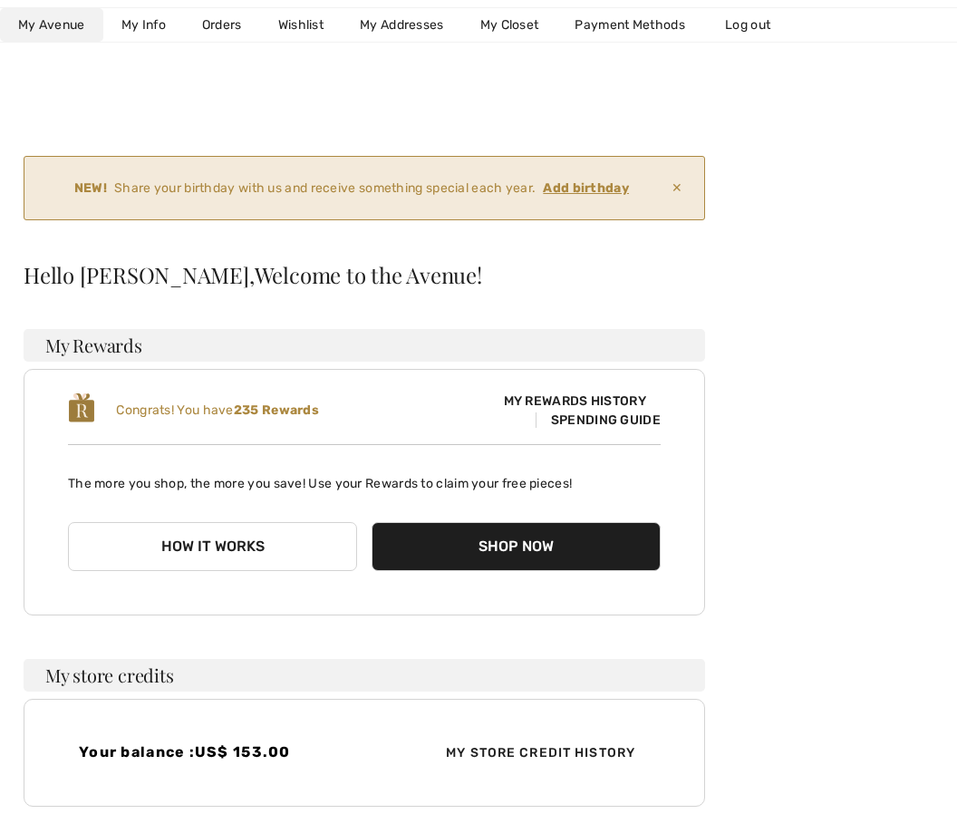
click at [575, 188] on ins "Add birthday" at bounding box center [586, 187] width 86 height 15
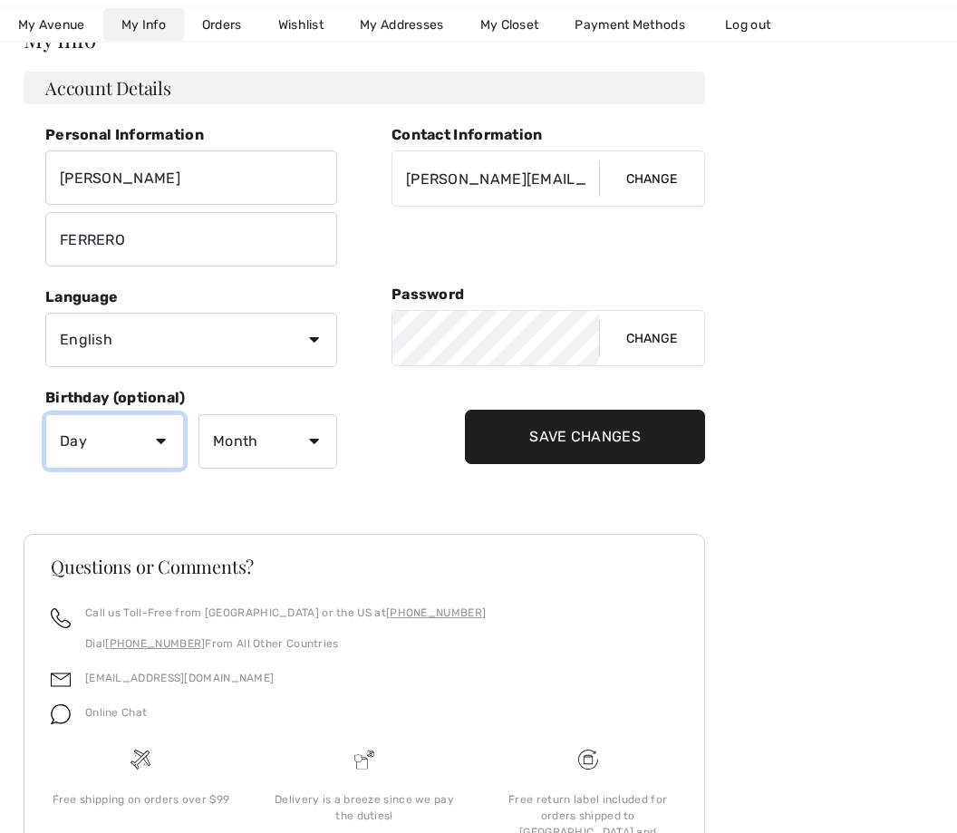
click at [149, 433] on select "Day 1 2 3 4 5 6 7 8 9 10 11 12 13 14 15 16 17 18 19 20 21 22 23 24 25 26 27 28 …" at bounding box center [114, 442] width 139 height 54
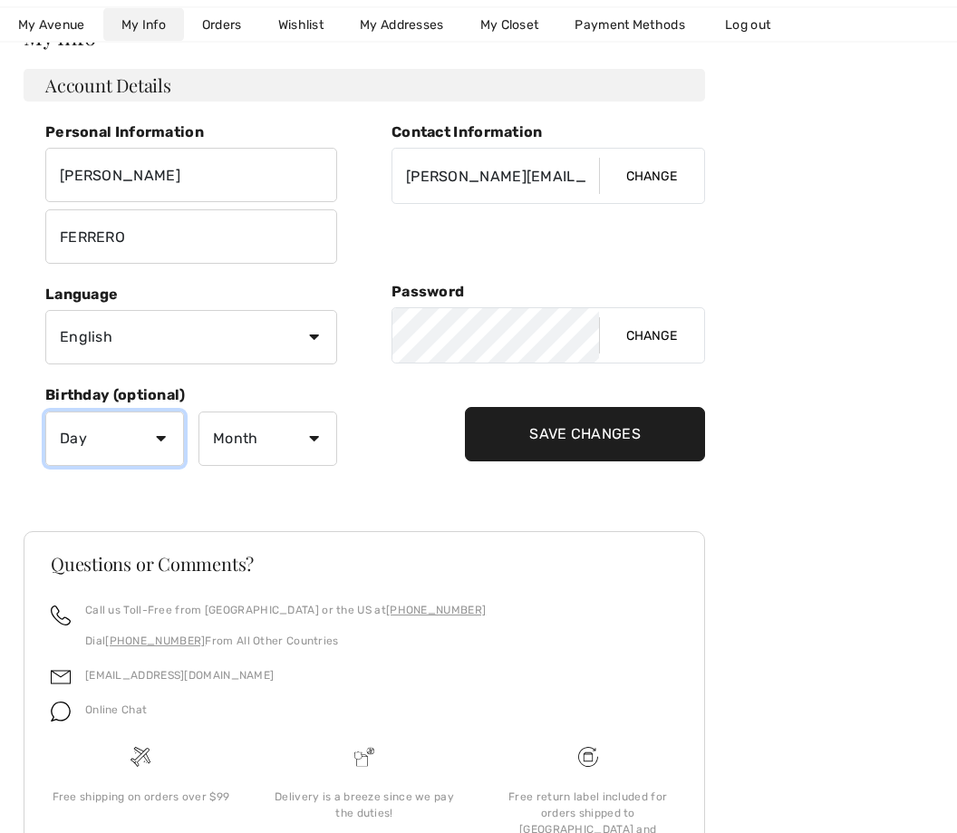
scroll to position [282, 0]
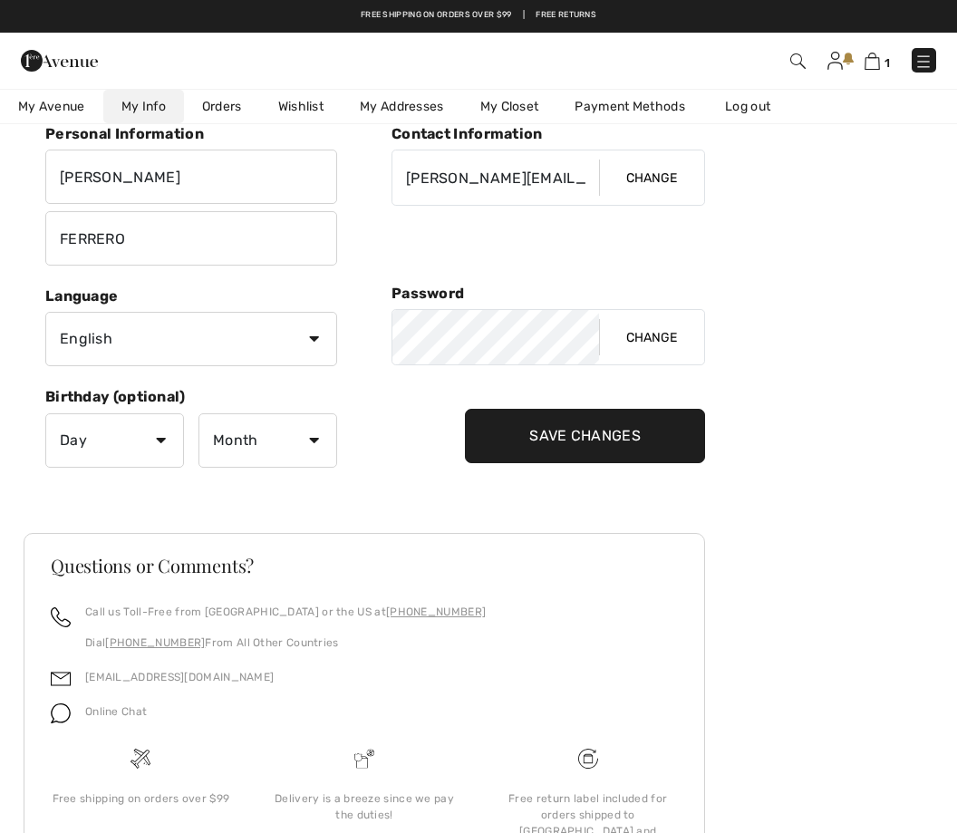
click at [7, 587] on div "What do you want? Use the same color and size ? Use the same or Change color or…" at bounding box center [478, 431] width 957 height 1030
click at [64, 434] on select "Day 1 2 3 4 5 6 7 8 9 10 11 12 13 14 15 16 17 18 19 20 21 22 23 24 25 26 27 28 …" at bounding box center [114, 440] width 139 height 54
select select "20"
click at [299, 433] on select "Month January February March April May June July August September October Novem…" at bounding box center [267, 440] width 139 height 54
select select "4"
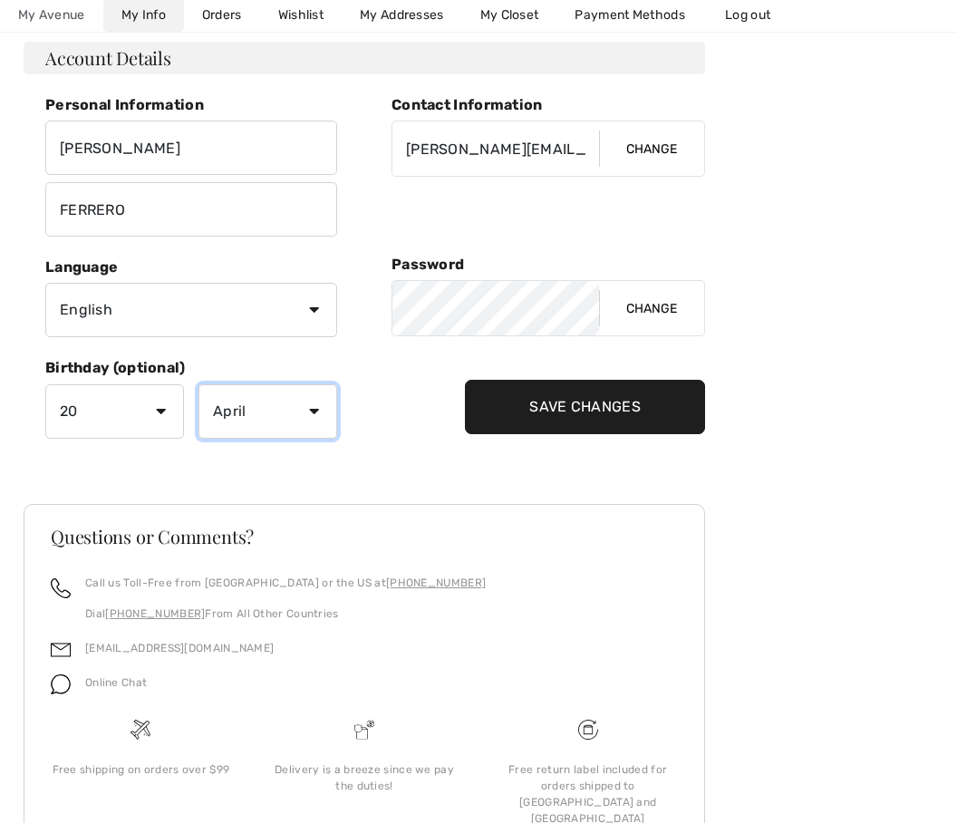
scroll to position [301, 0]
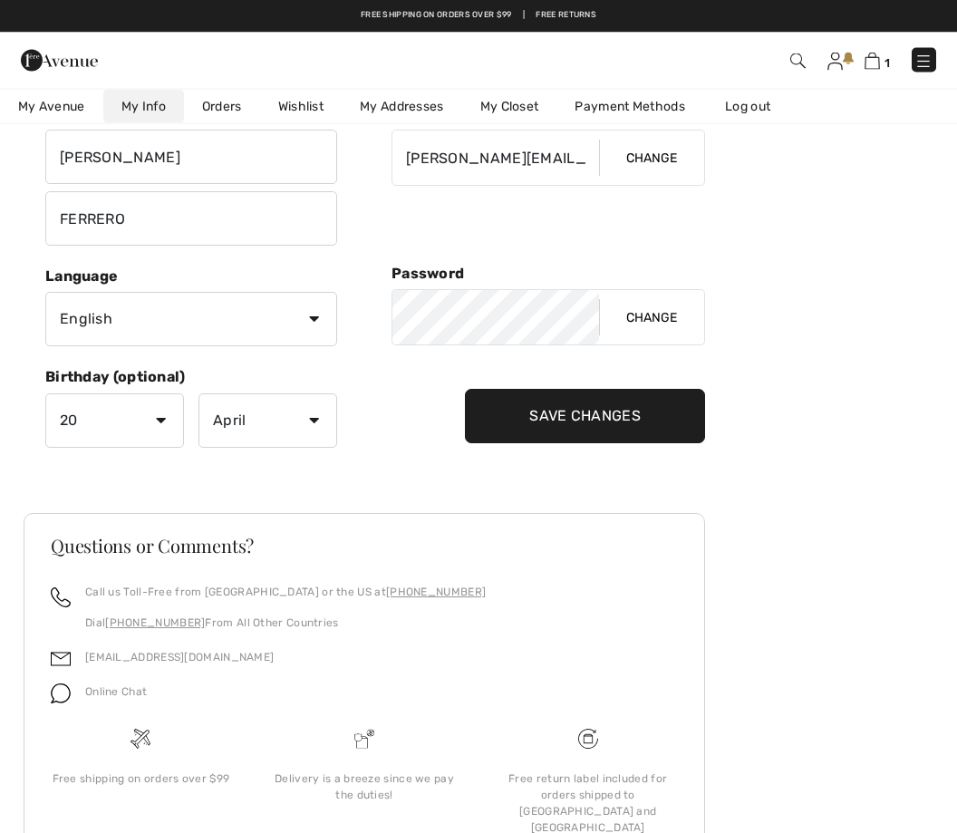
click at [550, 427] on input "Save Changes" at bounding box center [585, 417] width 240 height 54
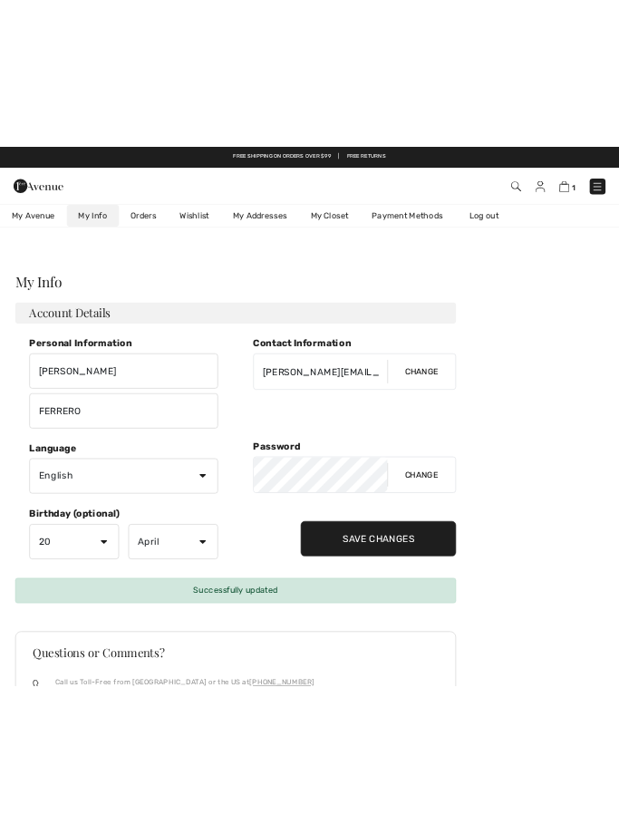
scroll to position [0, 0]
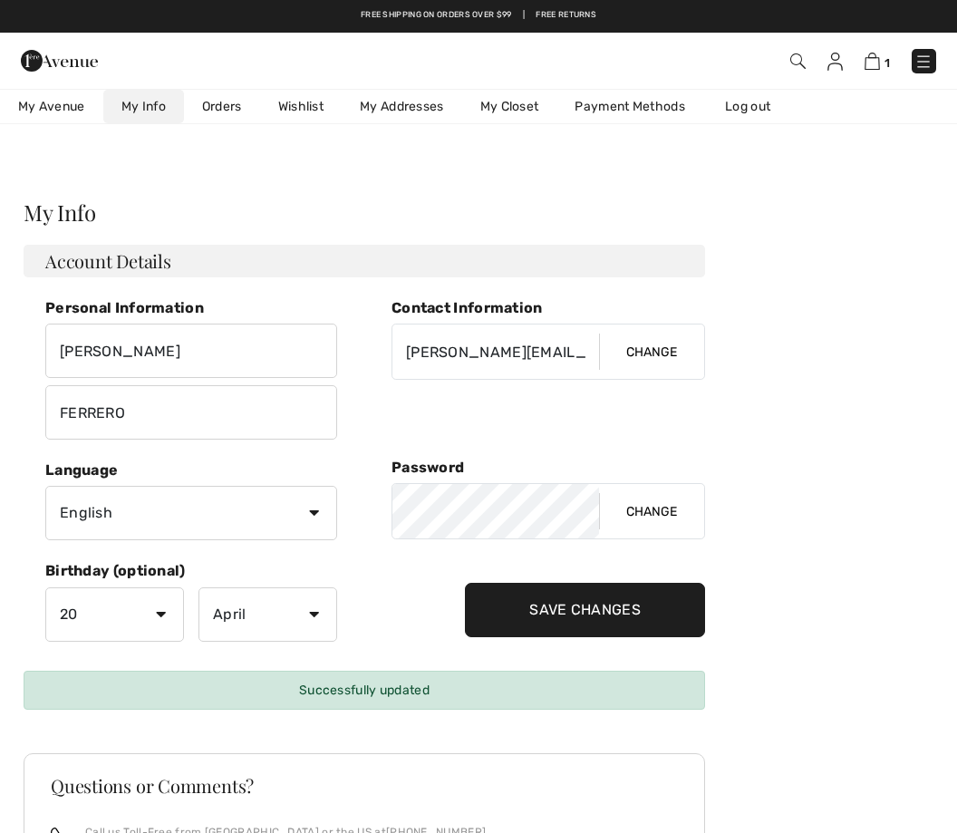
click at [135, 817] on div "Questions or Comments?" at bounding box center [364, 799] width 670 height 47
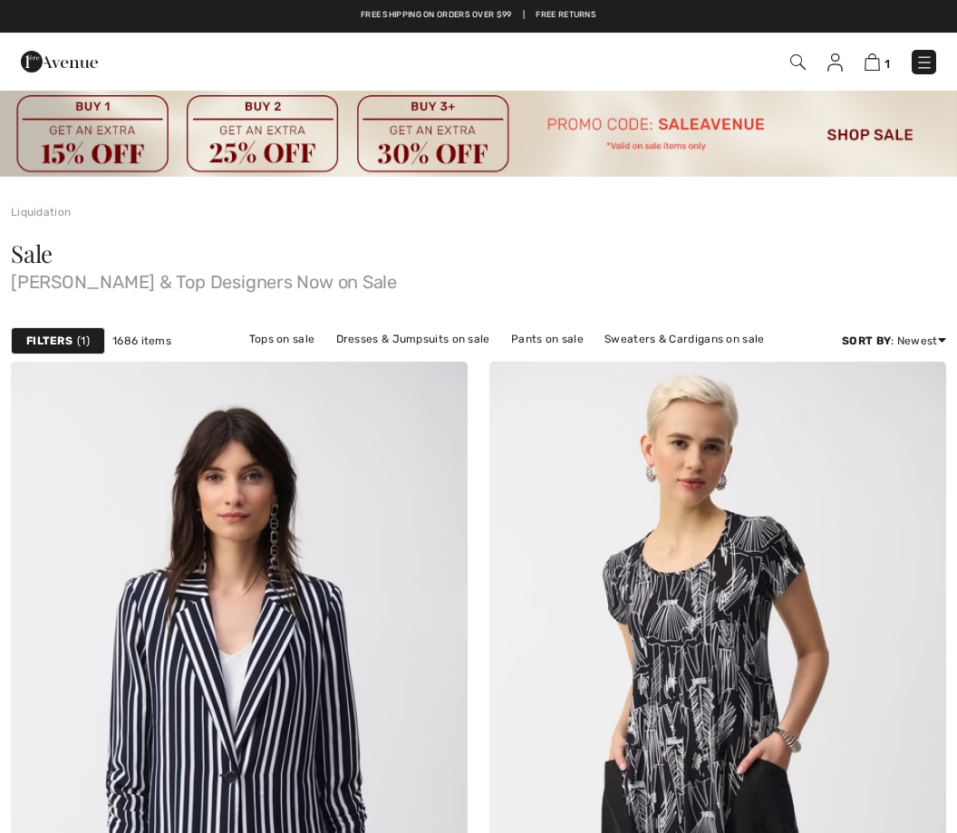
checkbox input "true"
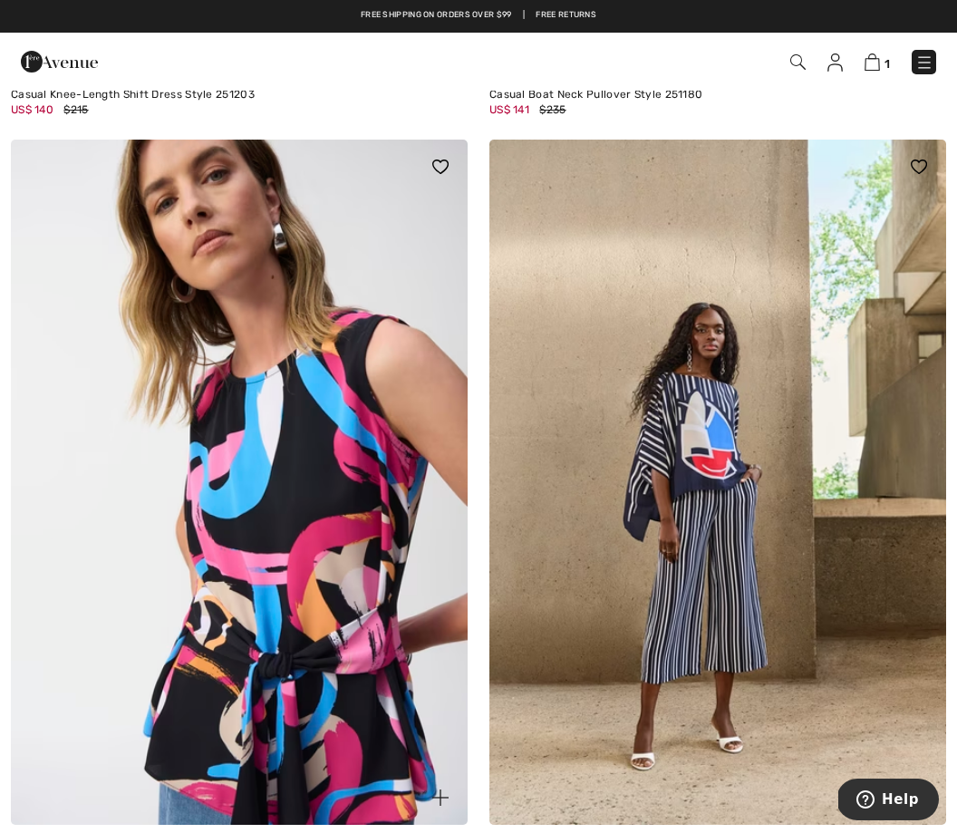
scroll to position [13504, 0]
